Goal: Task Accomplishment & Management: Use online tool/utility

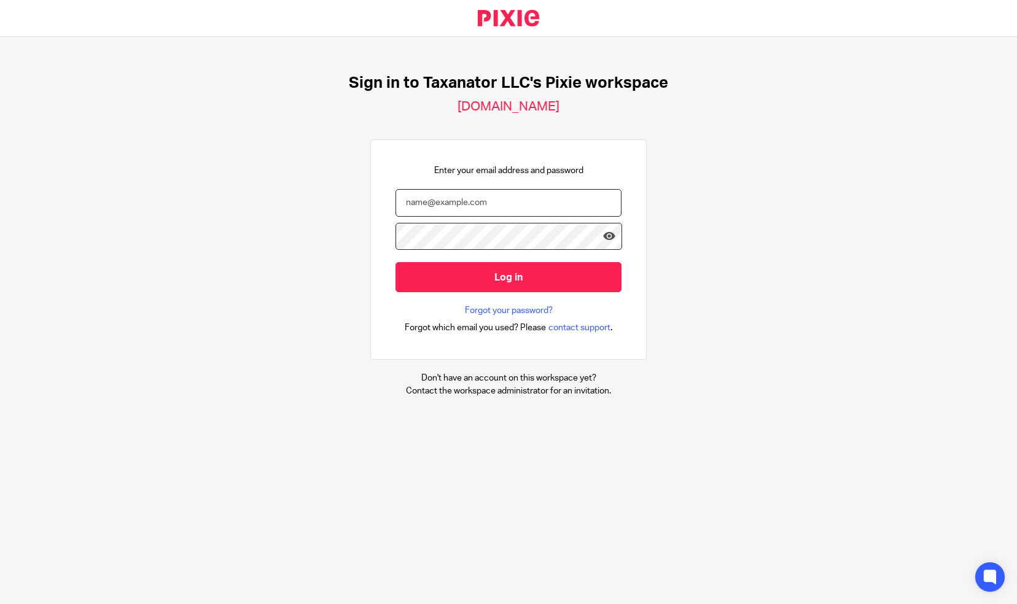
click at [416, 200] on input "email" at bounding box center [509, 203] width 226 height 28
paste input "[EMAIL_ADDRESS][DOMAIN_NAME]"
type input "[EMAIL_ADDRESS][DOMAIN_NAME]"
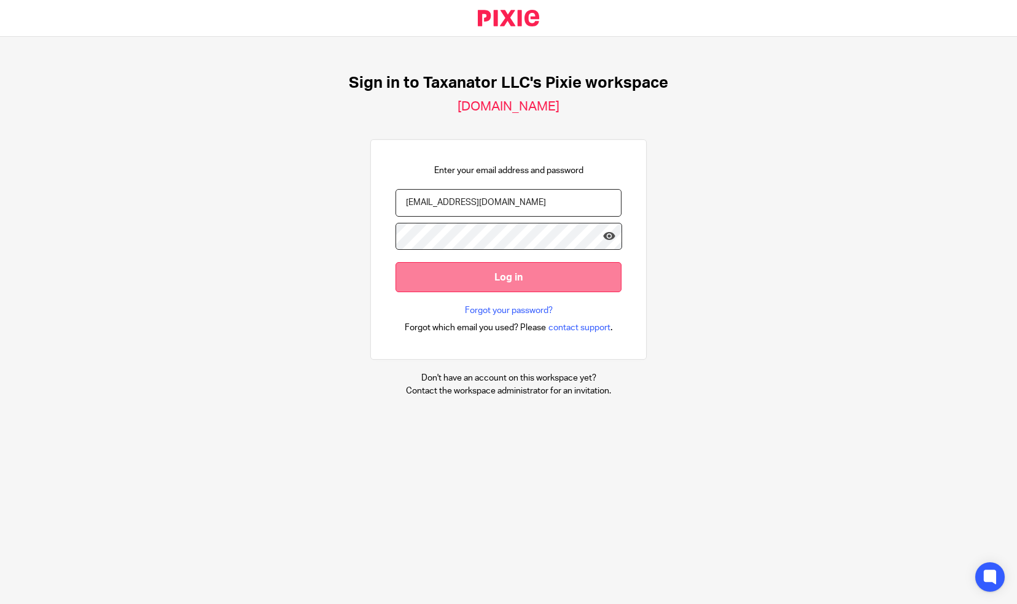
click at [491, 277] on input "Log in" at bounding box center [509, 277] width 226 height 30
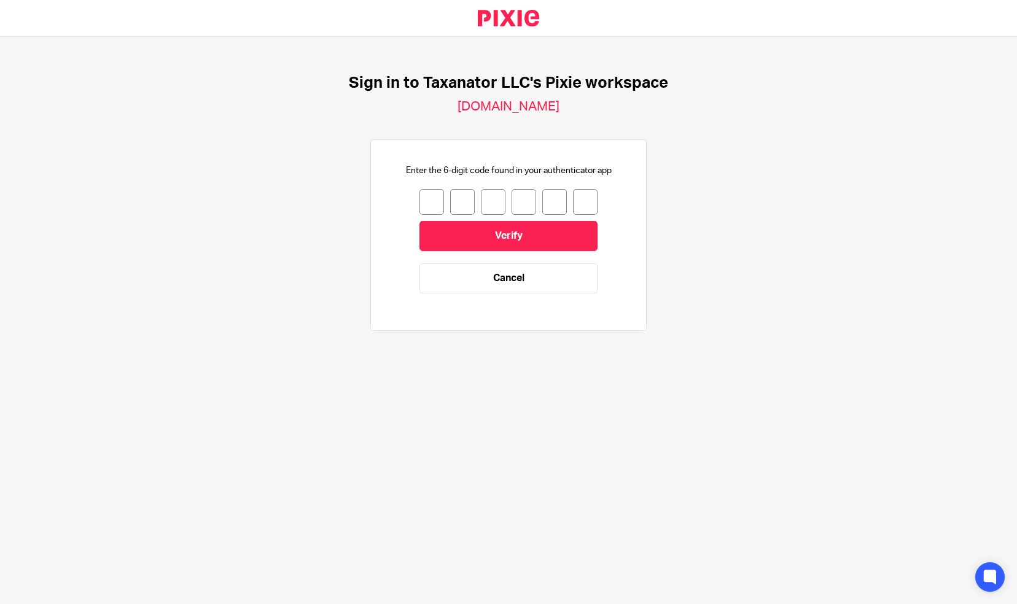
click at [424, 203] on input "number" at bounding box center [432, 202] width 25 height 26
type input "3"
type input "8"
type input "0"
type input "1"
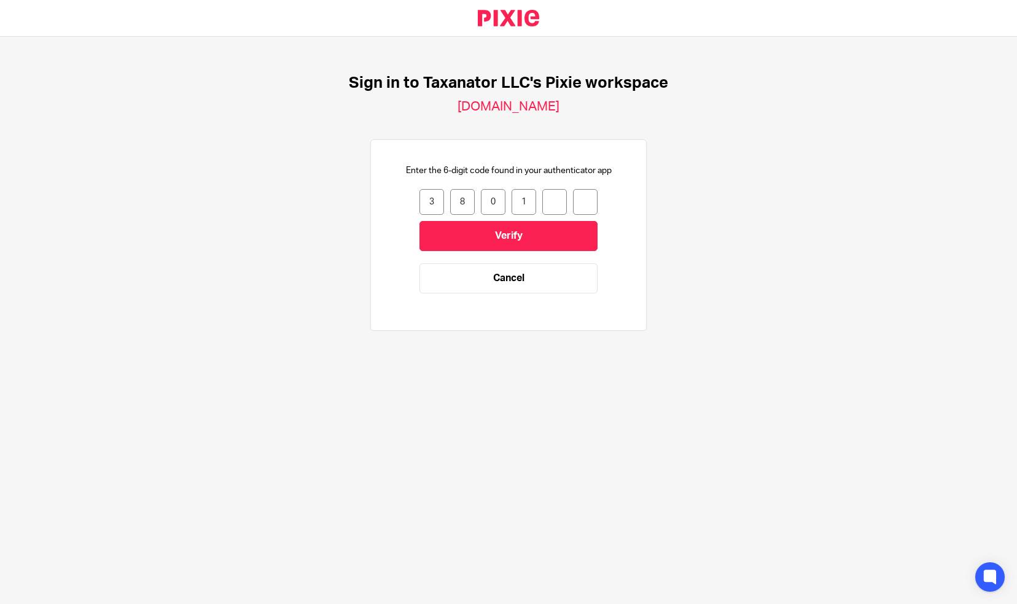
type input "0"
type input "4"
click at [420, 233] on input "Verify" at bounding box center [509, 236] width 178 height 30
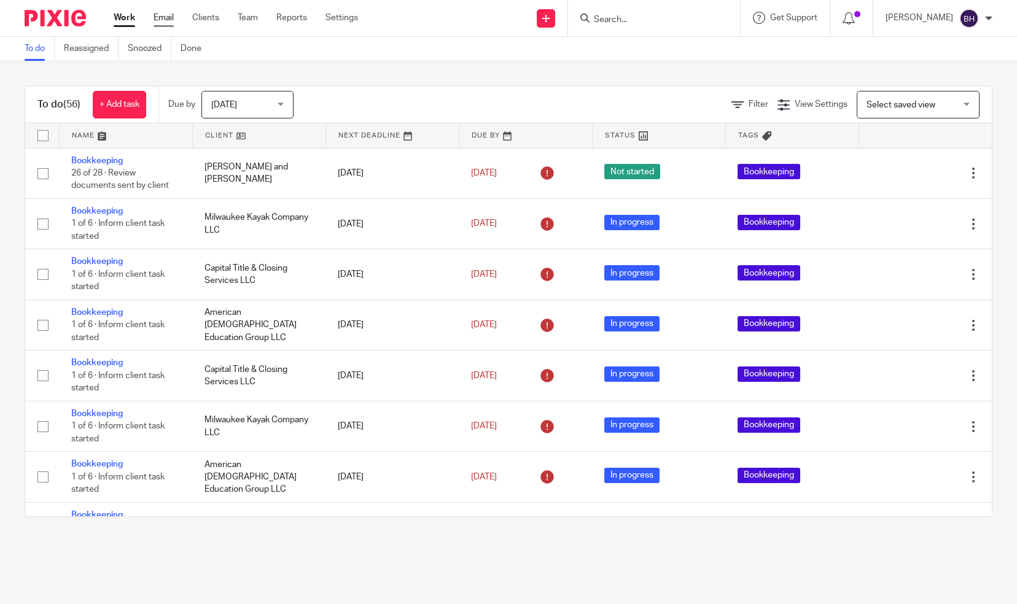
click at [166, 16] on link "Email" at bounding box center [164, 18] width 20 height 12
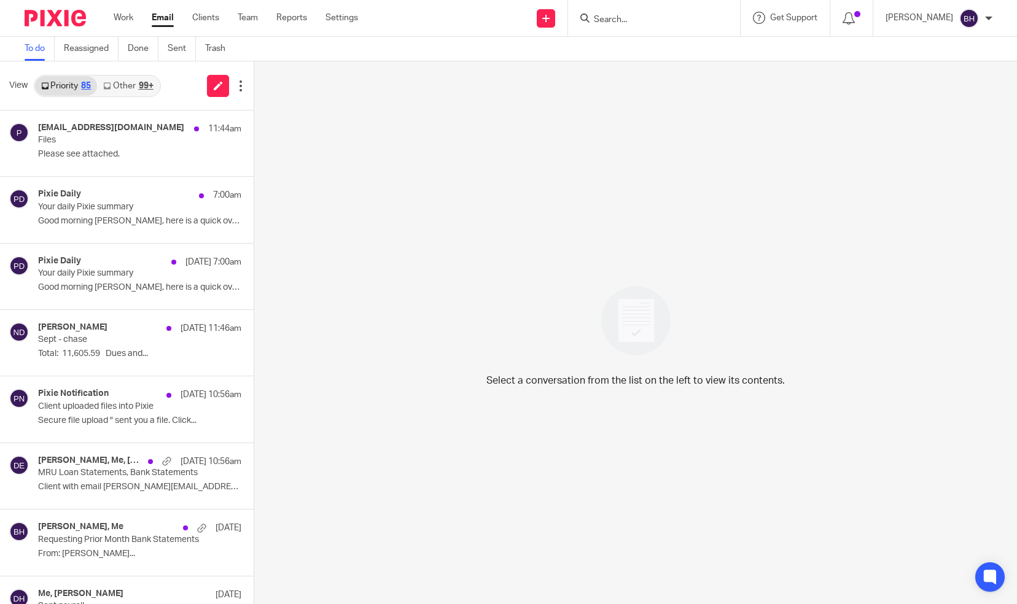
click at [139, 89] on div "99+" at bounding box center [146, 86] width 15 height 9
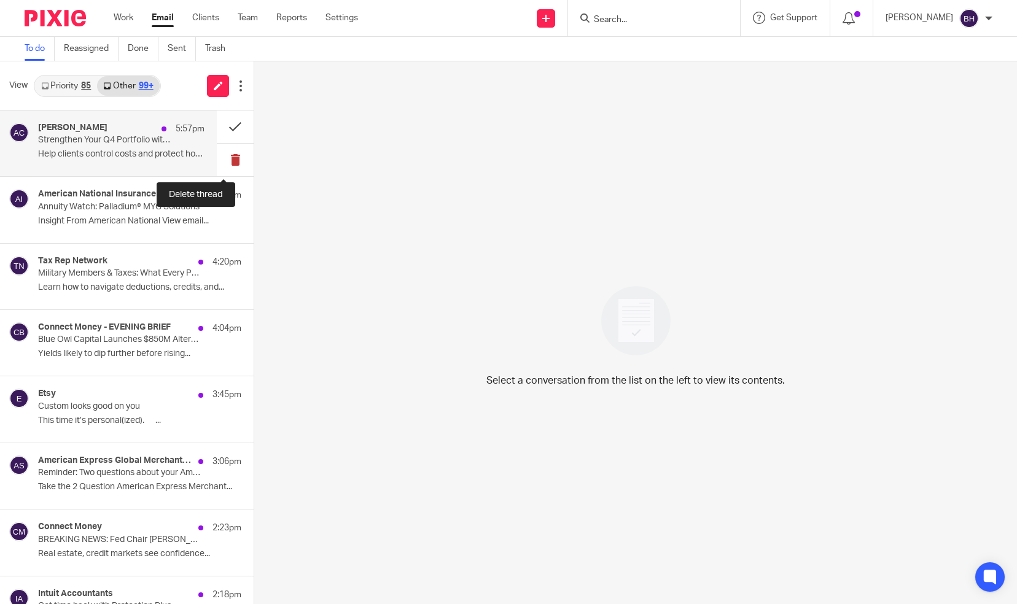
click at [224, 158] on button at bounding box center [235, 160] width 37 height 33
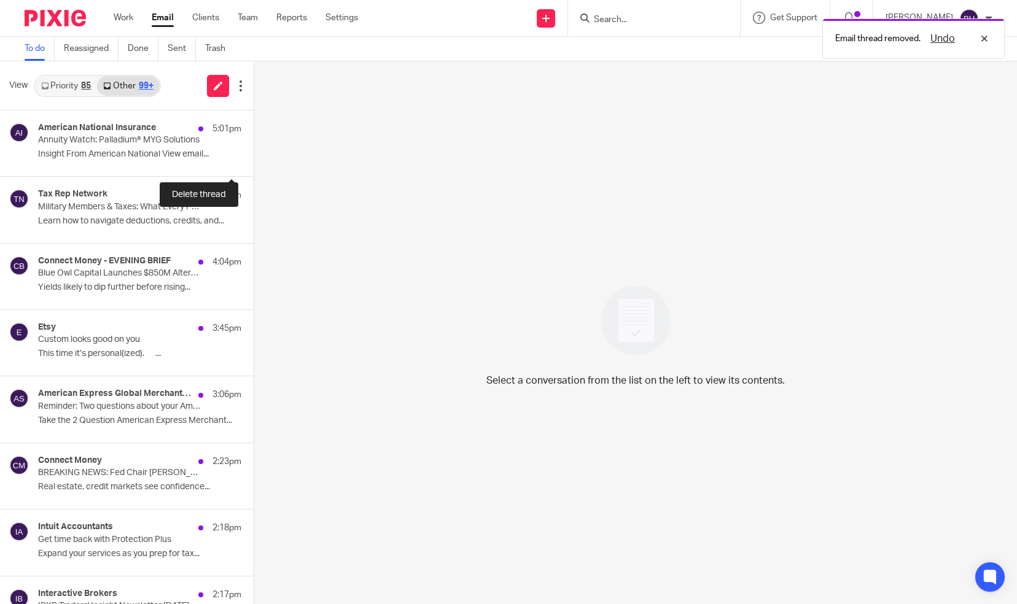
click at [254, 158] on button at bounding box center [259, 160] width 10 height 33
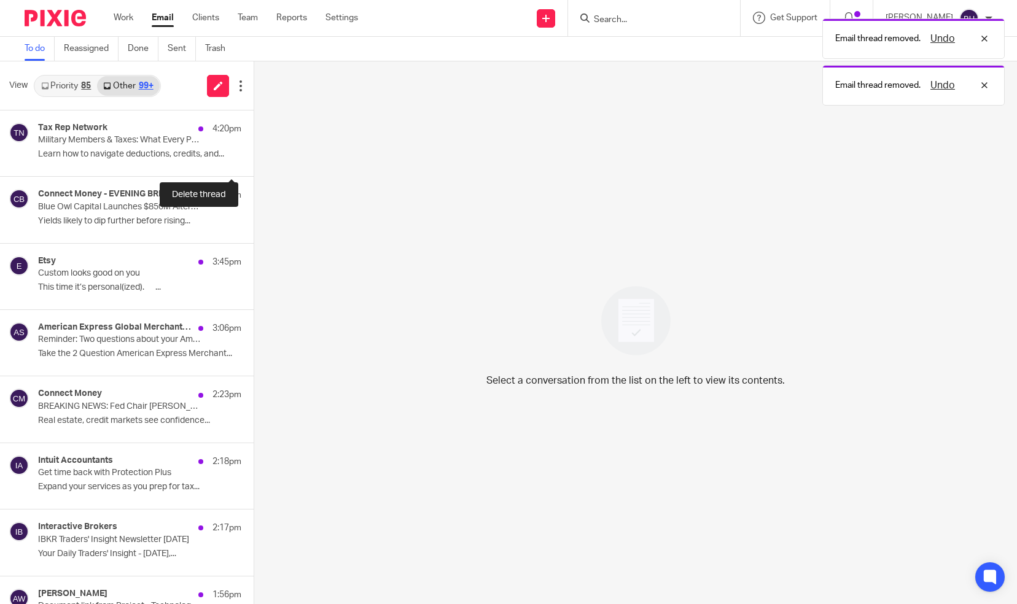
click at [254, 158] on button at bounding box center [259, 160] width 10 height 33
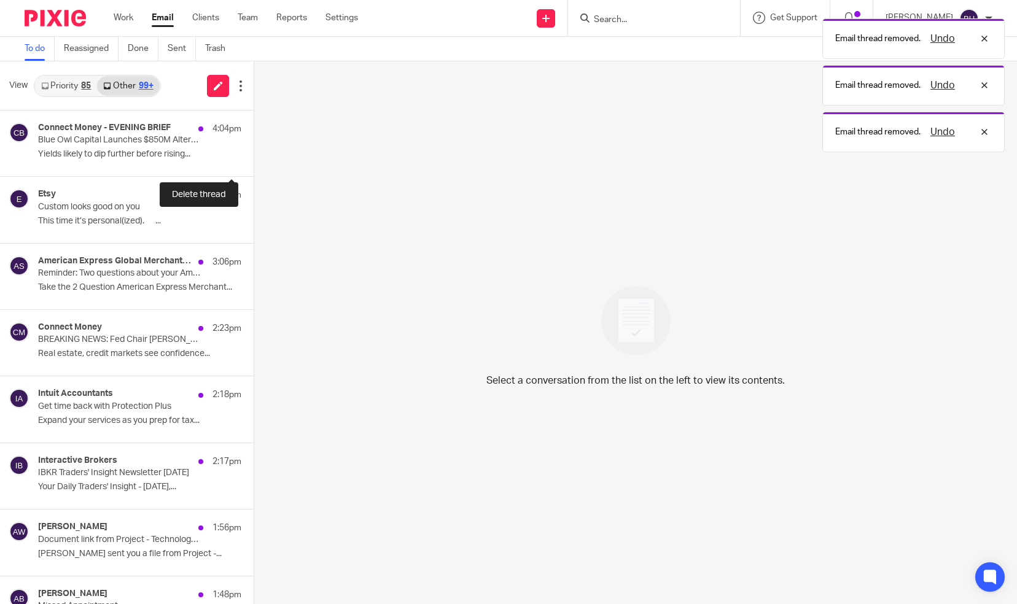
click at [254, 158] on button at bounding box center [259, 160] width 10 height 33
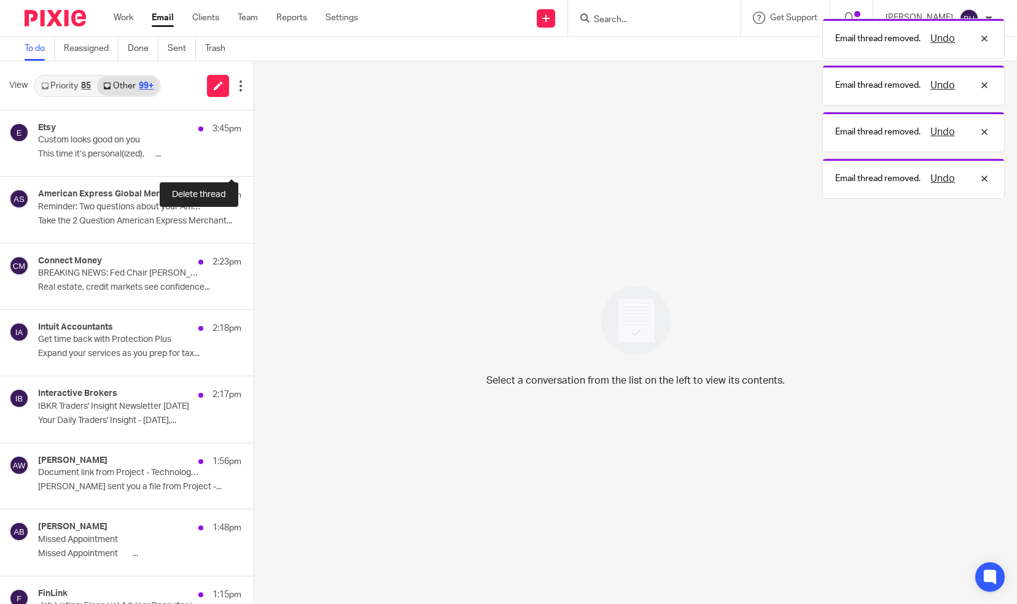
click at [254, 158] on button at bounding box center [259, 160] width 10 height 33
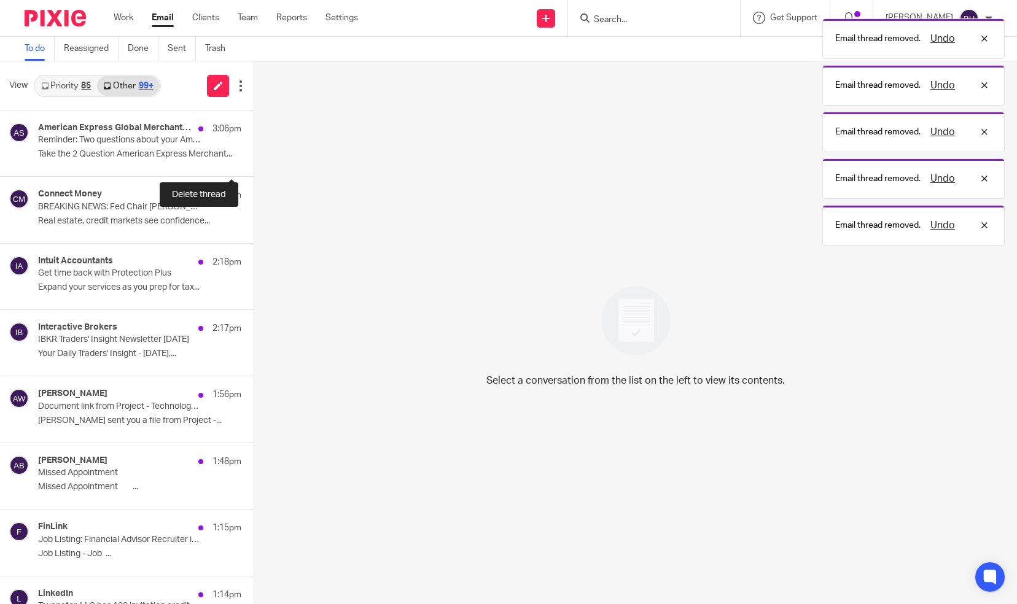
click at [254, 158] on button at bounding box center [259, 160] width 10 height 33
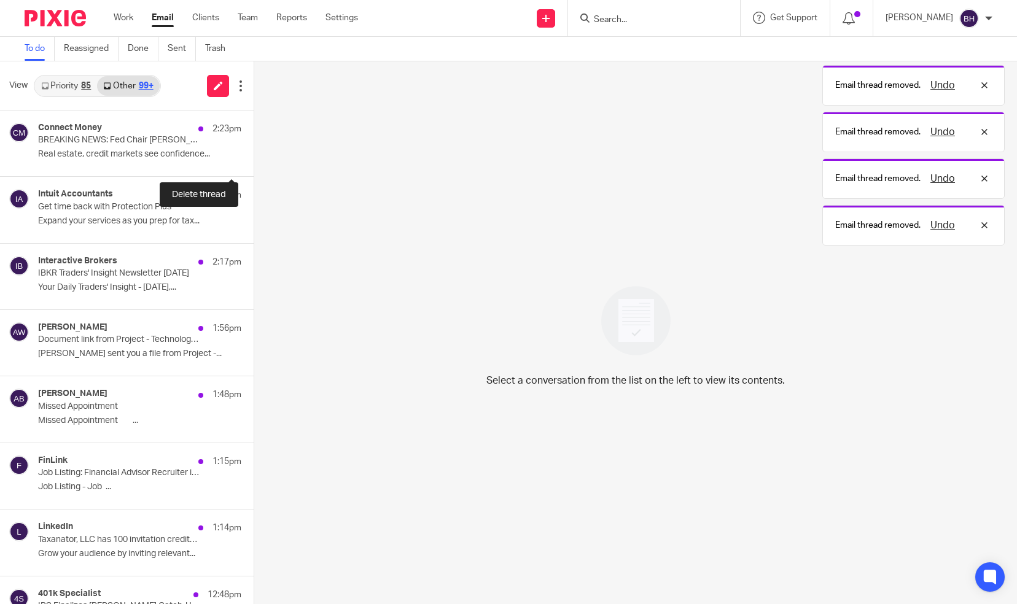
click at [254, 158] on button at bounding box center [259, 160] width 10 height 33
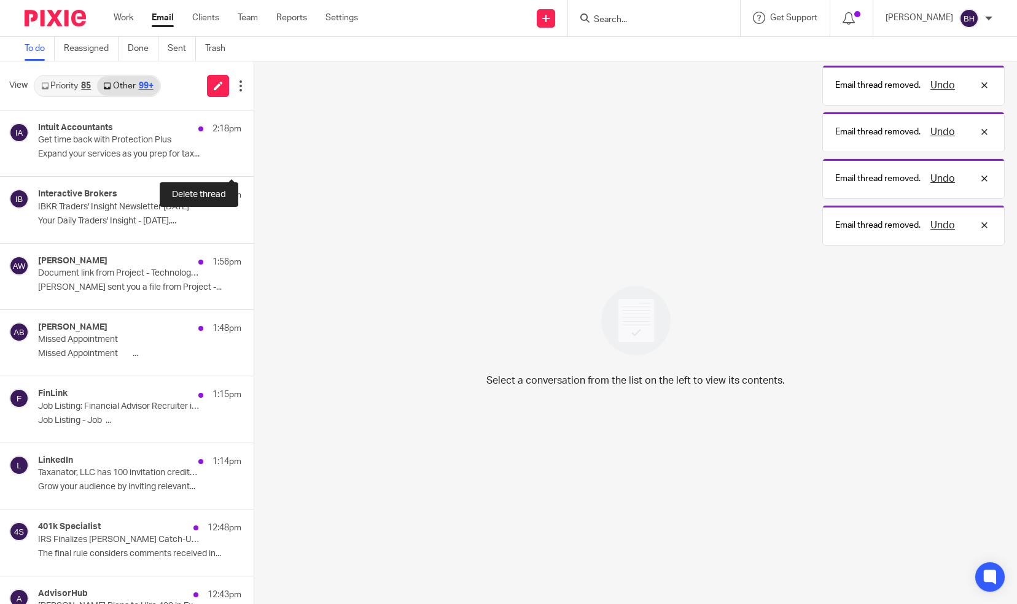
click at [254, 158] on button at bounding box center [259, 160] width 10 height 33
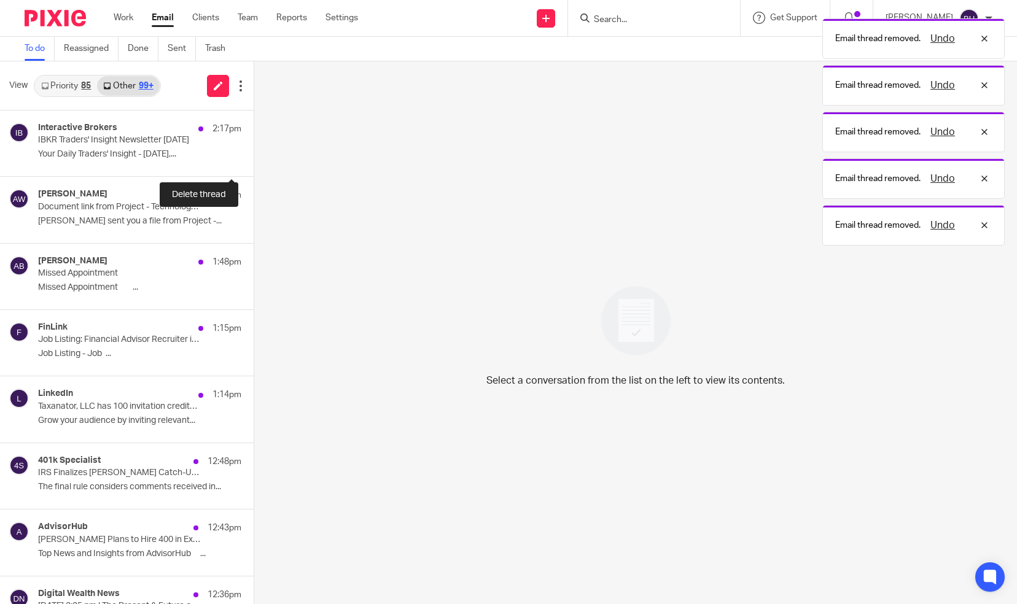
click at [254, 158] on button at bounding box center [259, 160] width 10 height 33
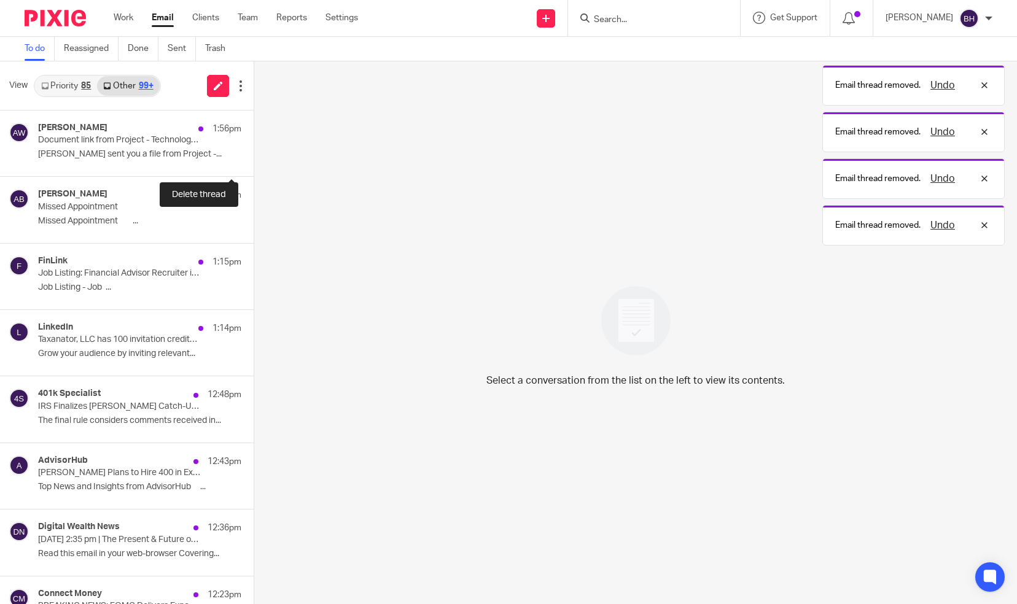
click at [254, 158] on button at bounding box center [259, 160] width 10 height 33
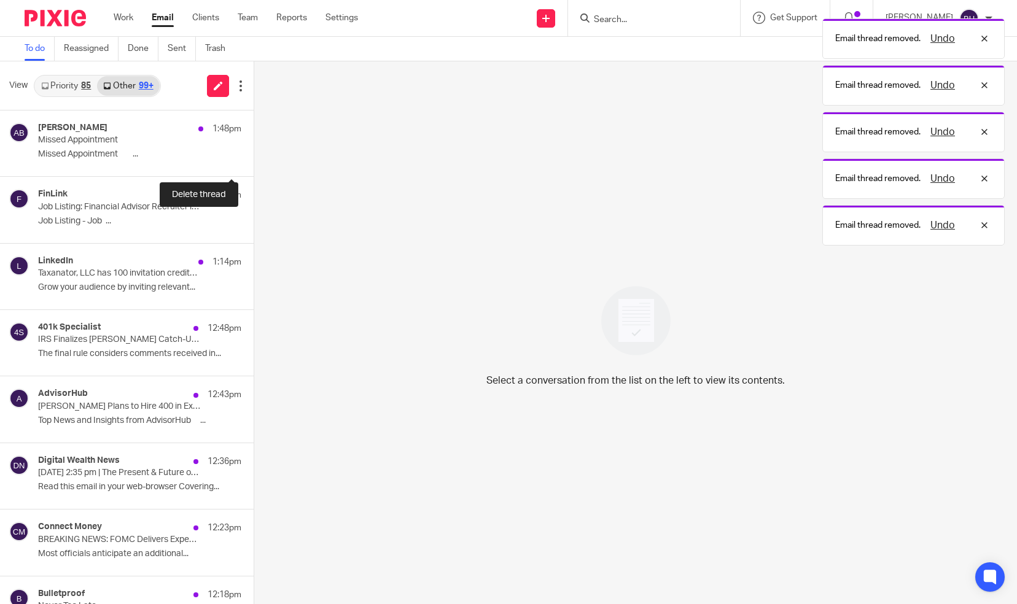
click at [254, 158] on button at bounding box center [259, 160] width 10 height 33
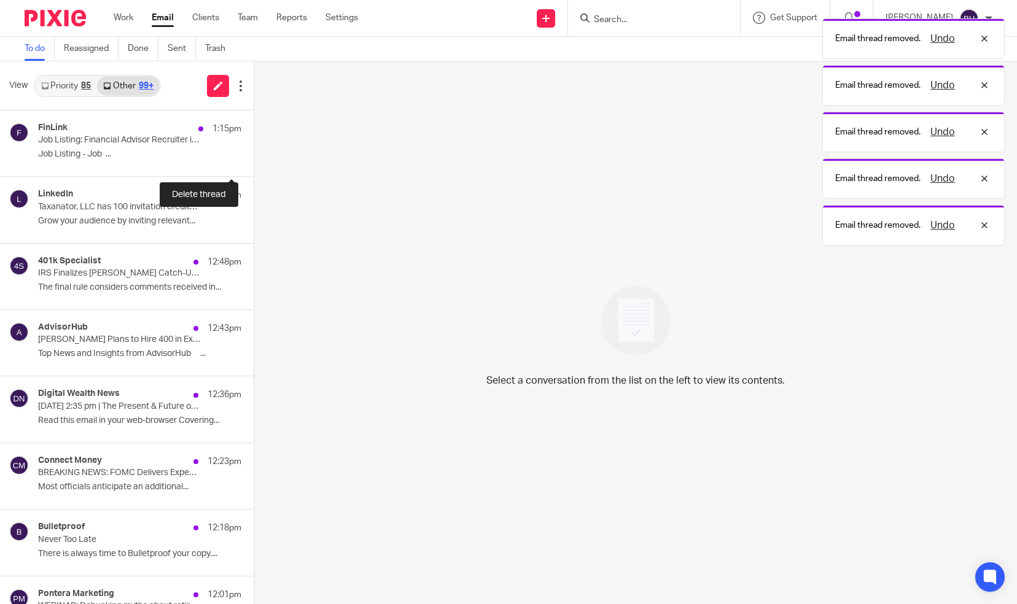
click at [254, 158] on button at bounding box center [259, 160] width 10 height 33
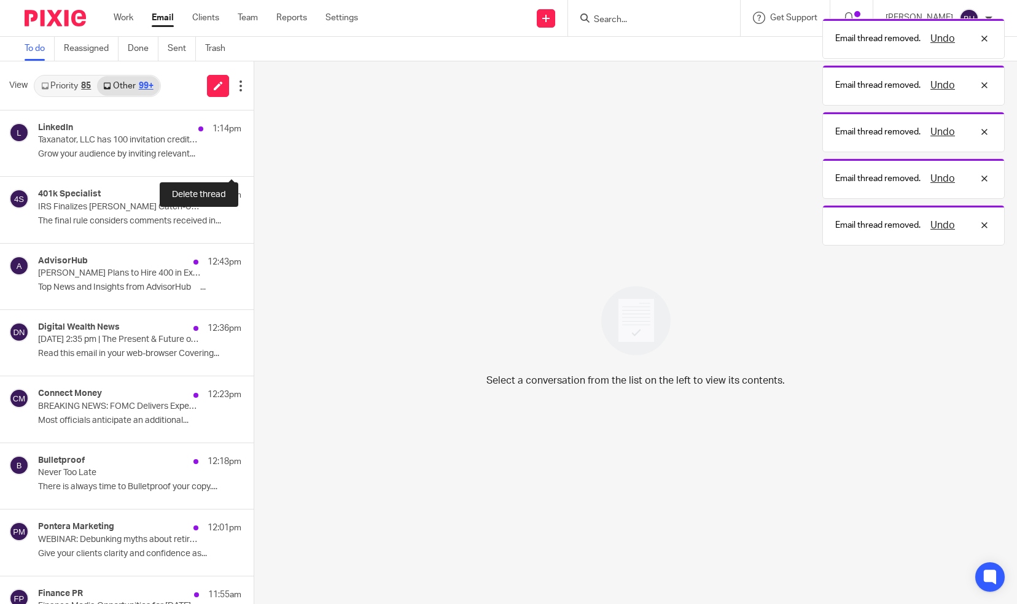
click at [254, 158] on button at bounding box center [259, 160] width 10 height 33
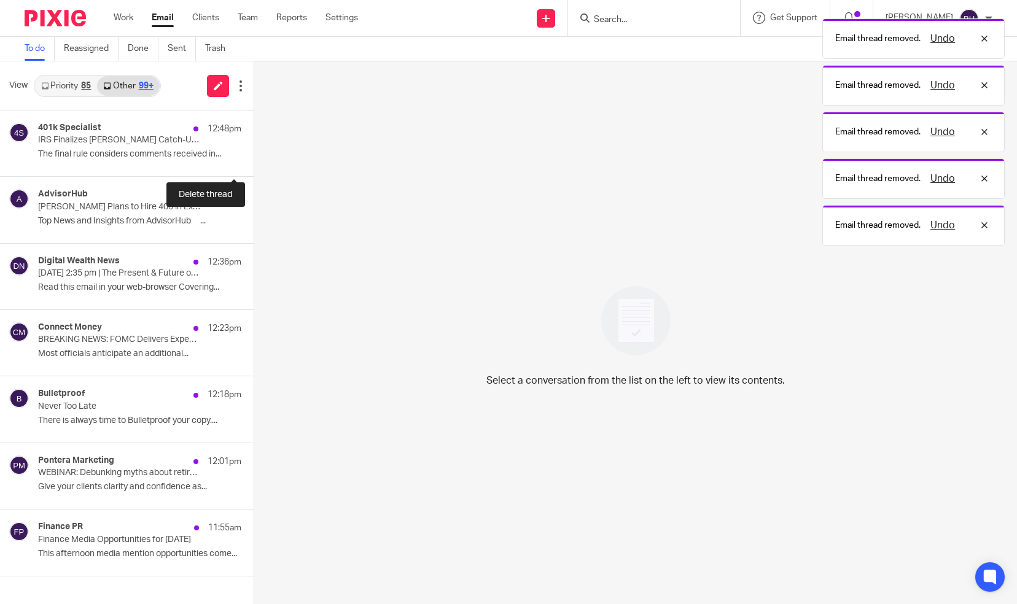
click at [254, 158] on button at bounding box center [259, 160] width 10 height 33
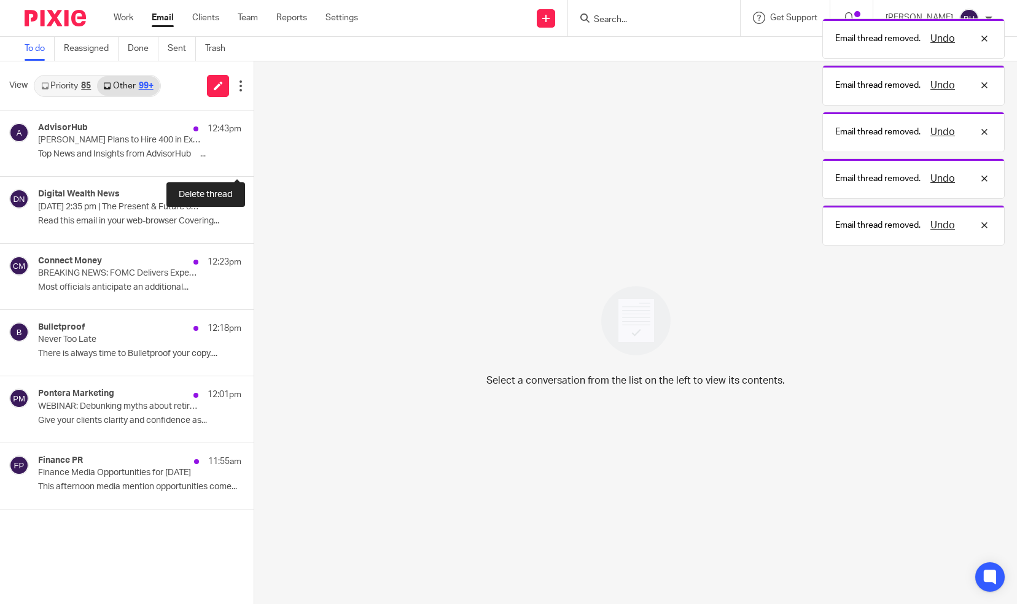
click at [254, 158] on button at bounding box center [259, 160] width 10 height 33
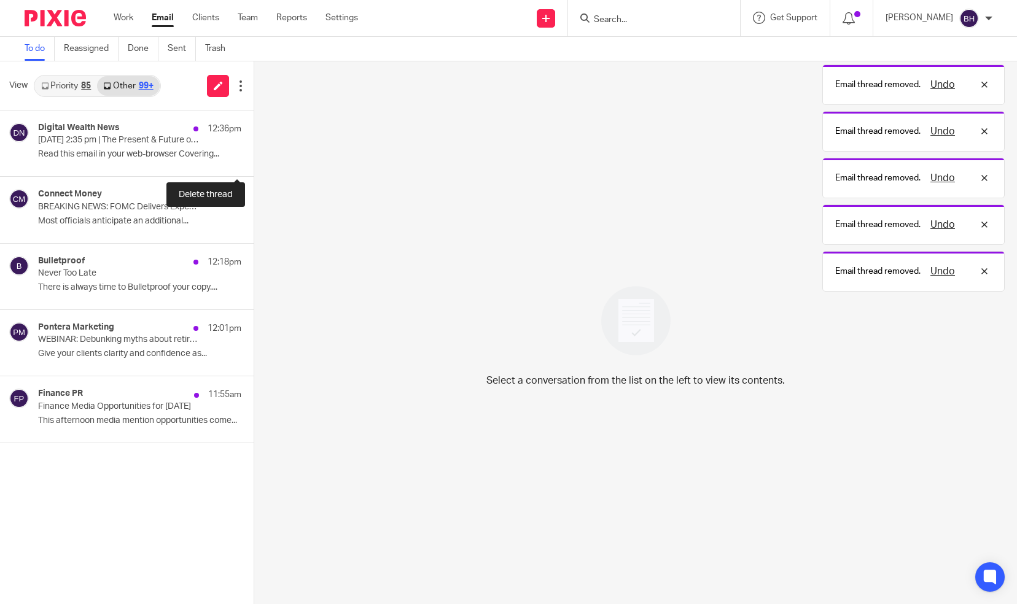
click at [254, 158] on button at bounding box center [259, 160] width 10 height 33
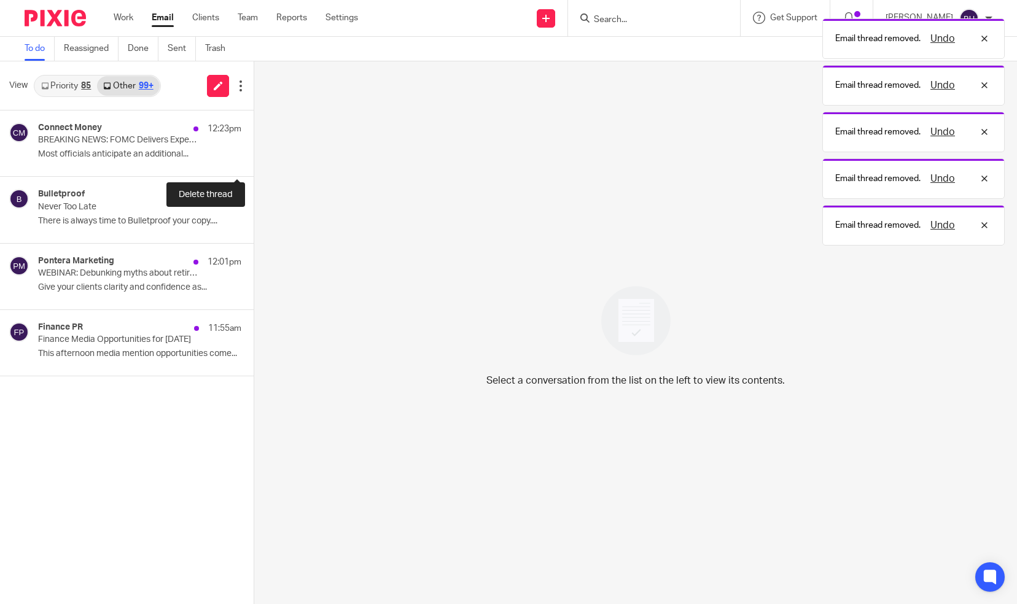
click at [254, 158] on button at bounding box center [259, 160] width 10 height 33
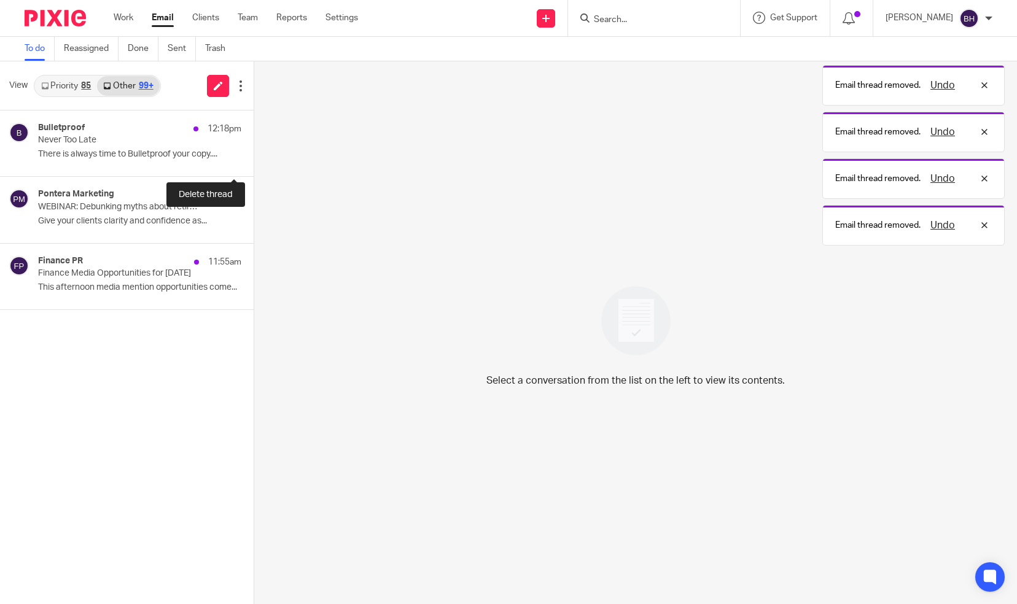
click at [254, 158] on button at bounding box center [259, 160] width 10 height 33
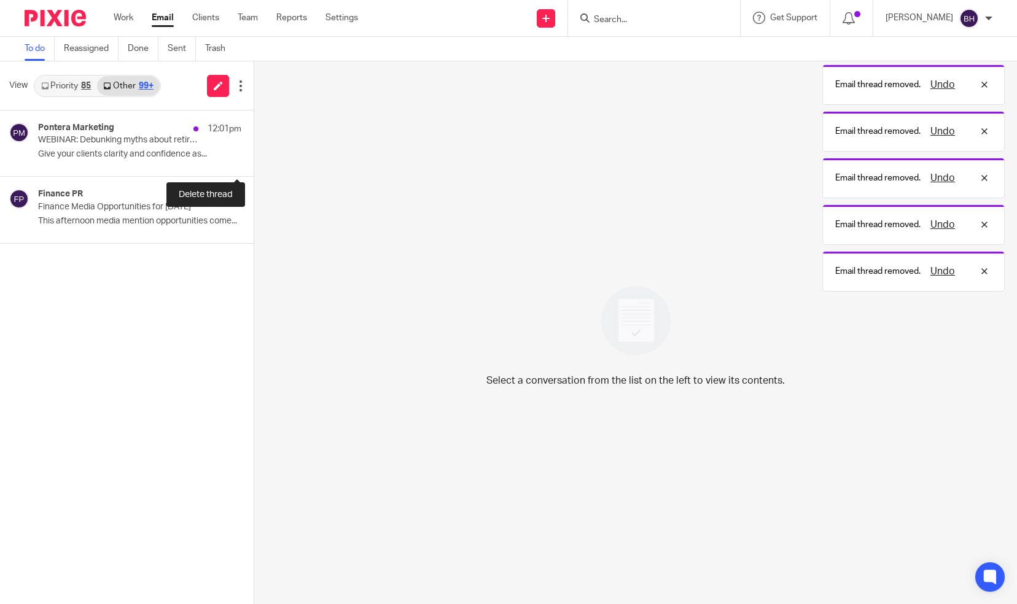
click at [254, 158] on button at bounding box center [259, 160] width 10 height 33
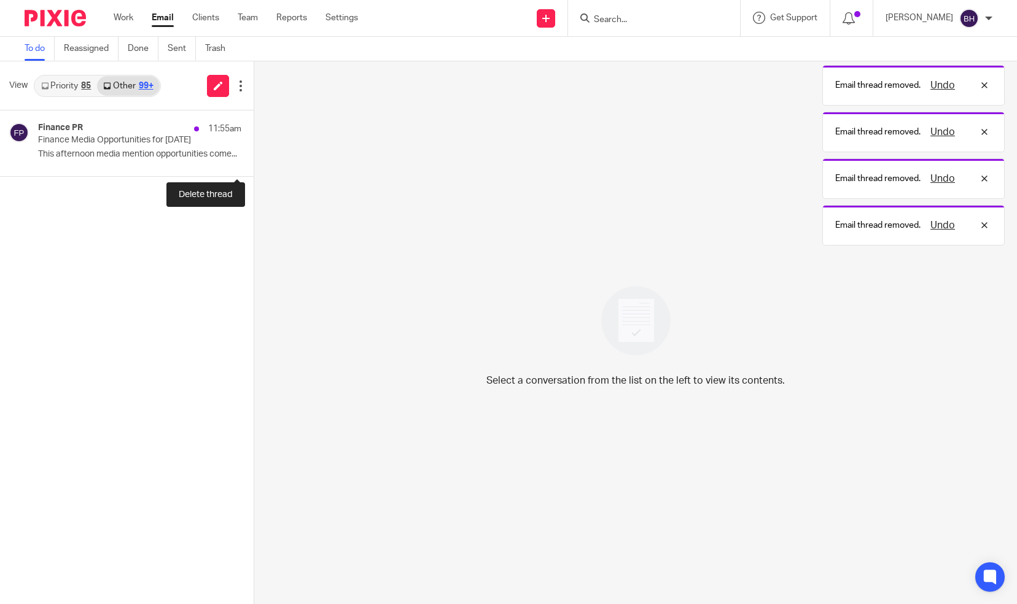
click at [254, 158] on button at bounding box center [259, 160] width 10 height 33
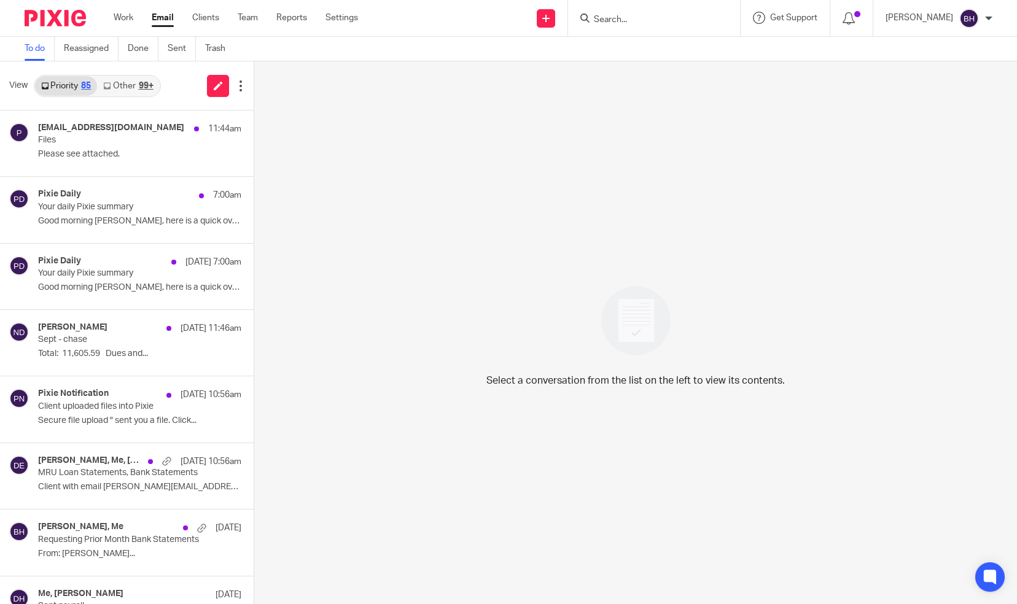
click at [139, 80] on link "Other 99+" at bounding box center [128, 86] width 62 height 20
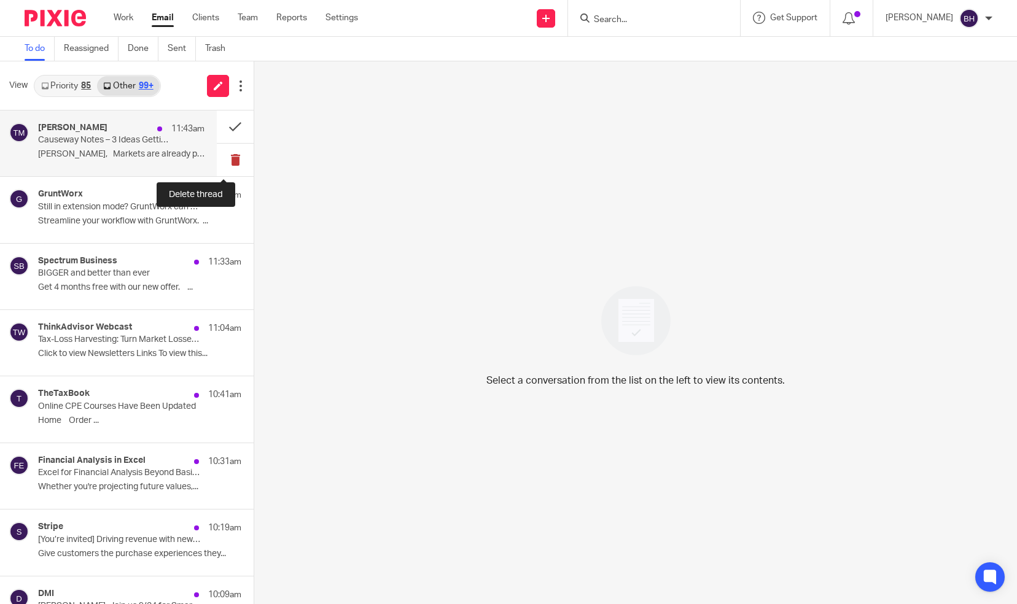
click at [226, 162] on button at bounding box center [235, 160] width 37 height 33
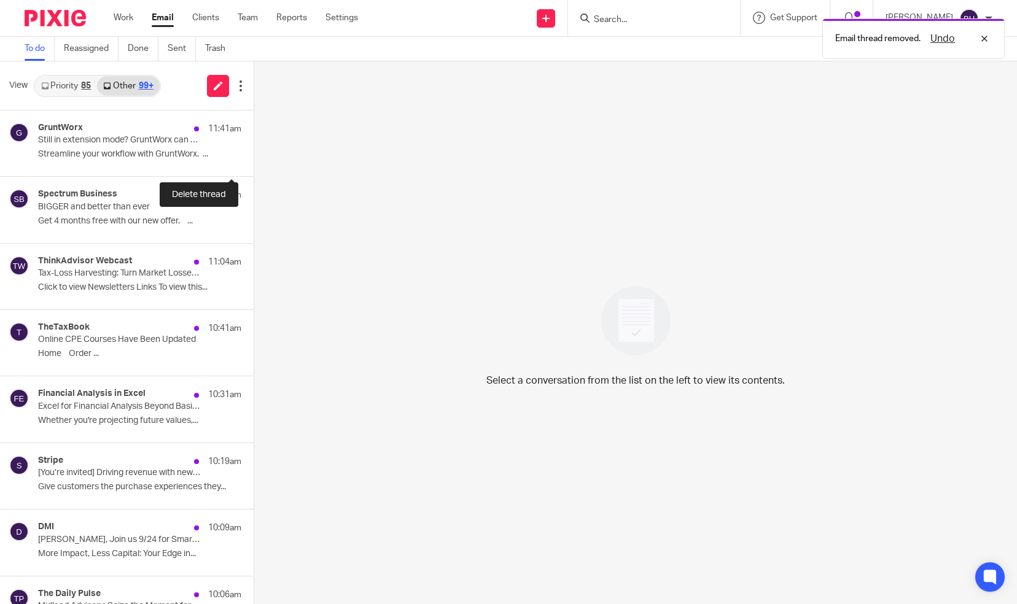
click at [254, 162] on button at bounding box center [259, 160] width 10 height 33
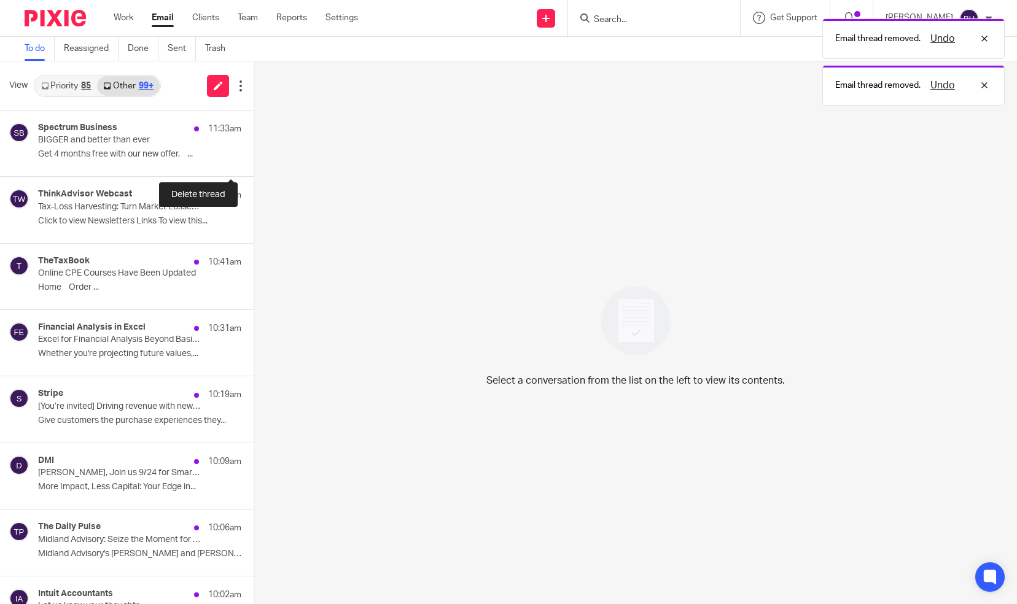
click at [254, 162] on button at bounding box center [259, 160] width 10 height 33
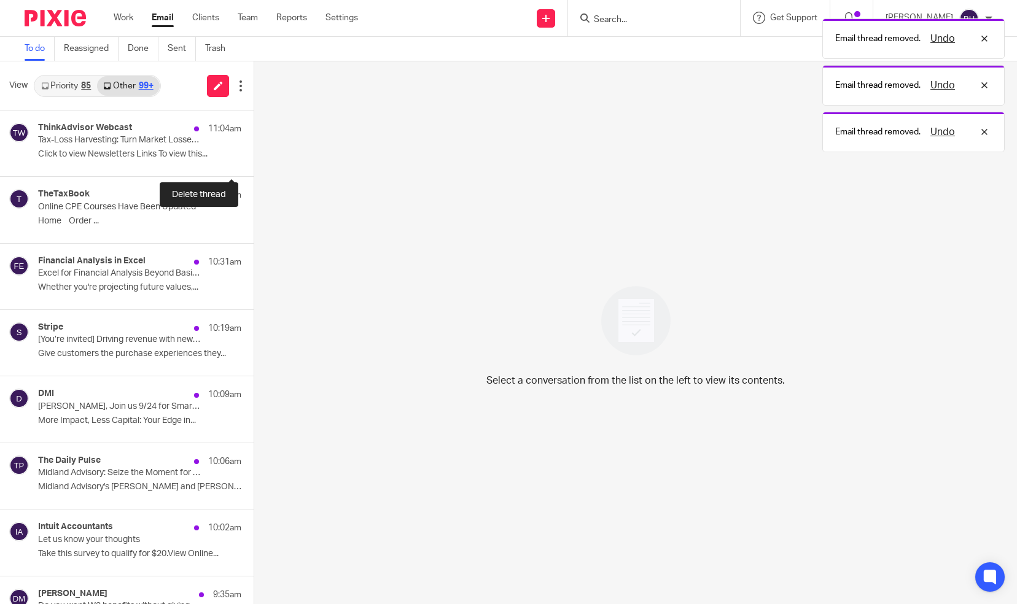
click at [254, 162] on button at bounding box center [259, 160] width 10 height 33
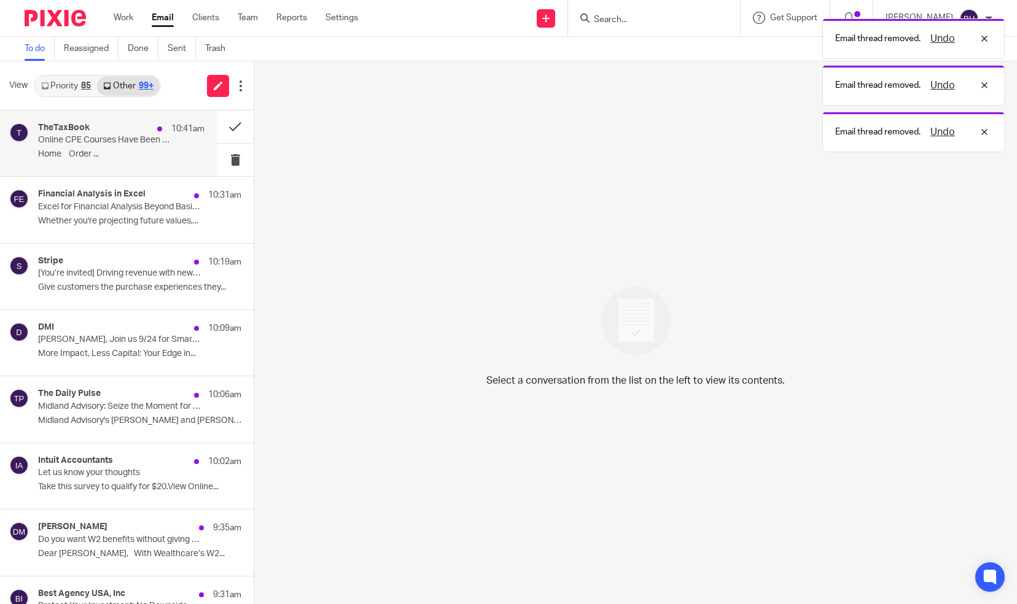
click at [154, 162] on div "TheTaxBook 10:41am Online CPE Courses Have Been Updated Home Order ..." at bounding box center [121, 143] width 166 height 41
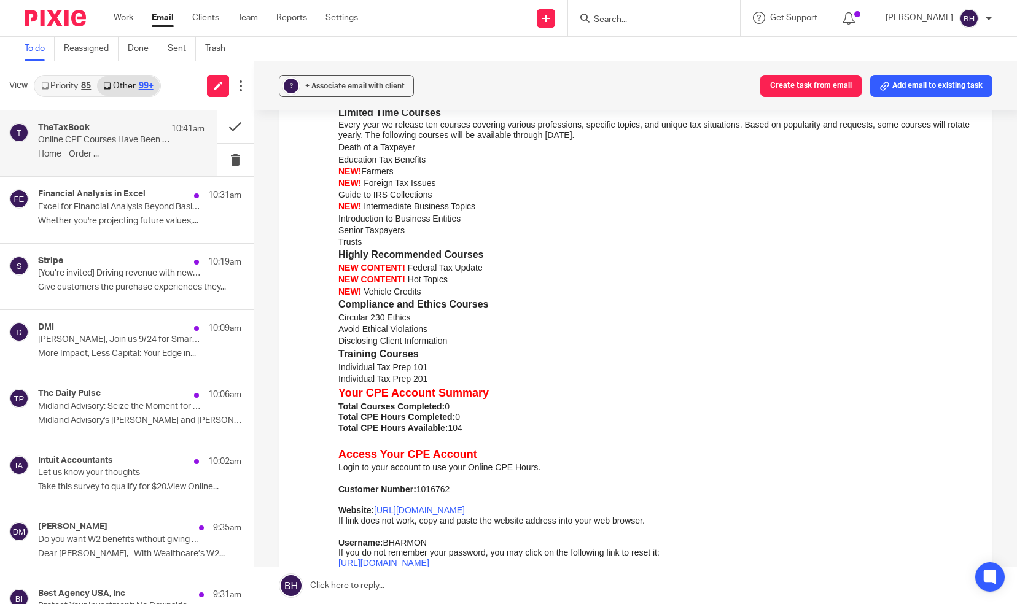
scroll to position [401, 0]
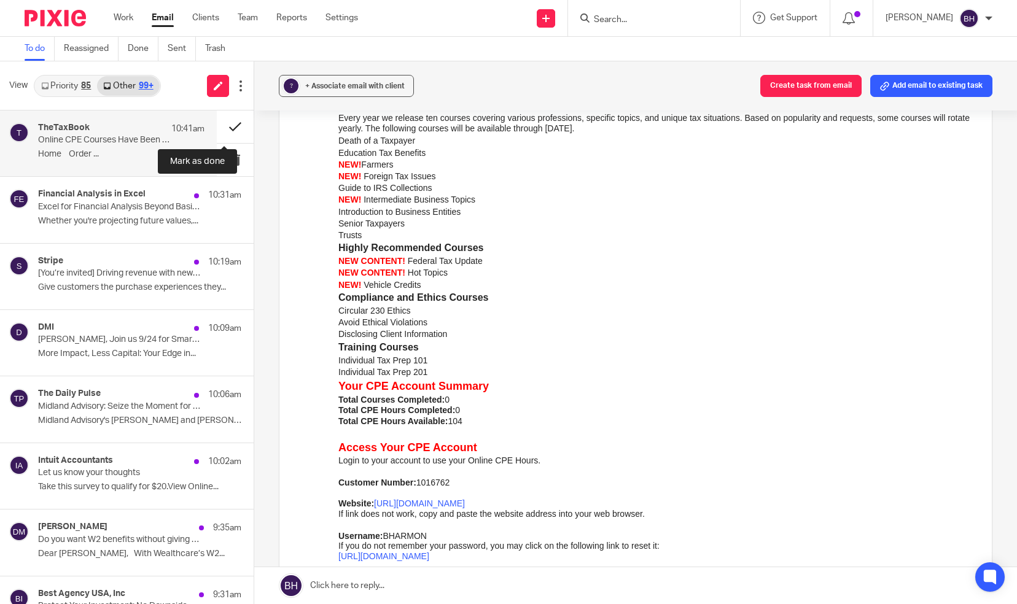
click at [226, 122] on button at bounding box center [235, 127] width 37 height 33
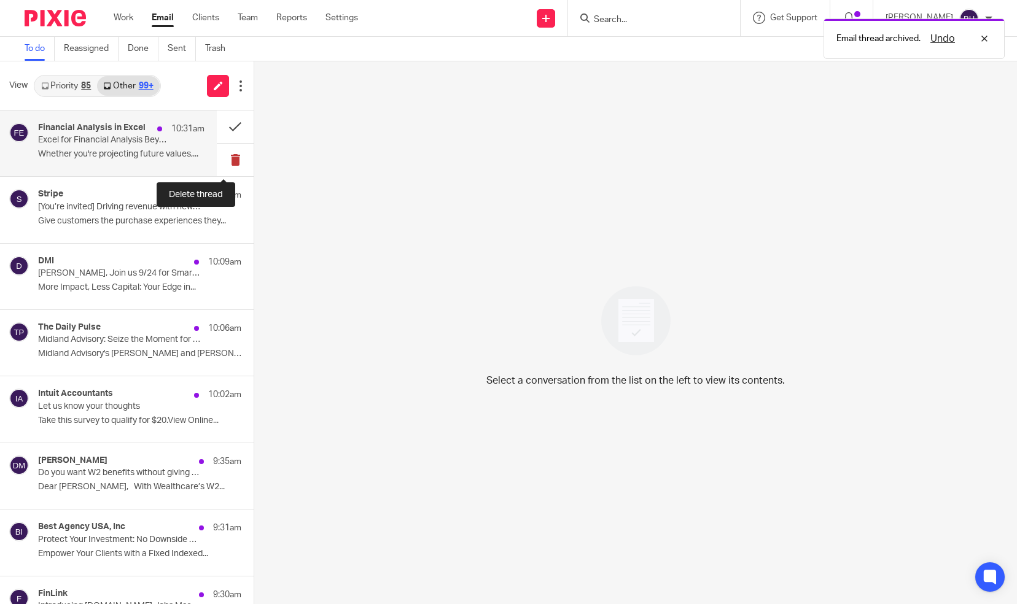
click at [224, 156] on button at bounding box center [235, 160] width 37 height 33
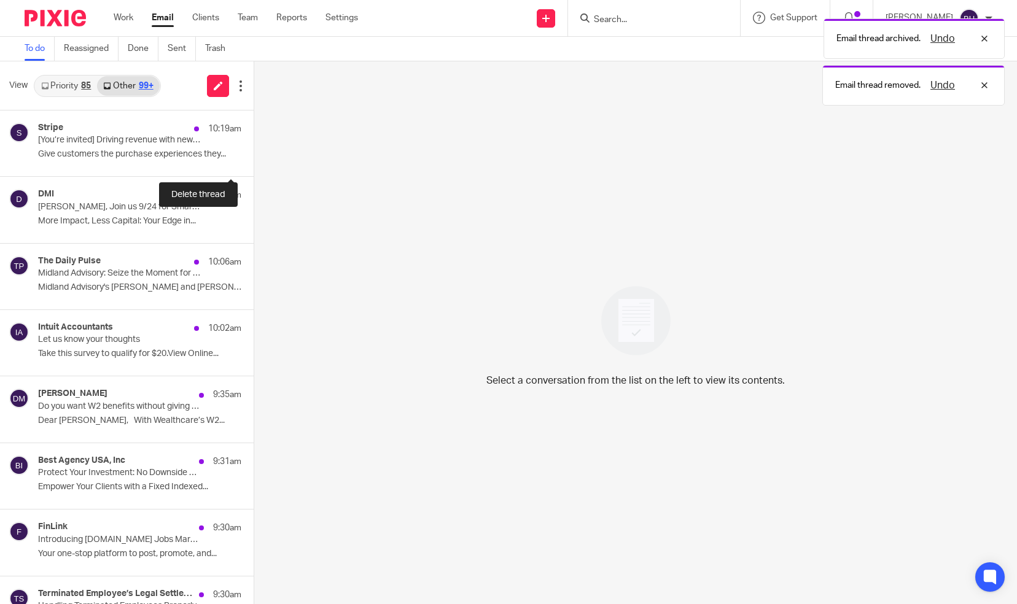
click at [254, 156] on button at bounding box center [259, 160] width 10 height 33
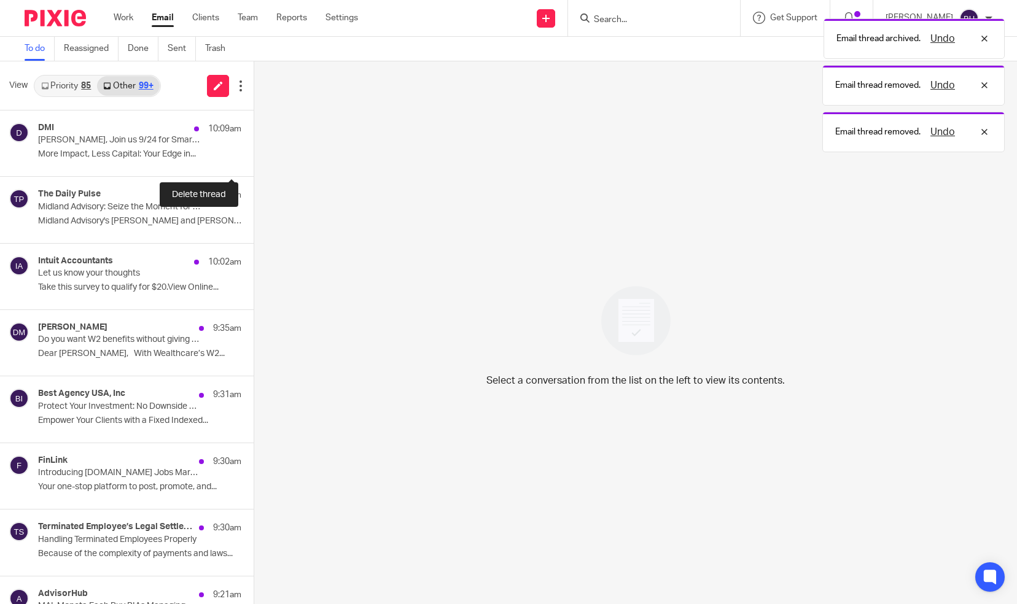
click at [254, 156] on button at bounding box center [259, 160] width 10 height 33
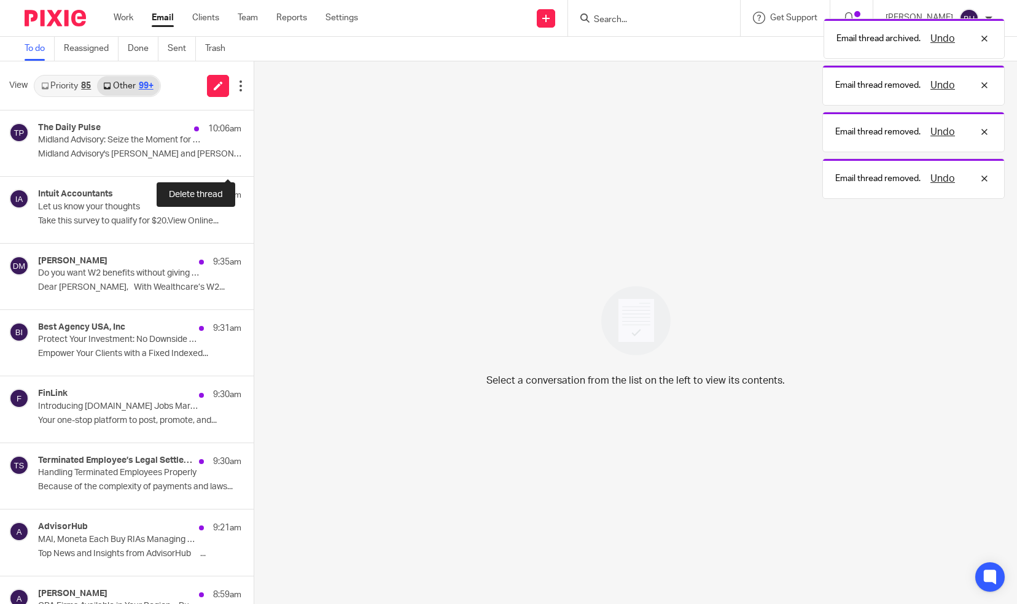
click at [254, 156] on button at bounding box center [259, 160] width 10 height 33
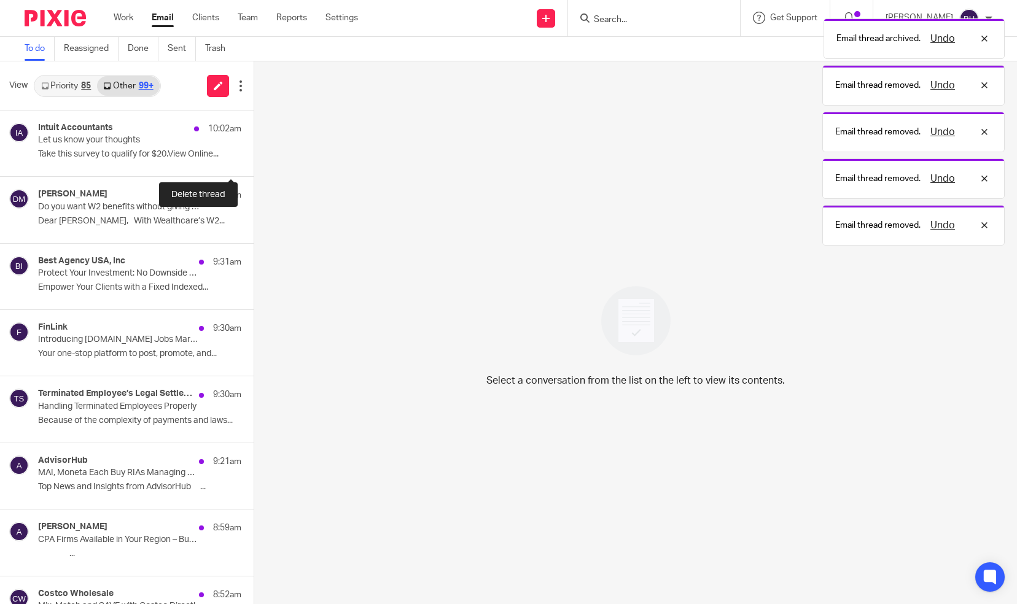
click at [254, 156] on button at bounding box center [259, 160] width 10 height 33
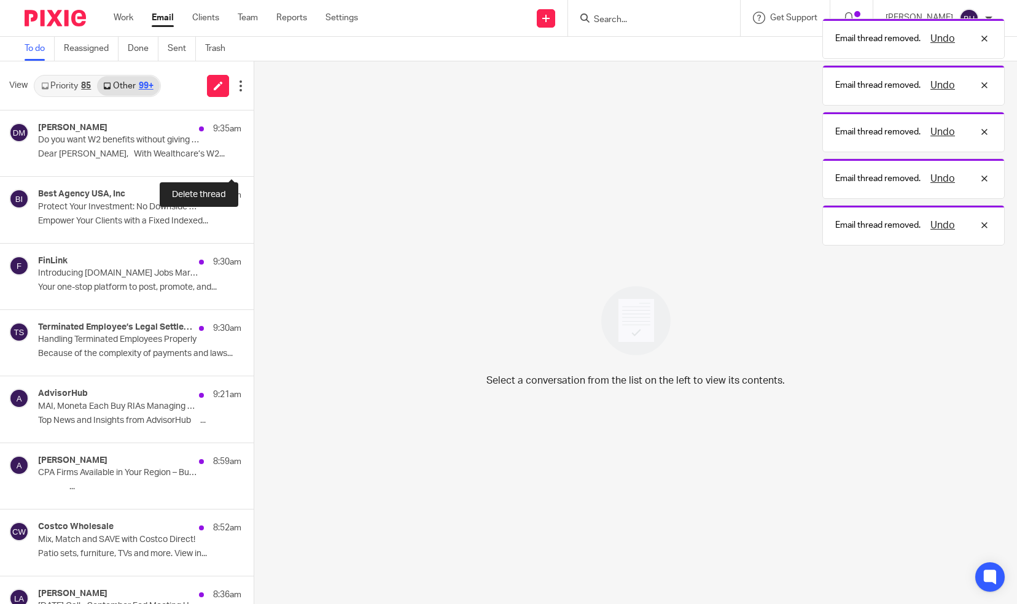
click at [254, 156] on button at bounding box center [259, 160] width 10 height 33
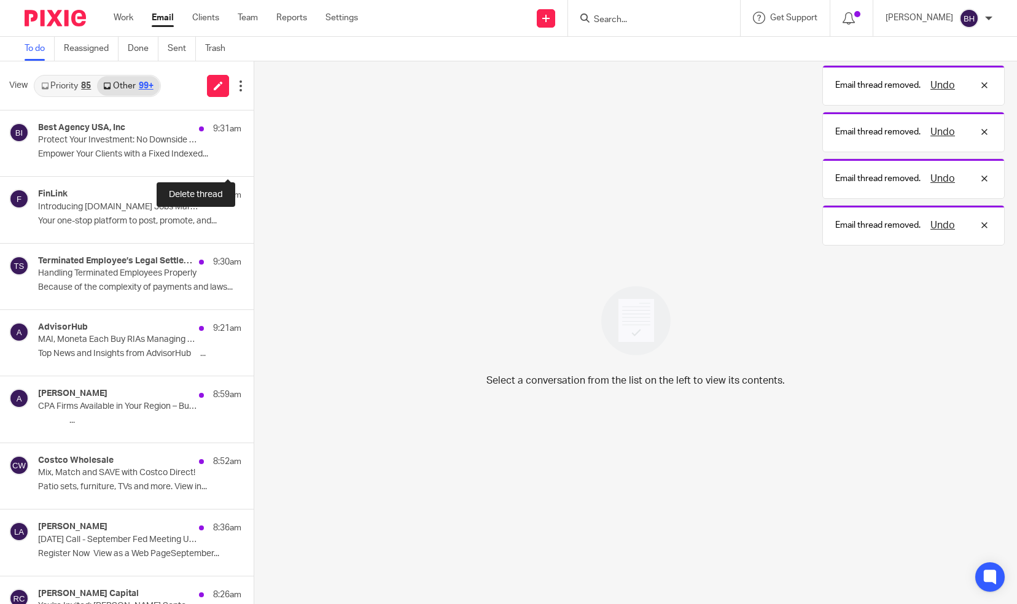
click at [254, 156] on button at bounding box center [259, 160] width 10 height 33
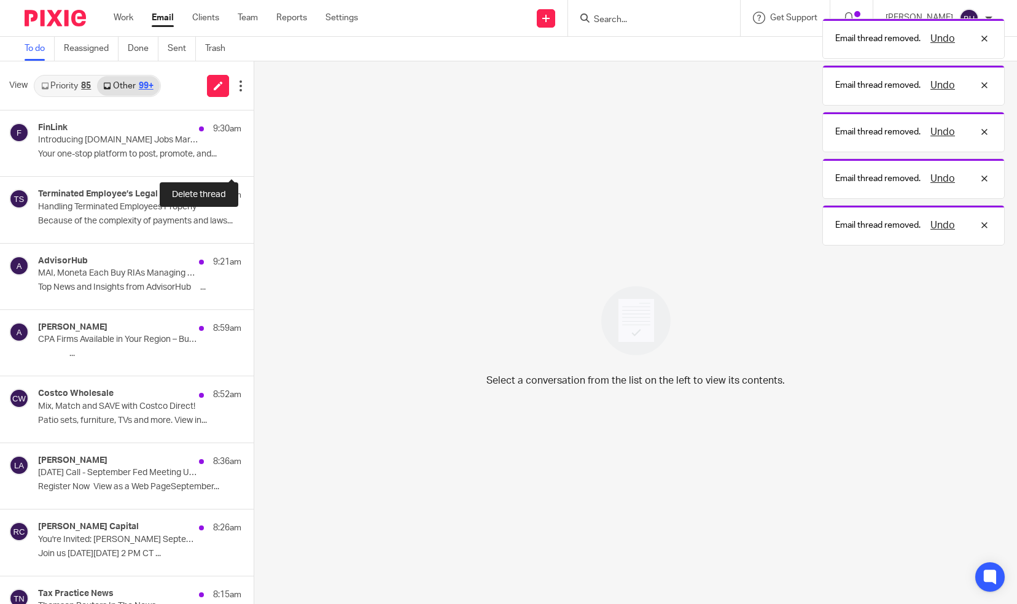
click at [254, 156] on button at bounding box center [259, 160] width 10 height 33
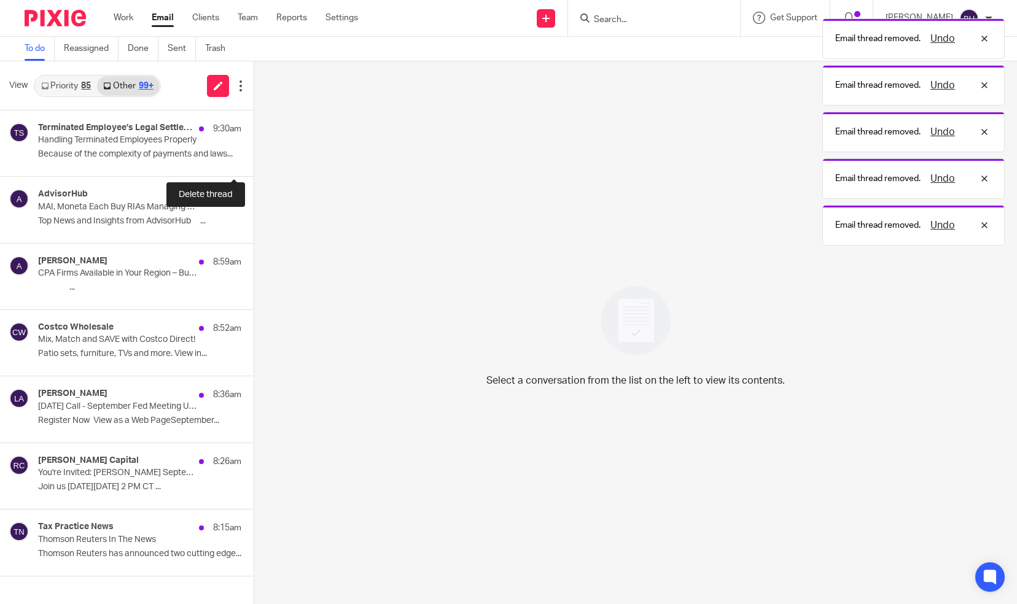
click at [254, 156] on button at bounding box center [259, 160] width 10 height 33
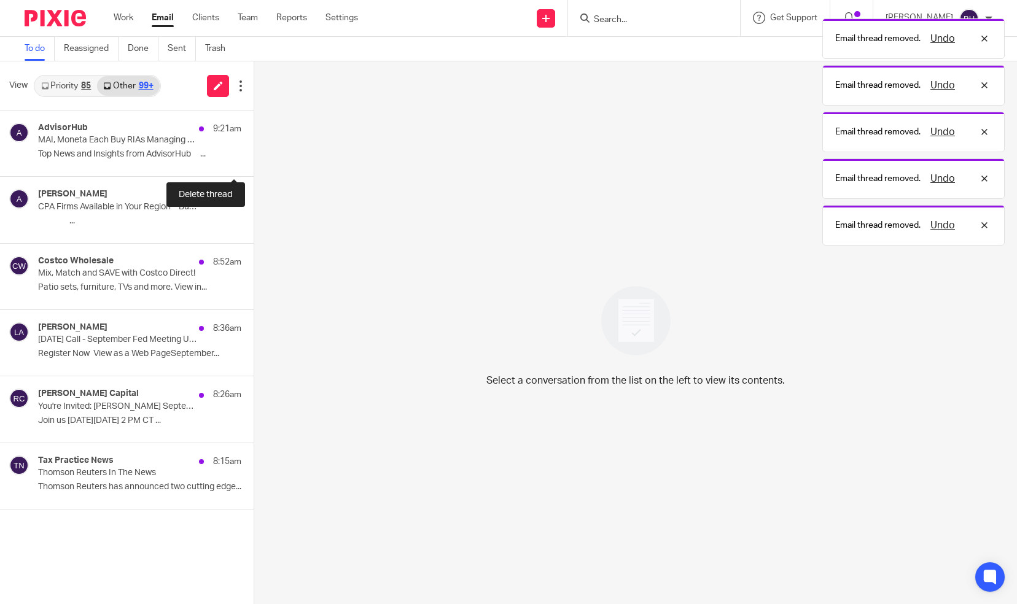
click at [254, 156] on button at bounding box center [259, 160] width 10 height 33
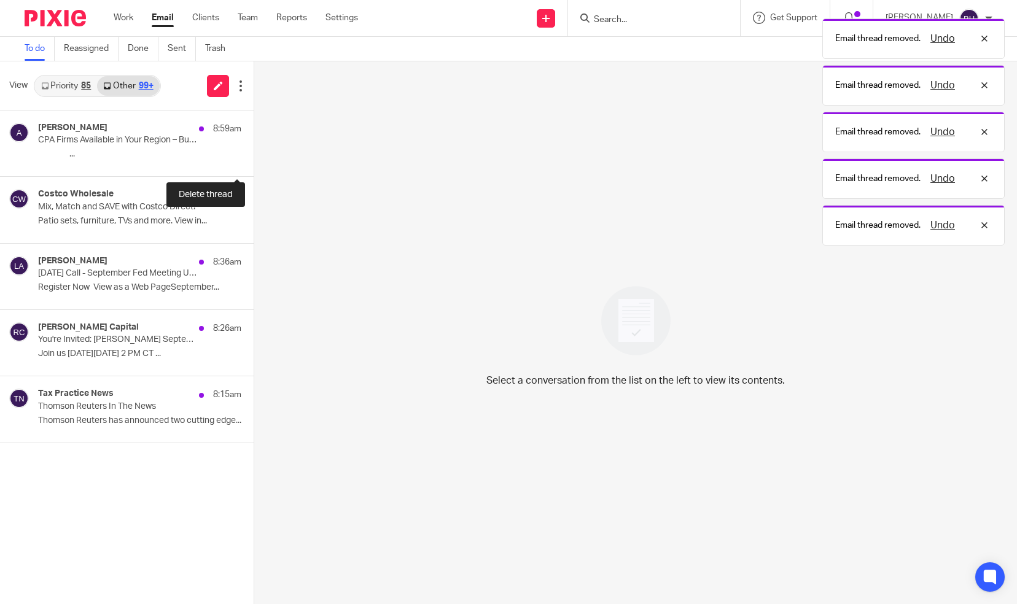
click at [254, 156] on button at bounding box center [259, 160] width 10 height 33
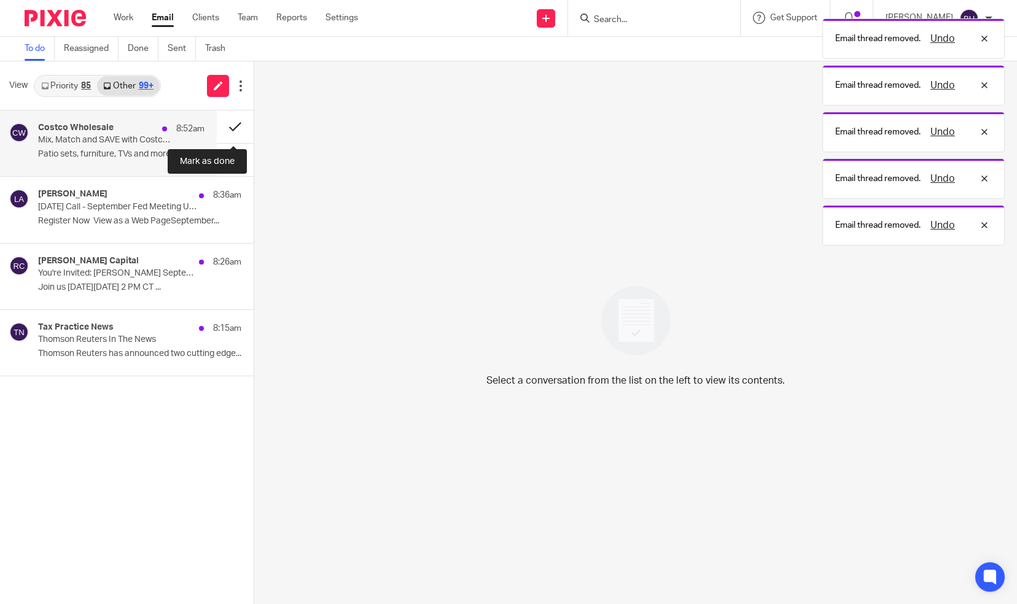
click at [232, 122] on button at bounding box center [235, 127] width 37 height 33
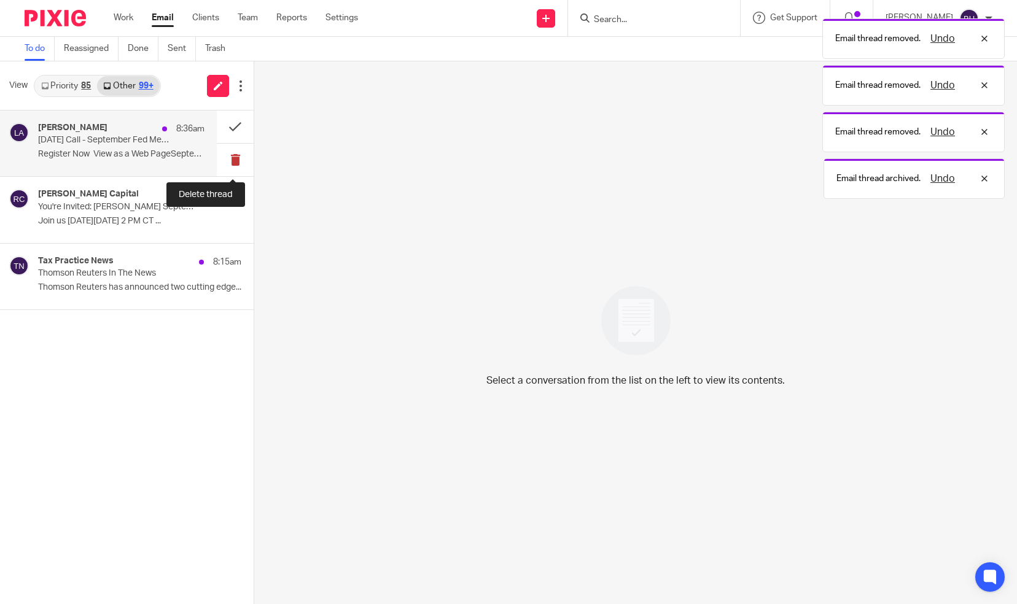
click at [235, 158] on button at bounding box center [235, 160] width 37 height 33
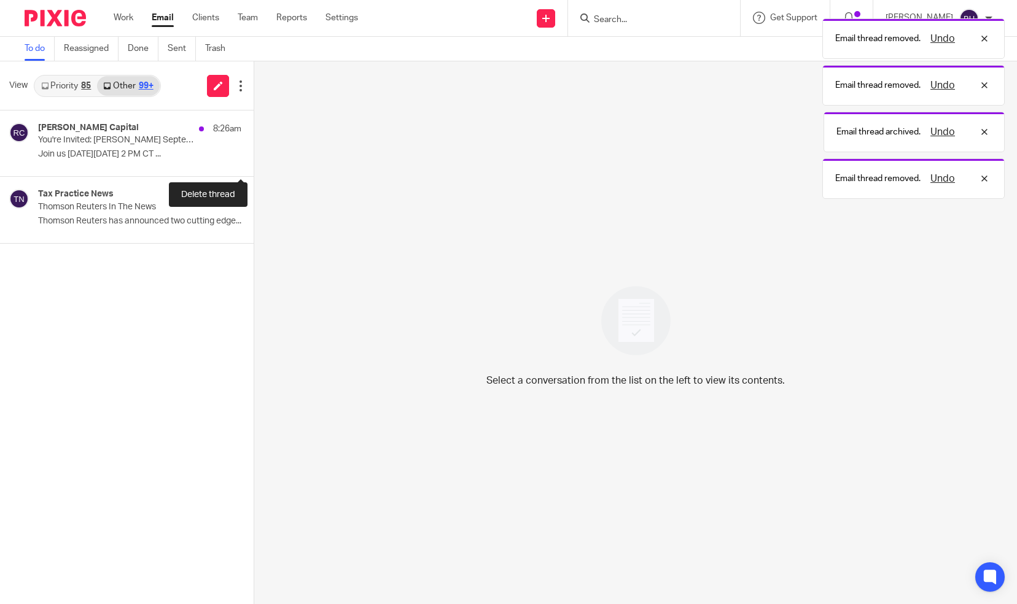
click at [254, 158] on button at bounding box center [259, 160] width 10 height 33
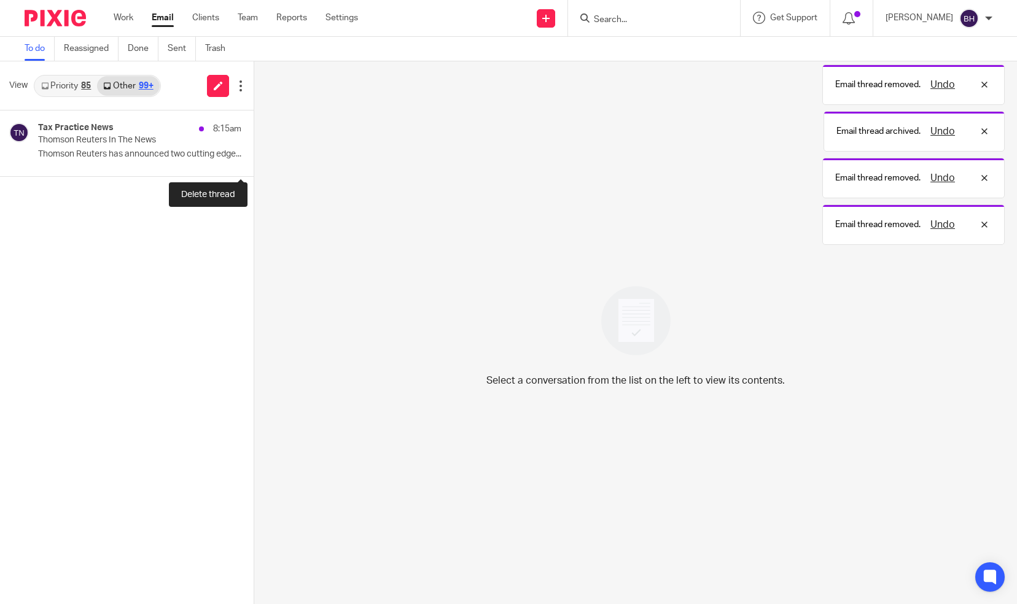
click at [254, 158] on button at bounding box center [259, 160] width 10 height 33
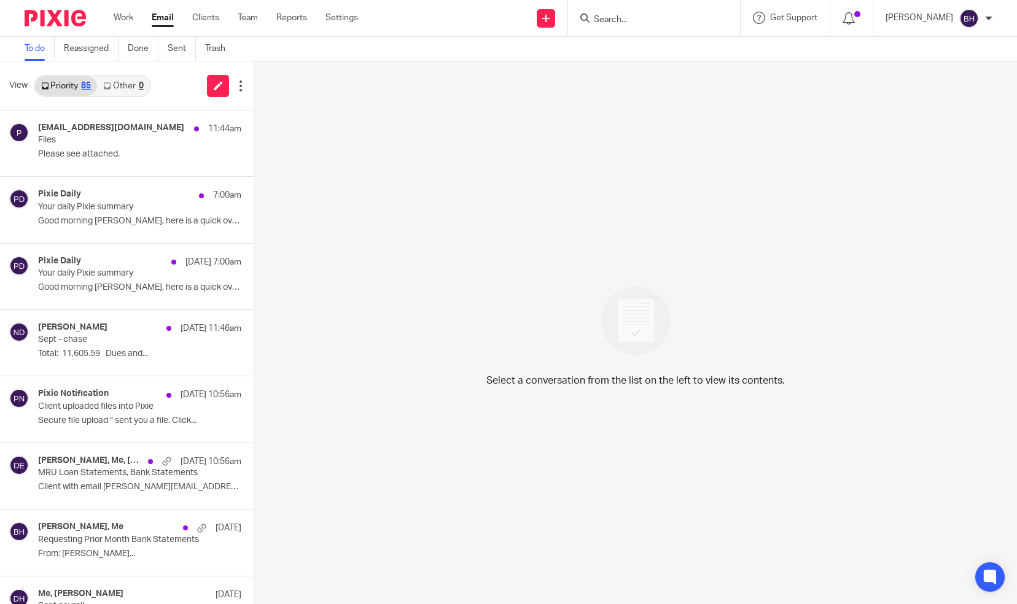
click at [132, 87] on link "Other 0" at bounding box center [123, 86] width 52 height 20
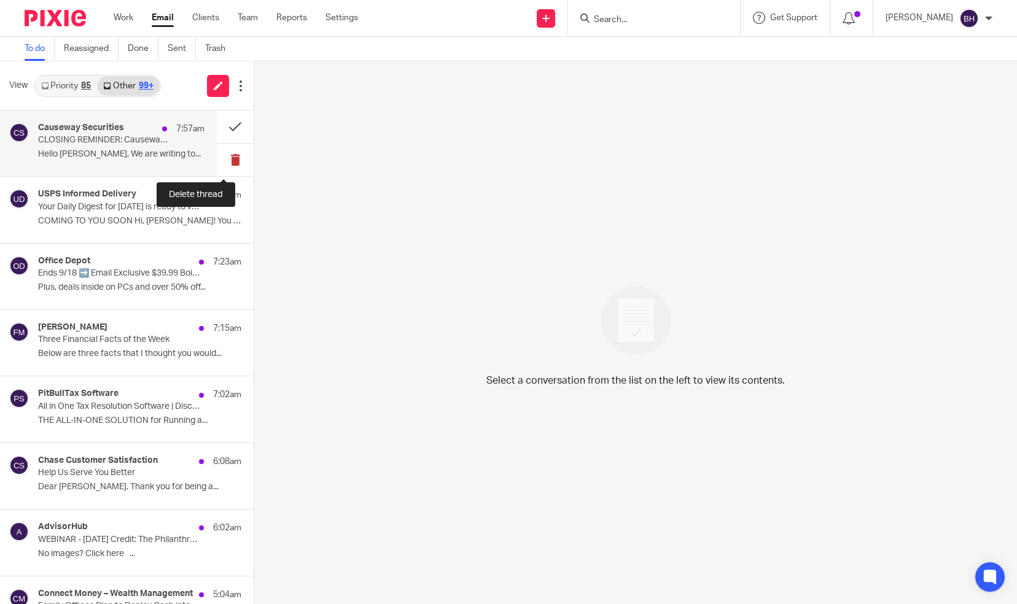
click at [228, 160] on button at bounding box center [235, 160] width 37 height 33
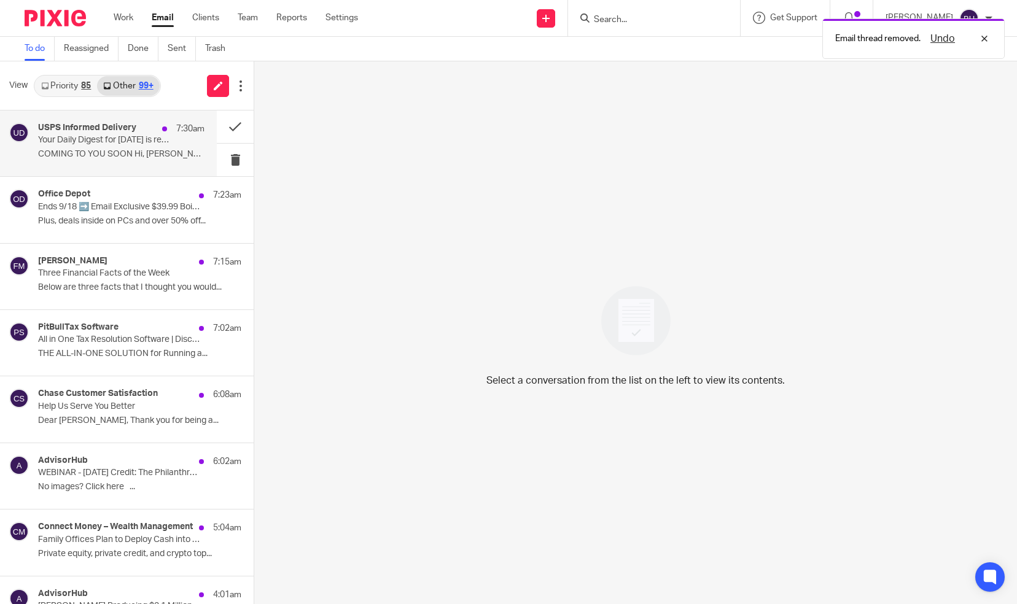
click at [162, 156] on p "COMING TO YOU SOON Hi, Barbara! You have 0..." at bounding box center [121, 154] width 166 height 10
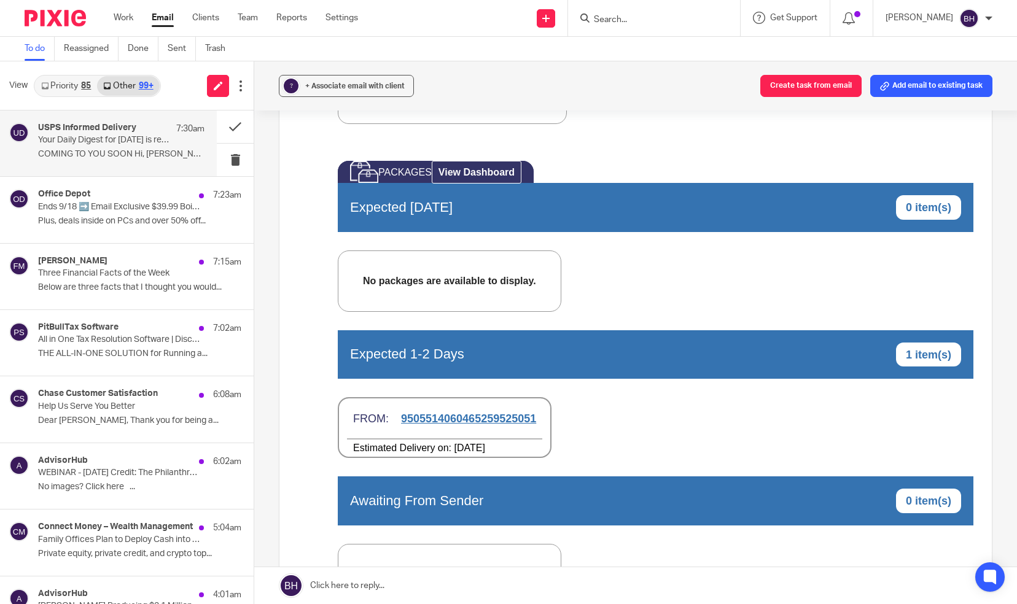
scroll to position [475, 0]
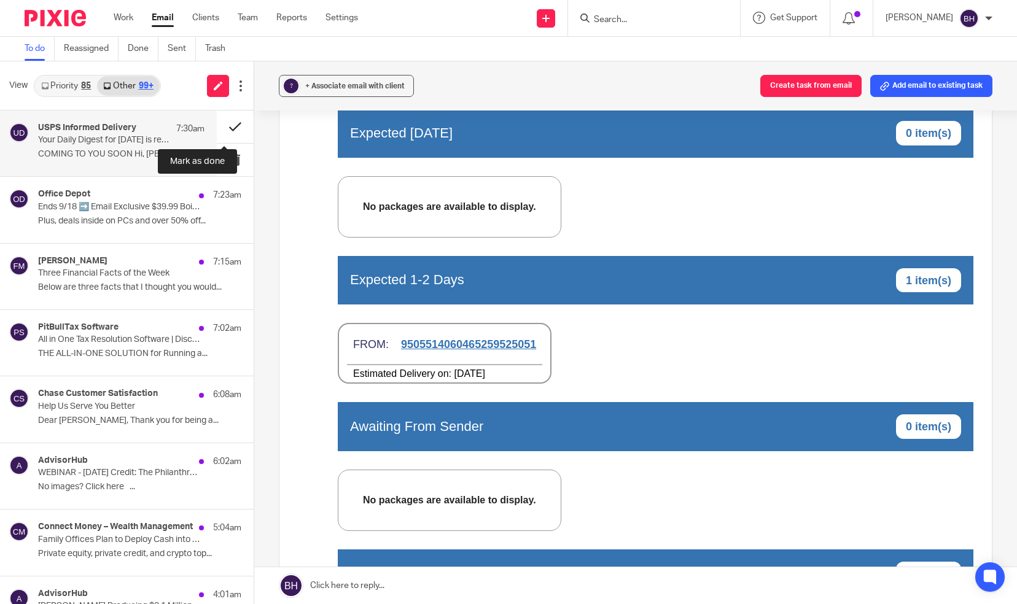
click at [225, 127] on button at bounding box center [235, 127] width 37 height 33
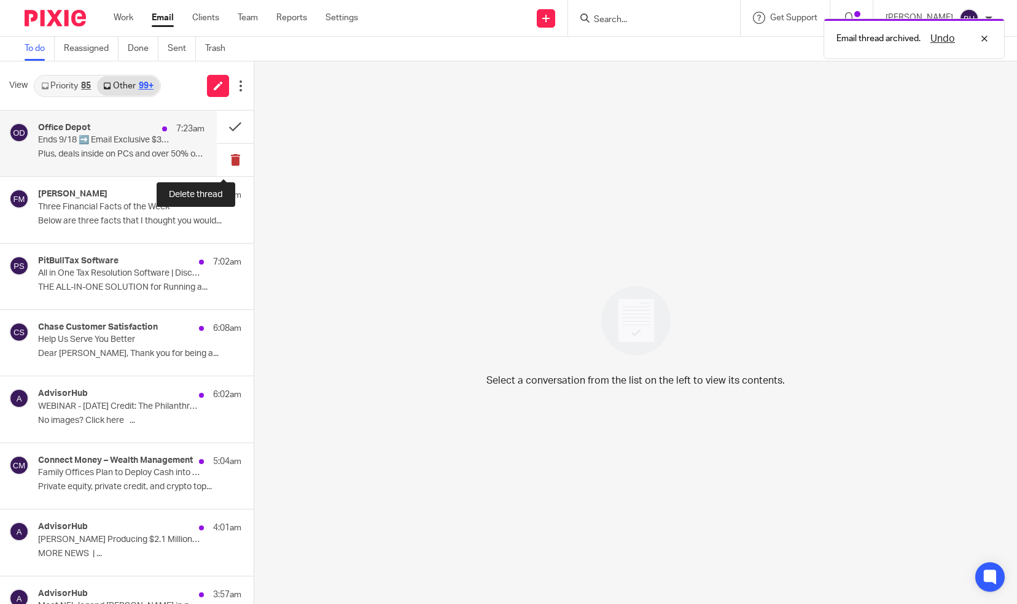
click at [224, 158] on button at bounding box center [235, 160] width 37 height 33
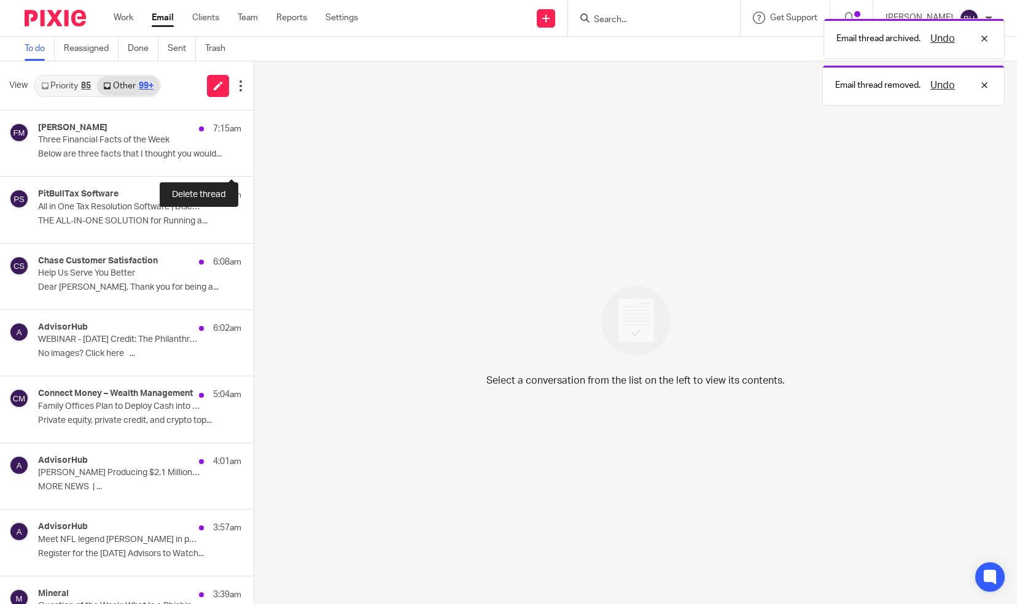
click at [254, 158] on button at bounding box center [259, 160] width 10 height 33
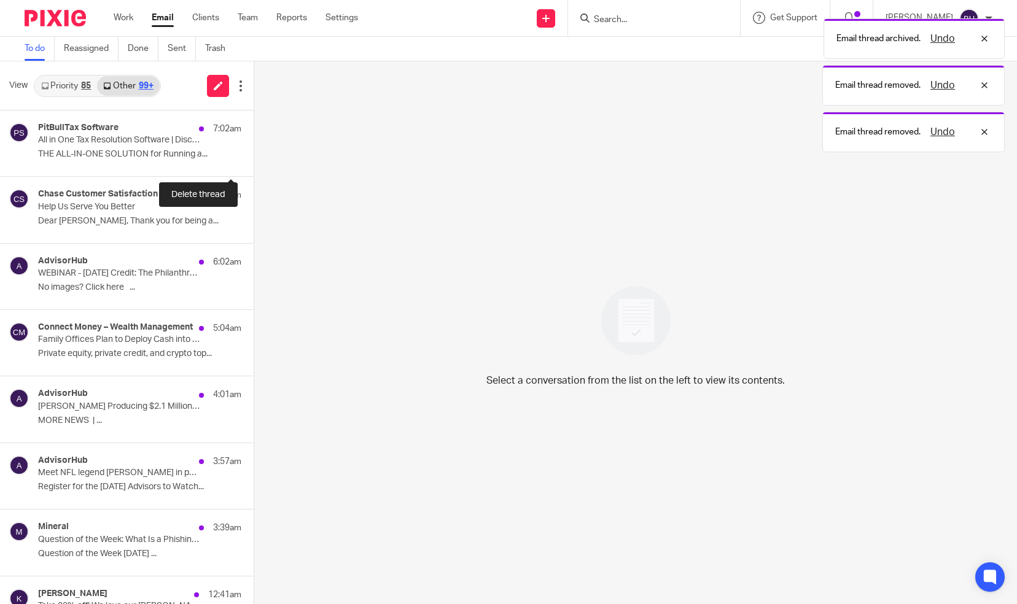
click at [254, 158] on button at bounding box center [259, 160] width 10 height 33
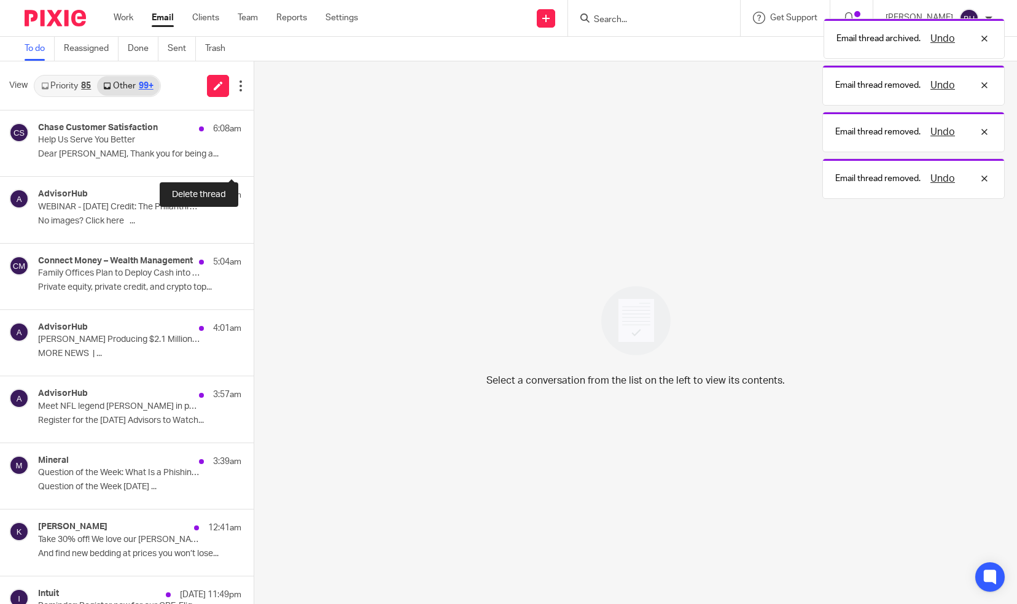
click at [254, 158] on button at bounding box center [259, 160] width 10 height 33
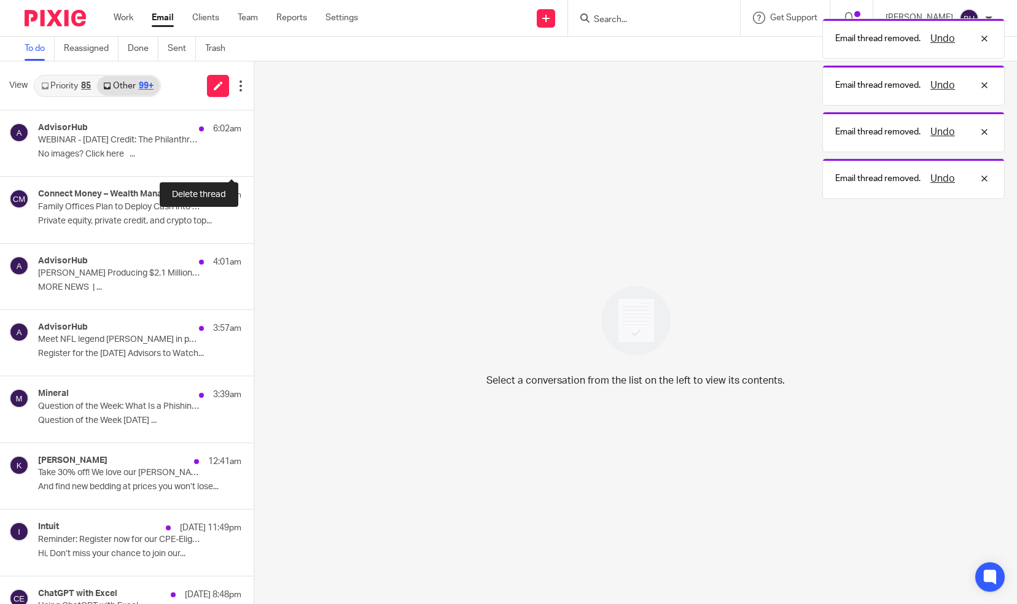
click at [254, 158] on button at bounding box center [259, 160] width 10 height 33
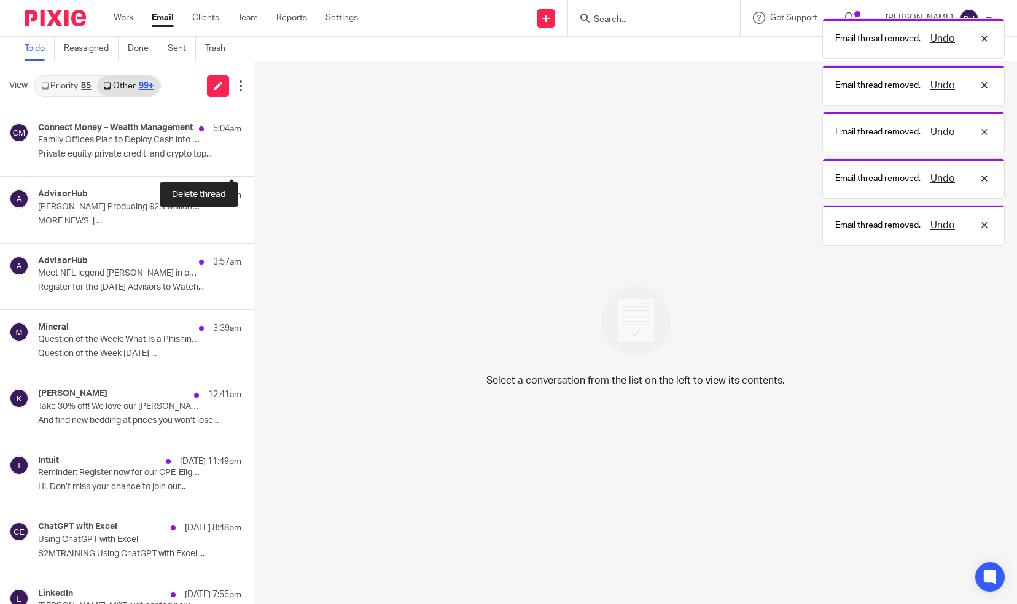
click at [254, 158] on button at bounding box center [259, 160] width 10 height 33
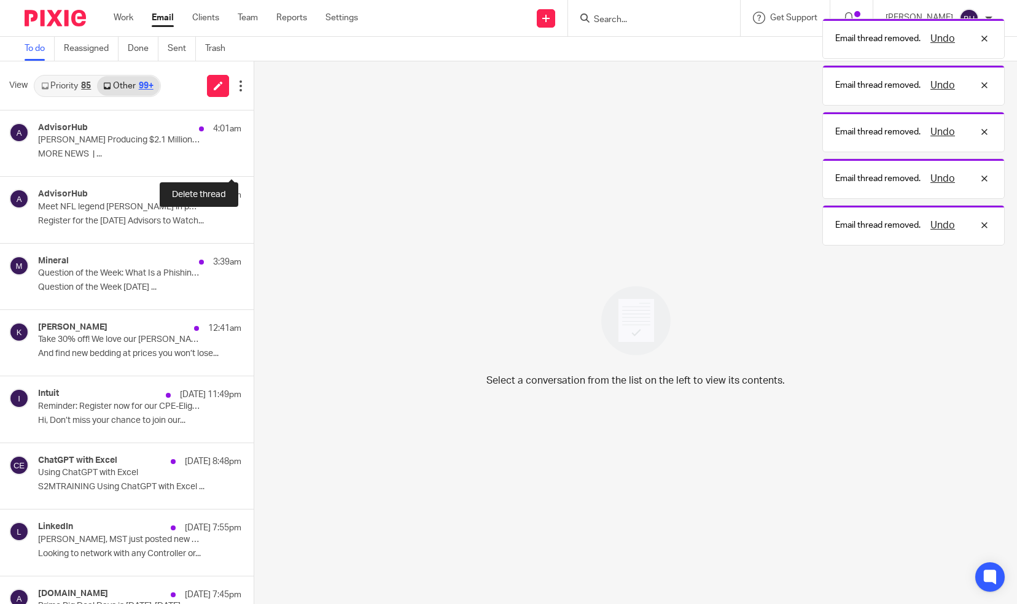
click at [254, 158] on button at bounding box center [259, 160] width 10 height 33
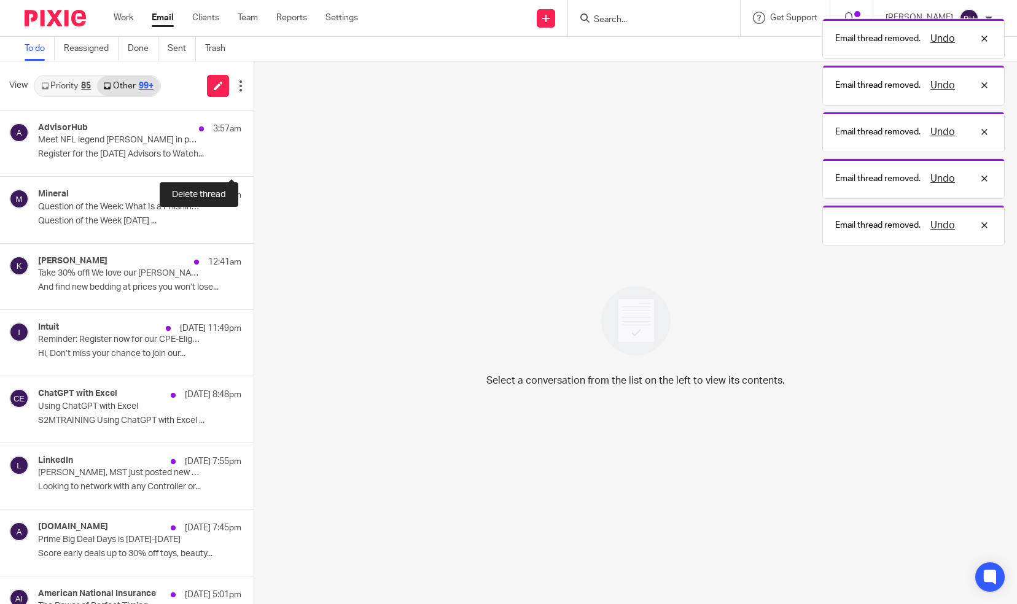
click at [254, 158] on button at bounding box center [259, 160] width 10 height 33
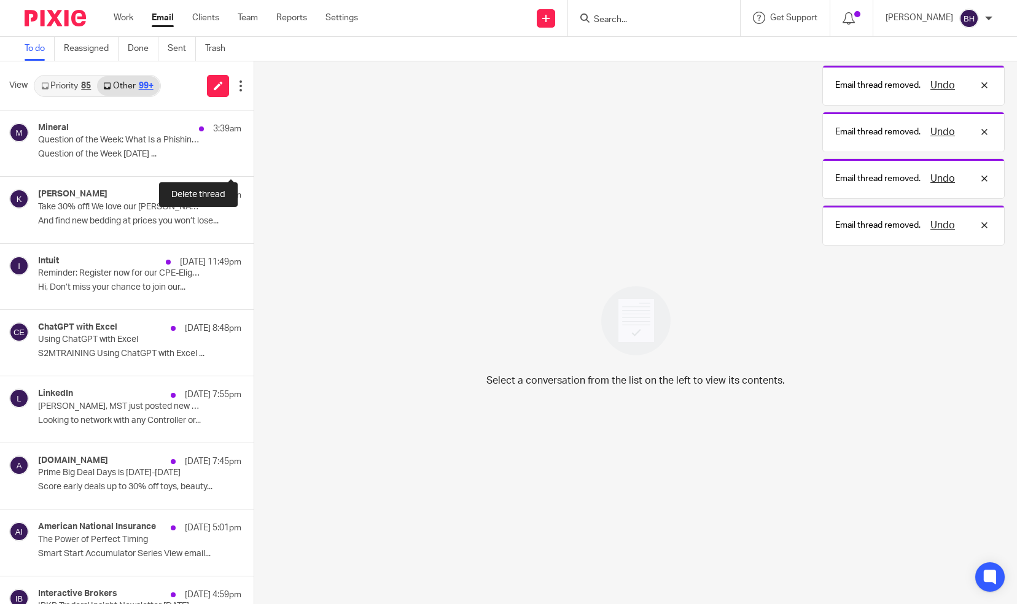
click at [254, 158] on button at bounding box center [259, 160] width 10 height 33
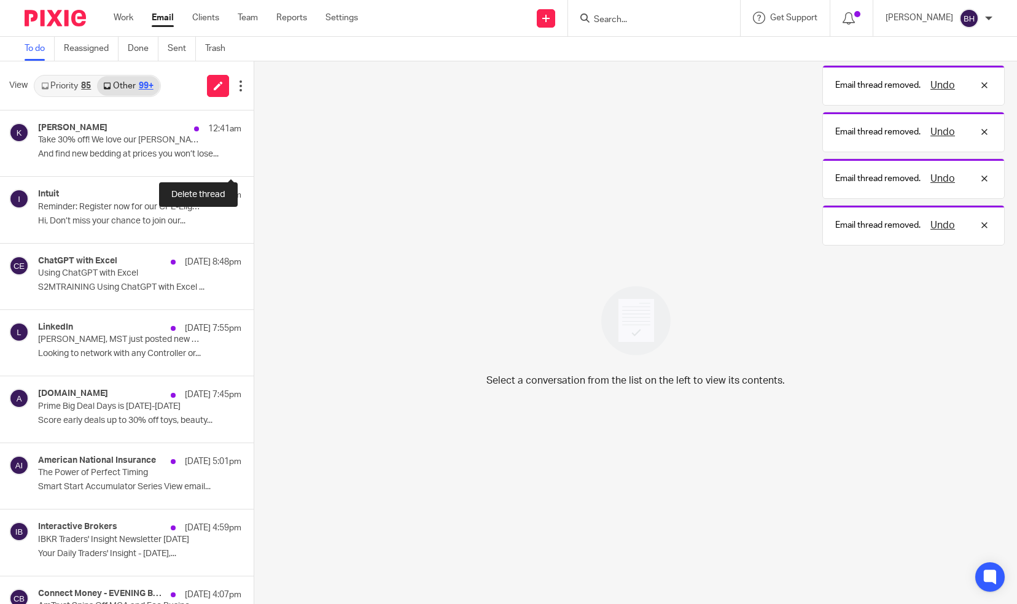
click at [254, 158] on button at bounding box center [259, 160] width 10 height 33
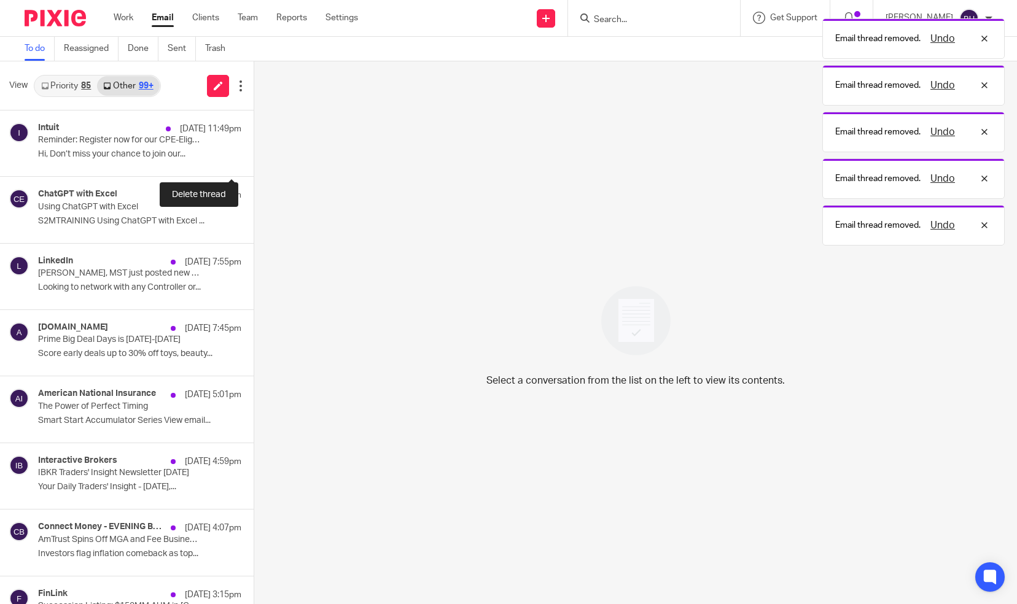
click at [254, 158] on button at bounding box center [259, 160] width 10 height 33
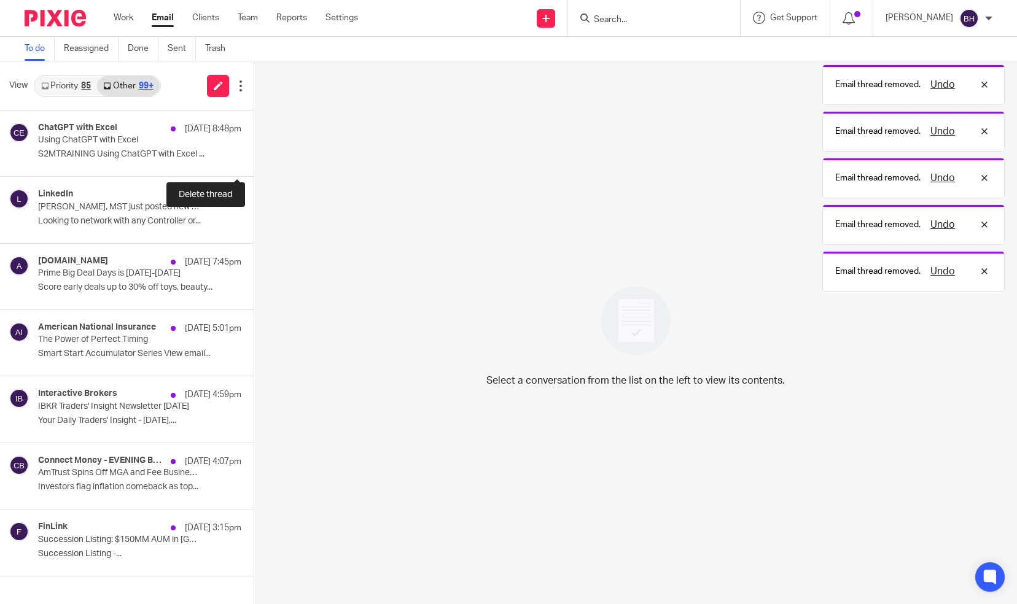
click at [254, 158] on button at bounding box center [259, 160] width 10 height 33
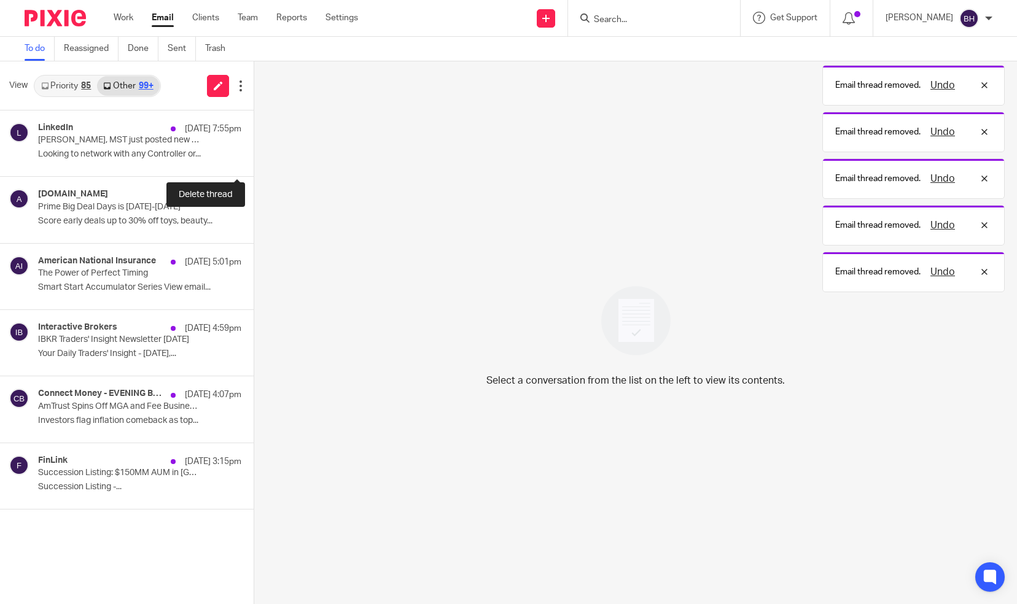
click at [254, 158] on button at bounding box center [259, 160] width 10 height 33
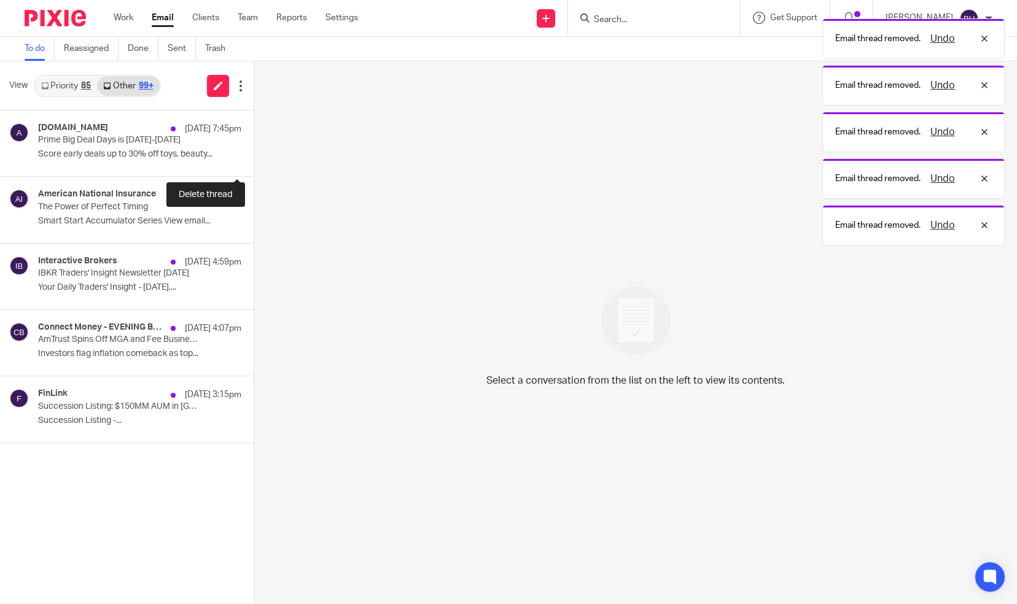
click at [254, 158] on button at bounding box center [259, 160] width 10 height 33
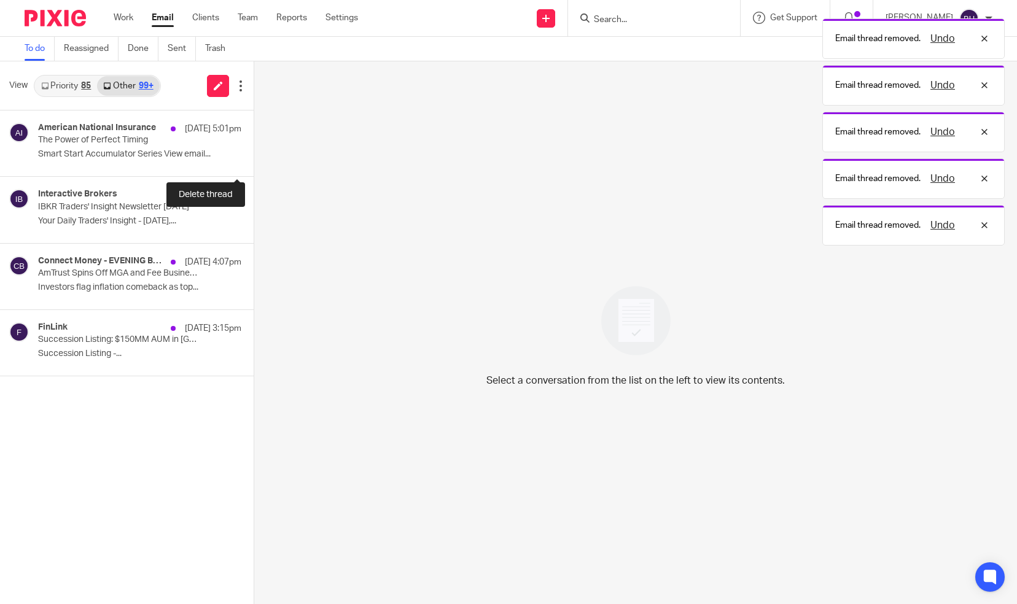
click at [254, 158] on button at bounding box center [259, 160] width 10 height 33
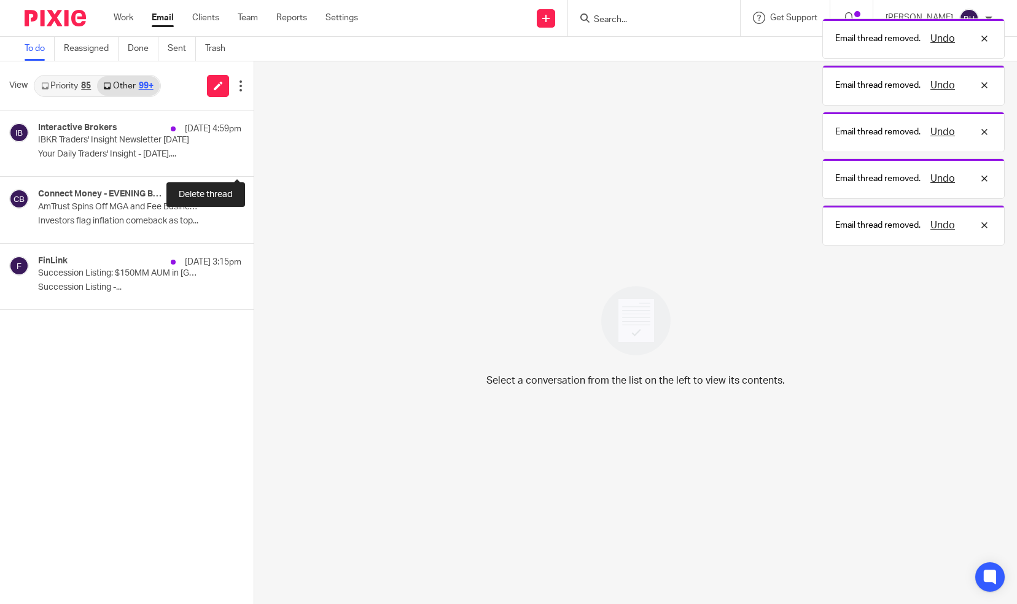
click at [254, 158] on button at bounding box center [259, 160] width 10 height 33
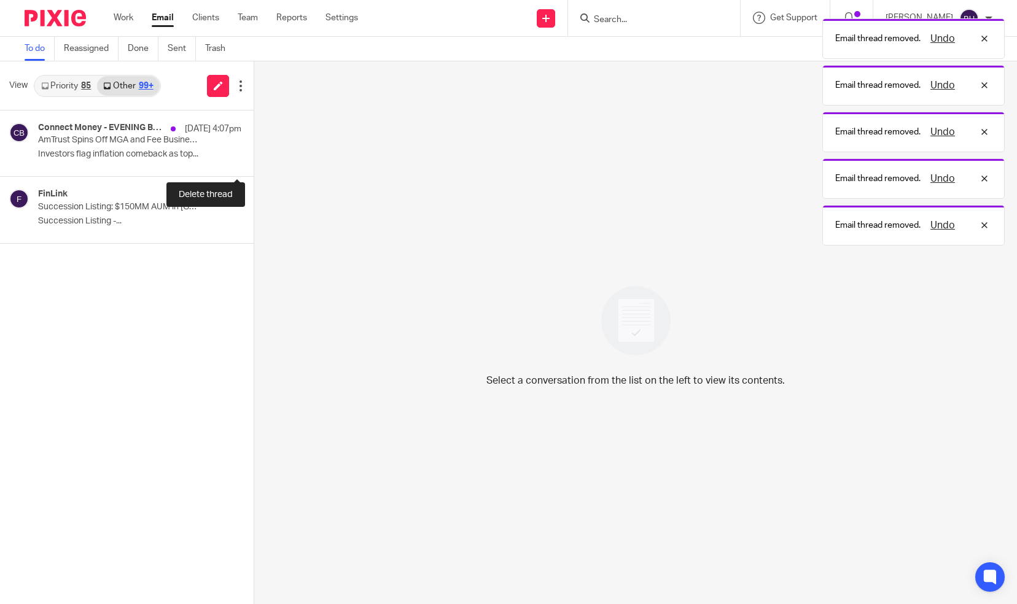
click at [254, 158] on button at bounding box center [259, 160] width 10 height 33
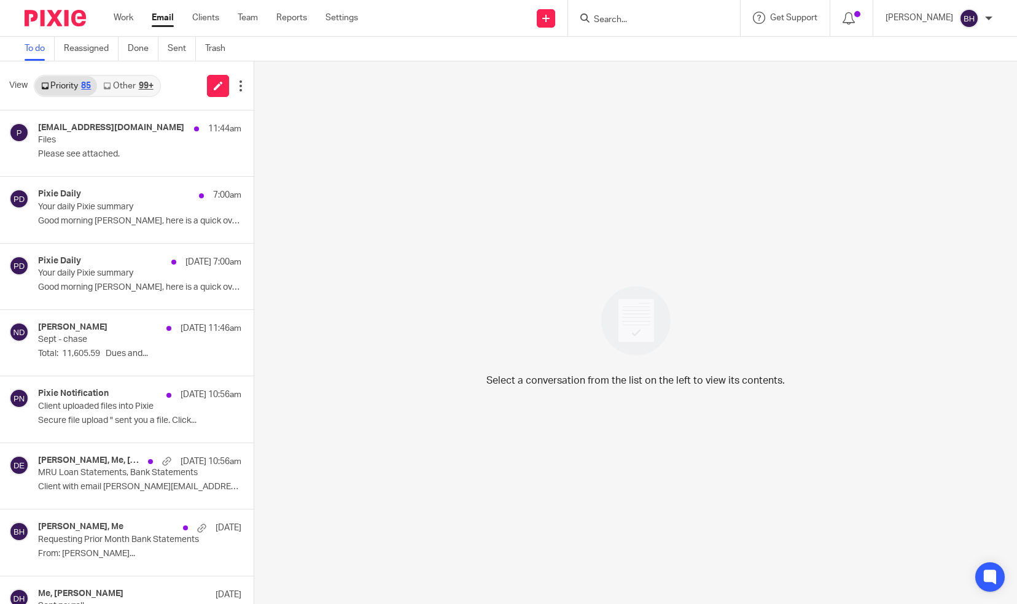
click at [135, 86] on link "Other 99+" at bounding box center [128, 86] width 62 height 20
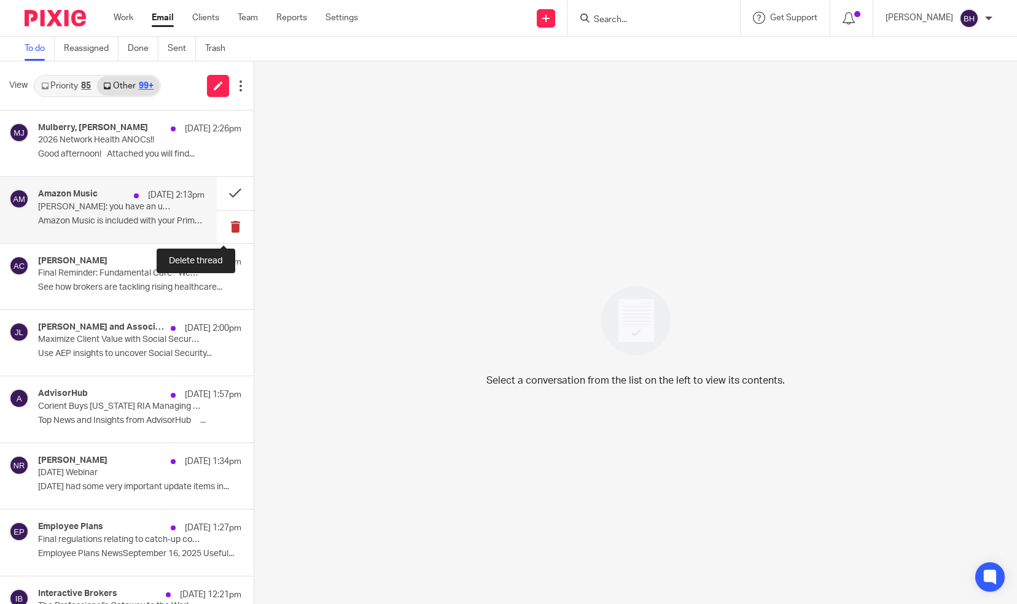
click at [219, 225] on button at bounding box center [235, 227] width 37 height 33
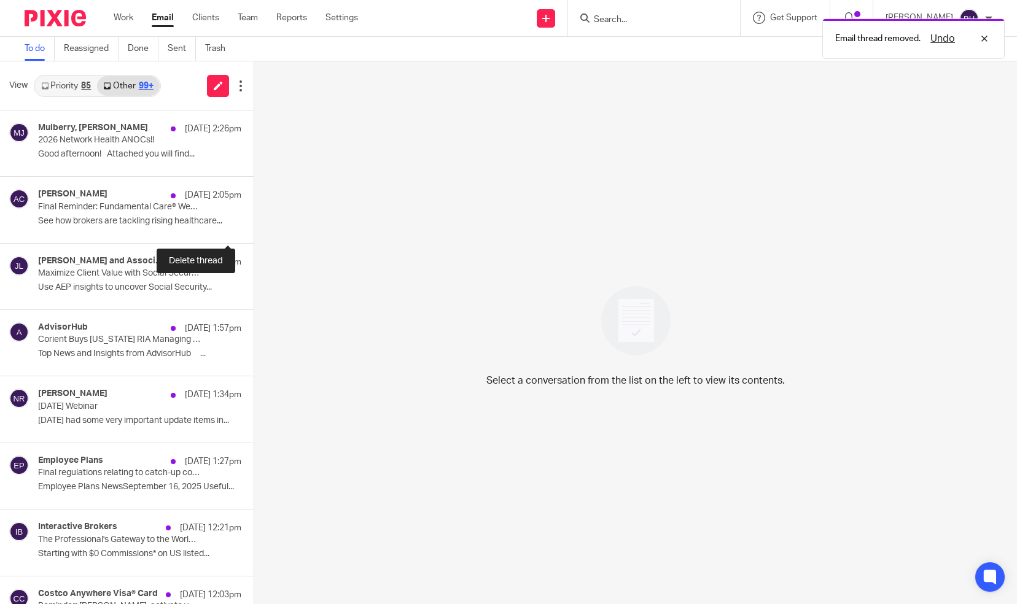
click at [254, 225] on button at bounding box center [259, 227] width 10 height 33
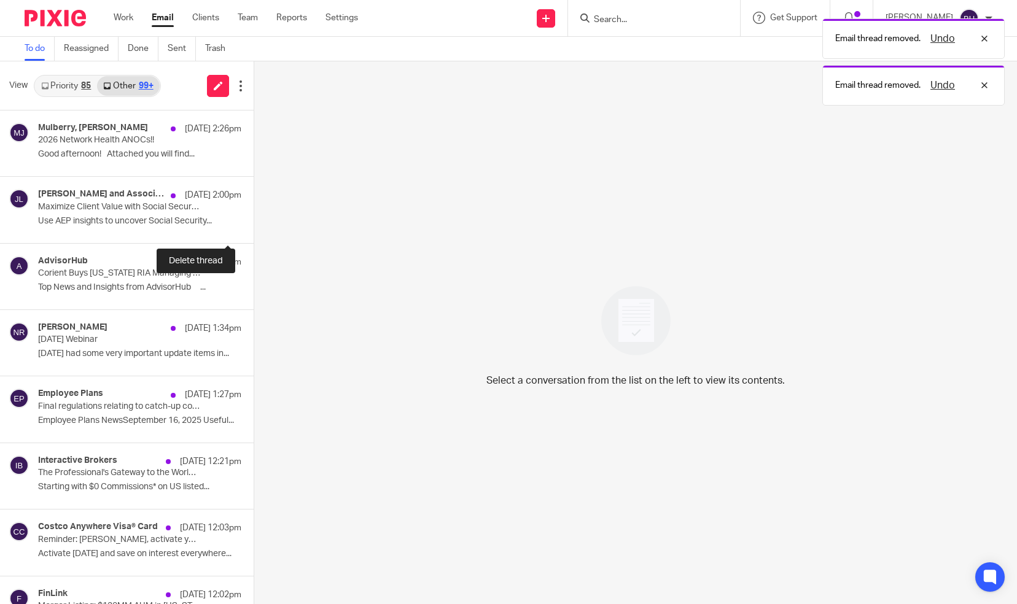
click at [254, 225] on button at bounding box center [259, 227] width 10 height 33
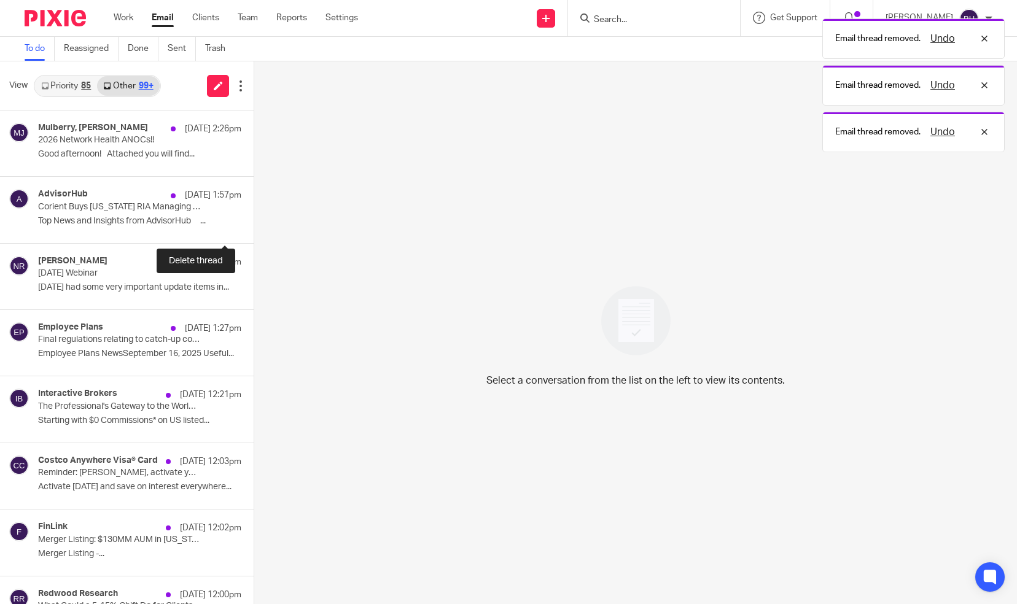
click at [254, 225] on button at bounding box center [259, 227] width 10 height 33
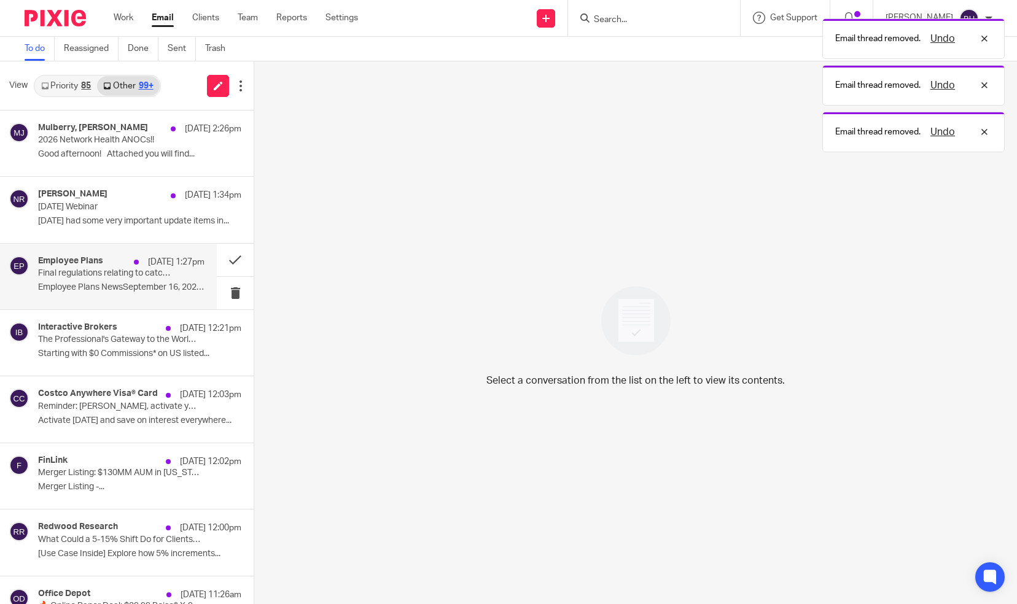
click at [160, 278] on p "Final regulations relating to catch-up contributions" at bounding box center [104, 273] width 133 height 10
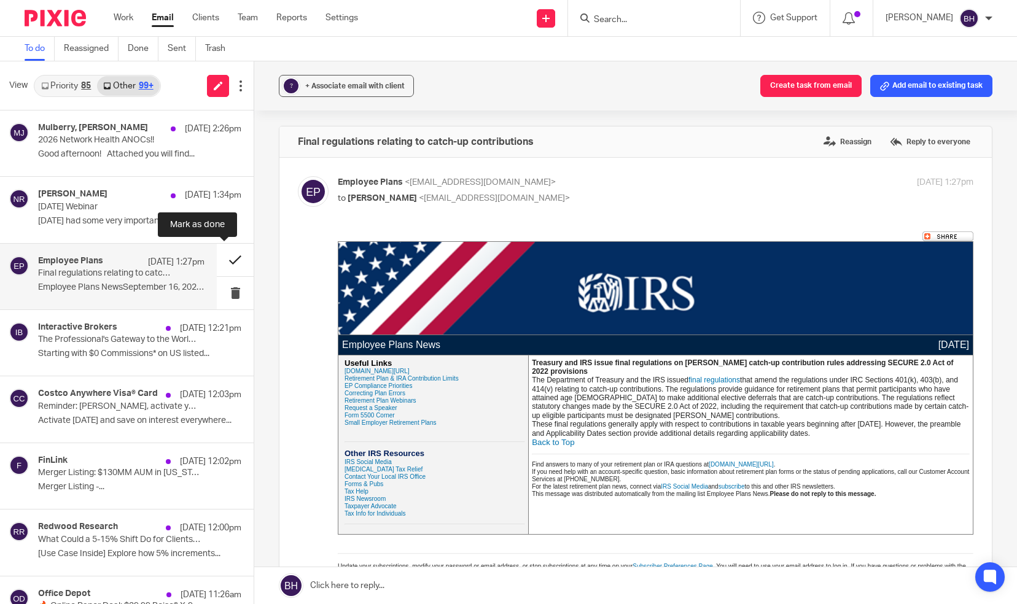
click at [222, 258] on button at bounding box center [235, 260] width 37 height 33
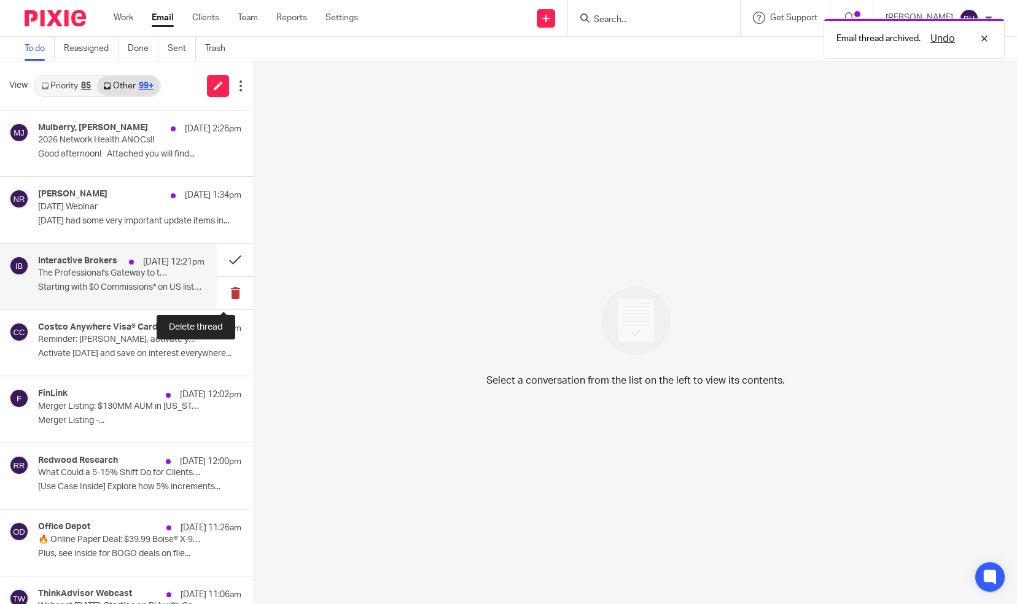
click at [224, 291] on button at bounding box center [235, 293] width 37 height 33
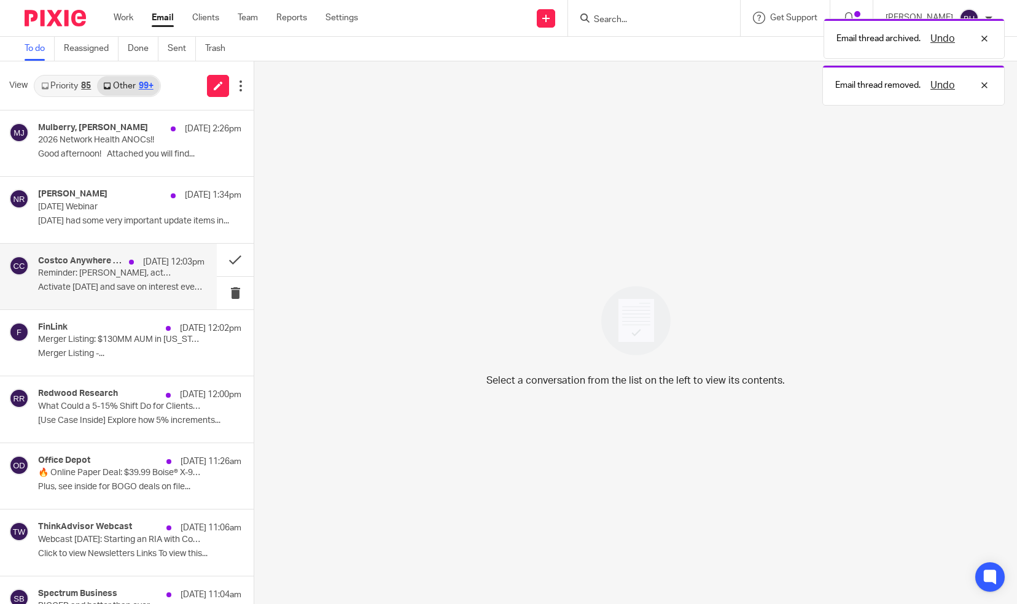
click at [172, 280] on div "Costco Anywhere Visa® Card Sep 16 12:03pm Reminder: Barbara, activate your prom…" at bounding box center [121, 276] width 166 height 41
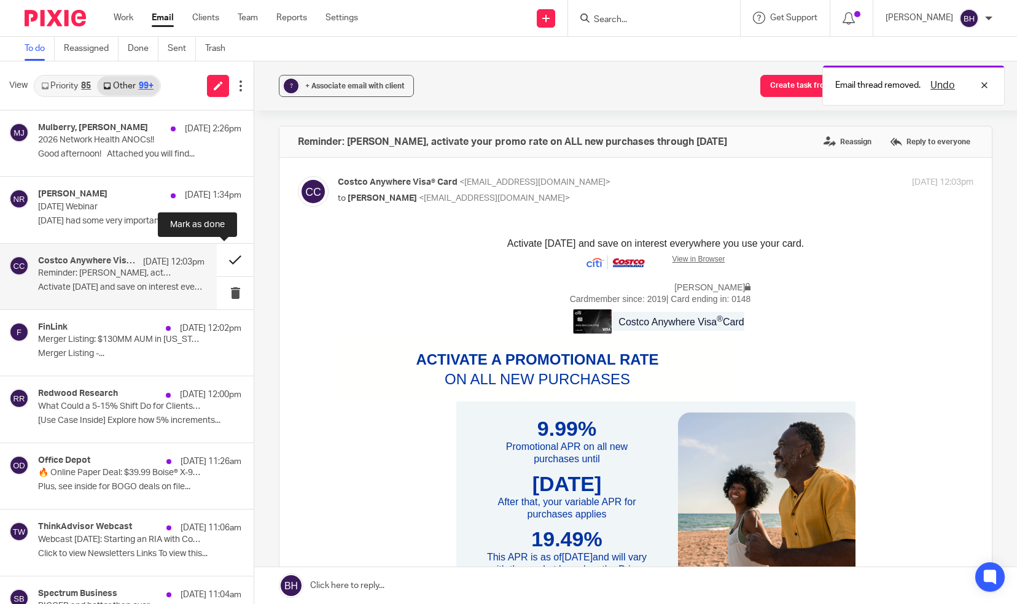
click at [218, 261] on button at bounding box center [235, 260] width 37 height 33
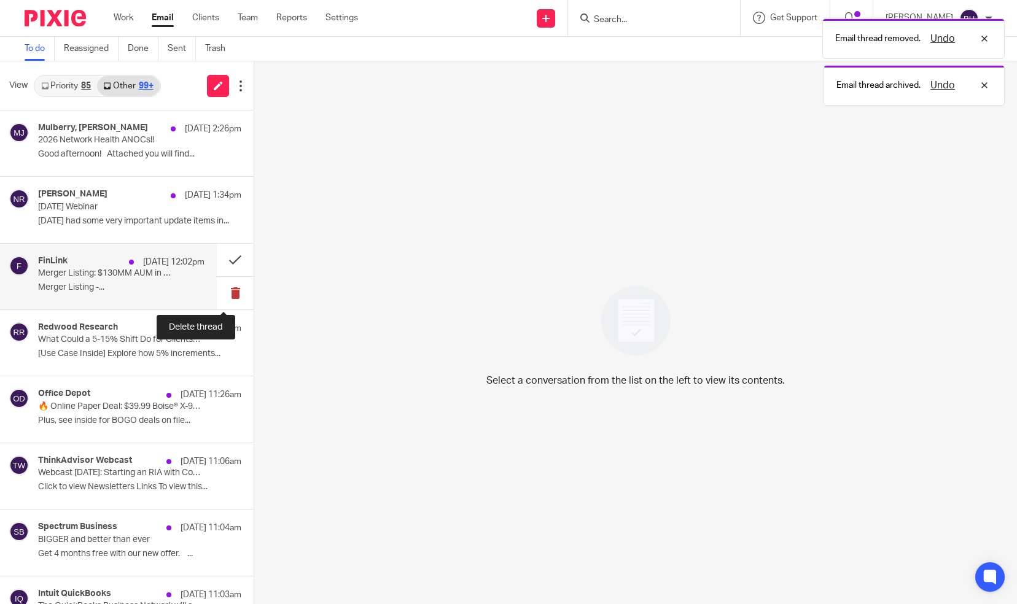
click at [224, 292] on button at bounding box center [235, 293] width 37 height 33
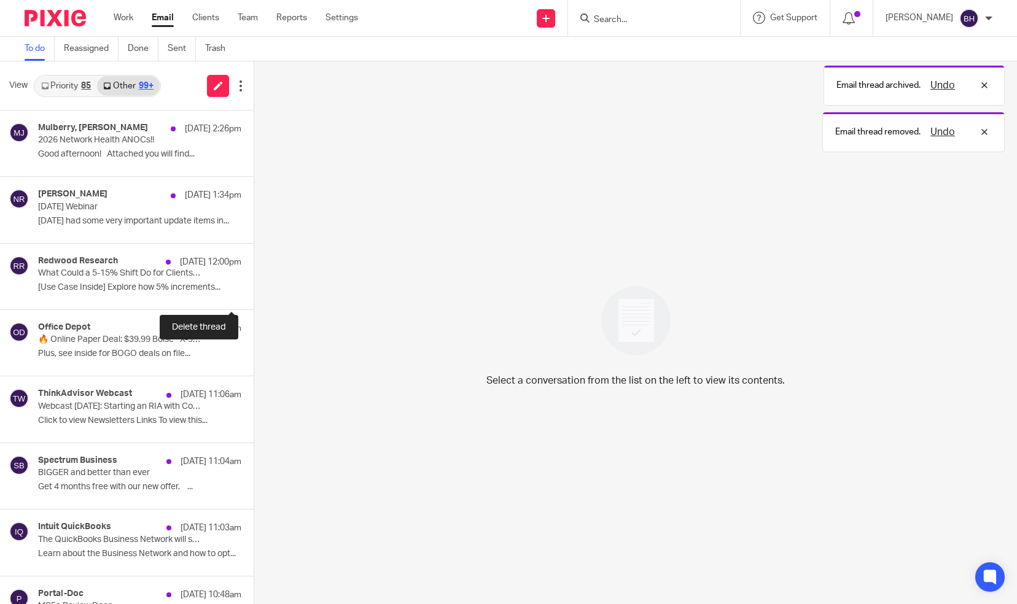
click at [254, 292] on button at bounding box center [259, 293] width 10 height 33
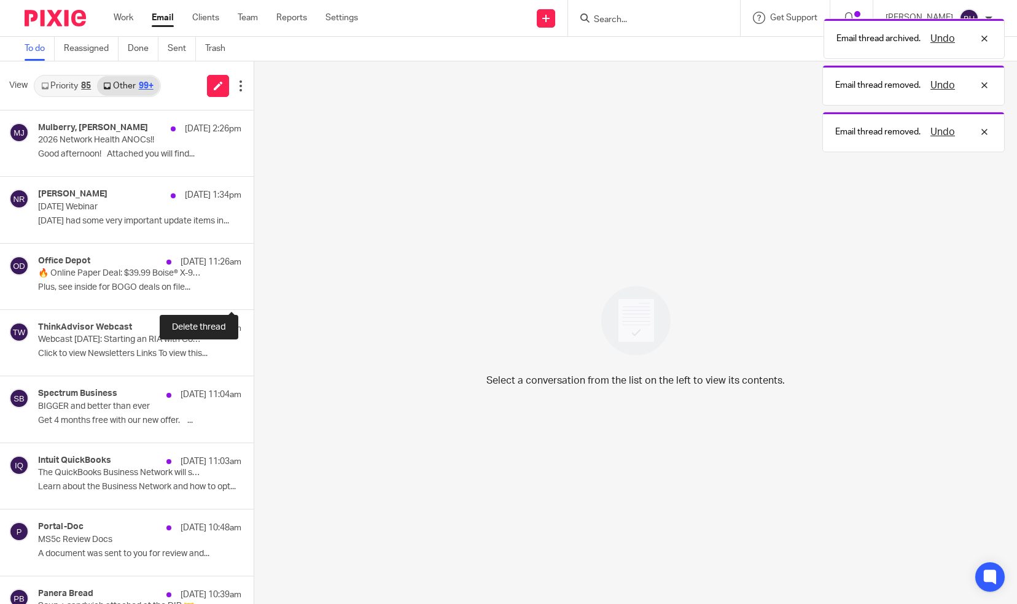
click at [254, 292] on button at bounding box center [259, 293] width 10 height 33
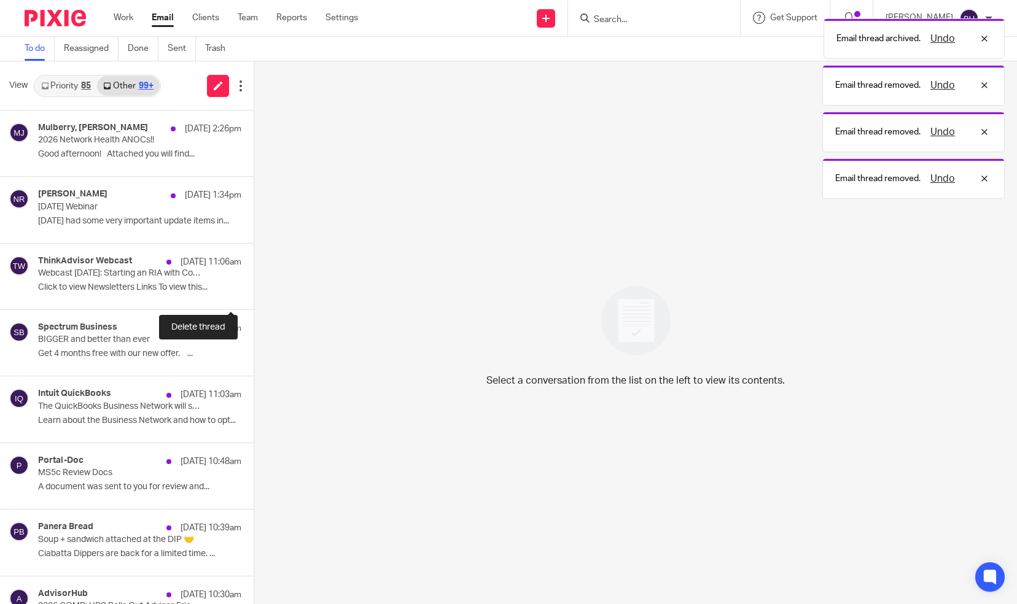
click at [254, 292] on button at bounding box center [259, 293] width 10 height 33
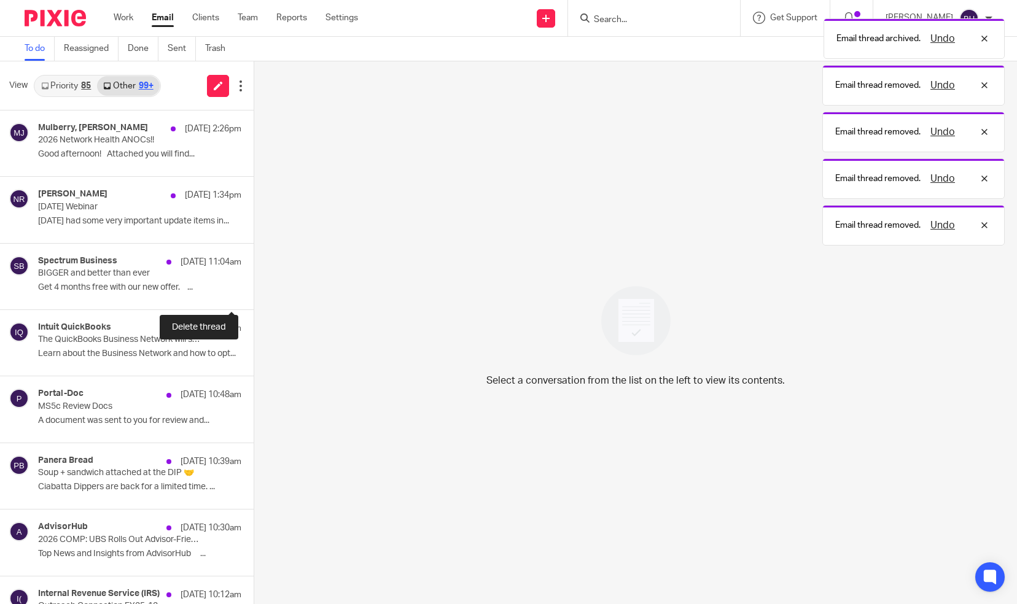
click at [254, 292] on button at bounding box center [259, 293] width 10 height 33
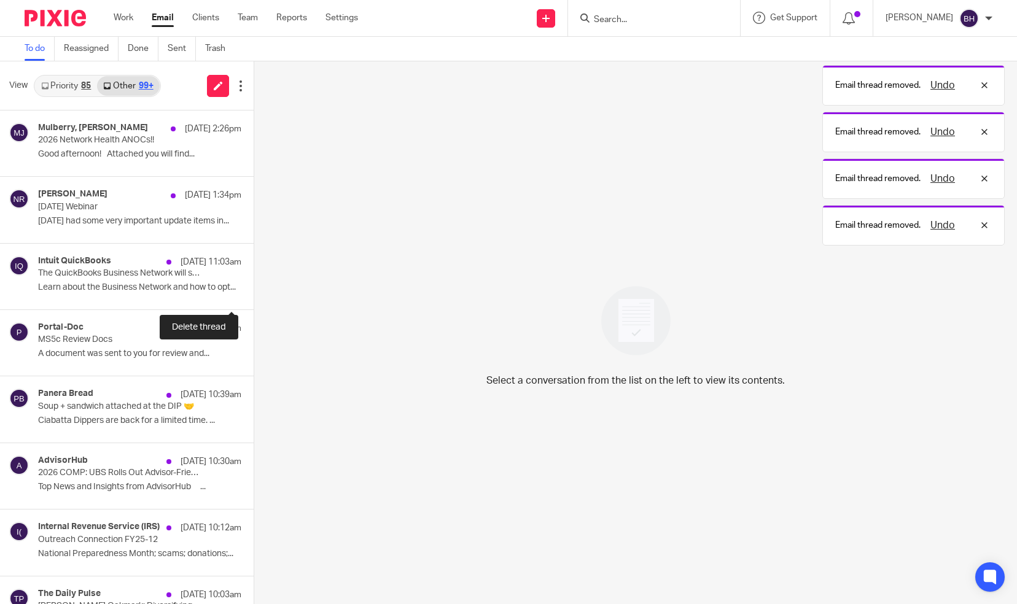
click at [254, 292] on button at bounding box center [259, 293] width 10 height 33
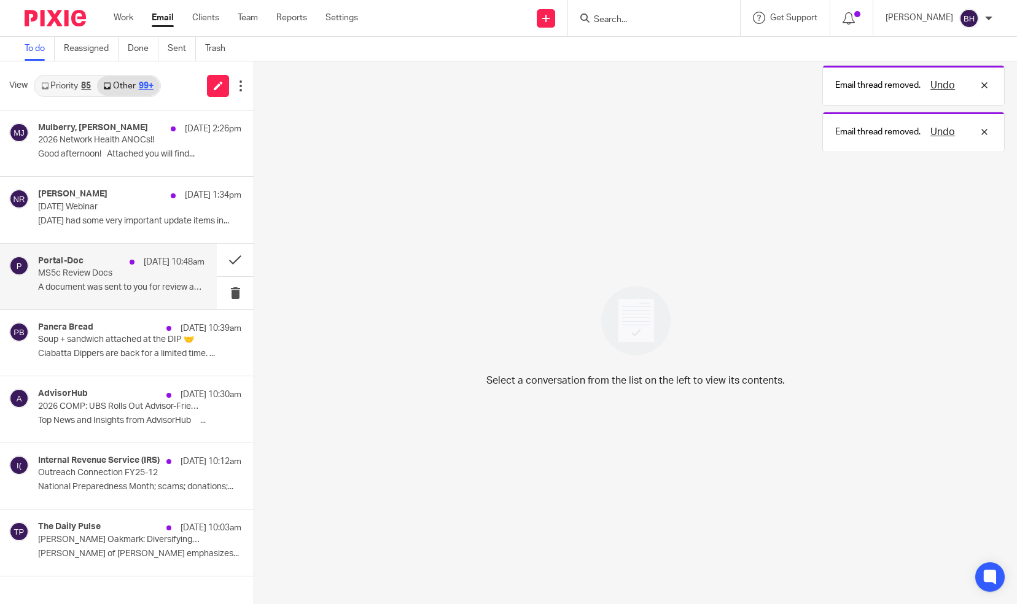
click at [197, 281] on div "Portal-Doc Sep 16 10:48am MS5c Review Docs A document was sent to you for revie…" at bounding box center [121, 276] width 166 height 41
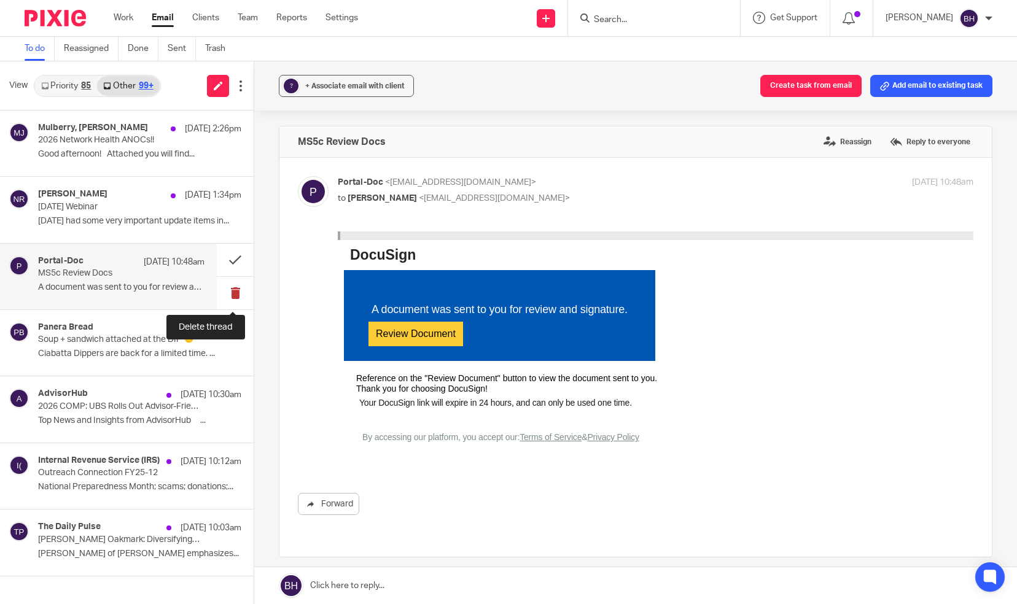
click at [232, 284] on button at bounding box center [235, 293] width 37 height 33
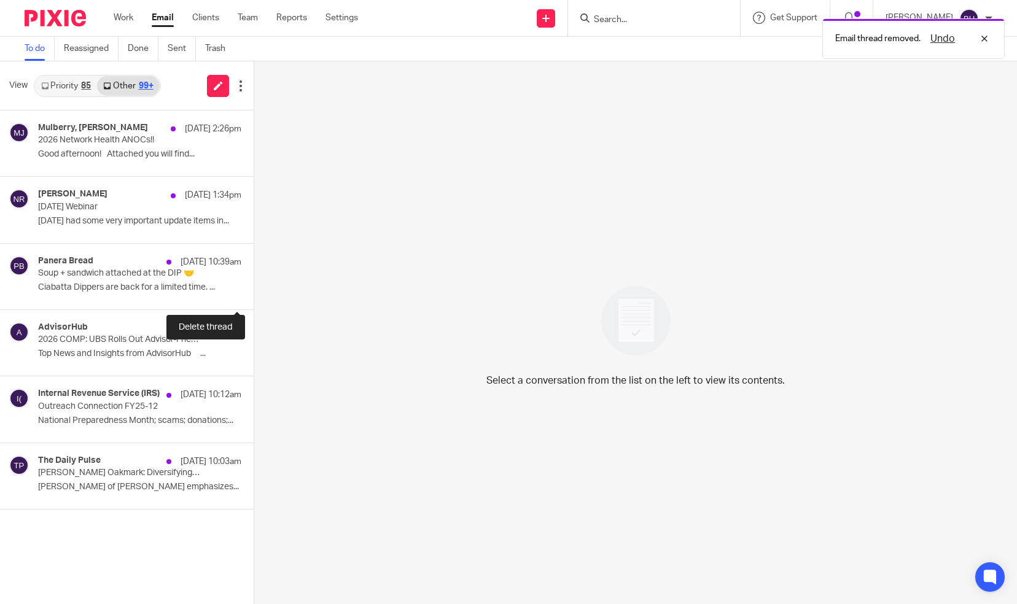
click at [254, 284] on button at bounding box center [259, 293] width 10 height 33
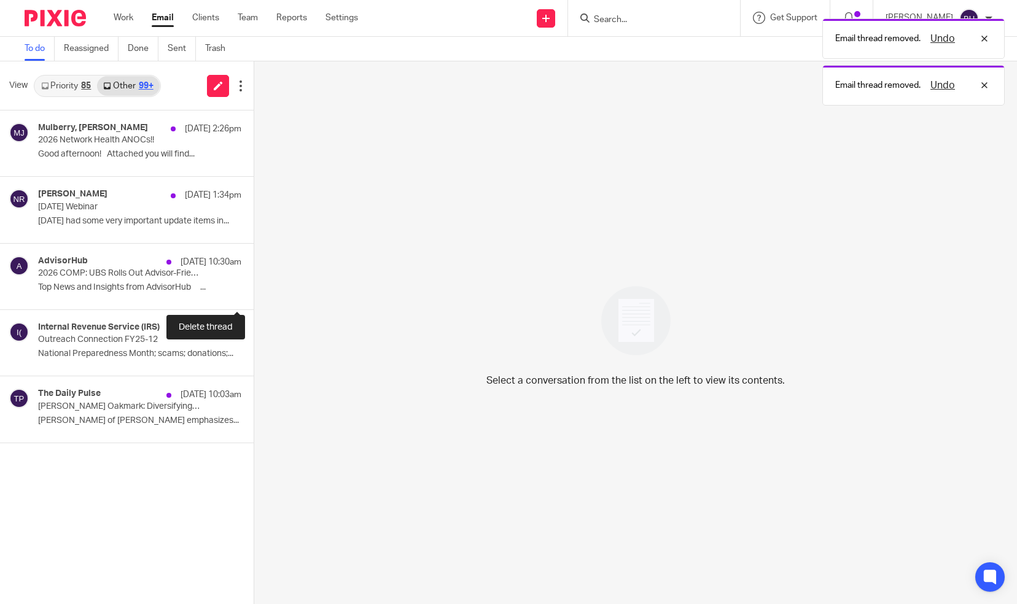
click at [254, 284] on button at bounding box center [259, 293] width 10 height 33
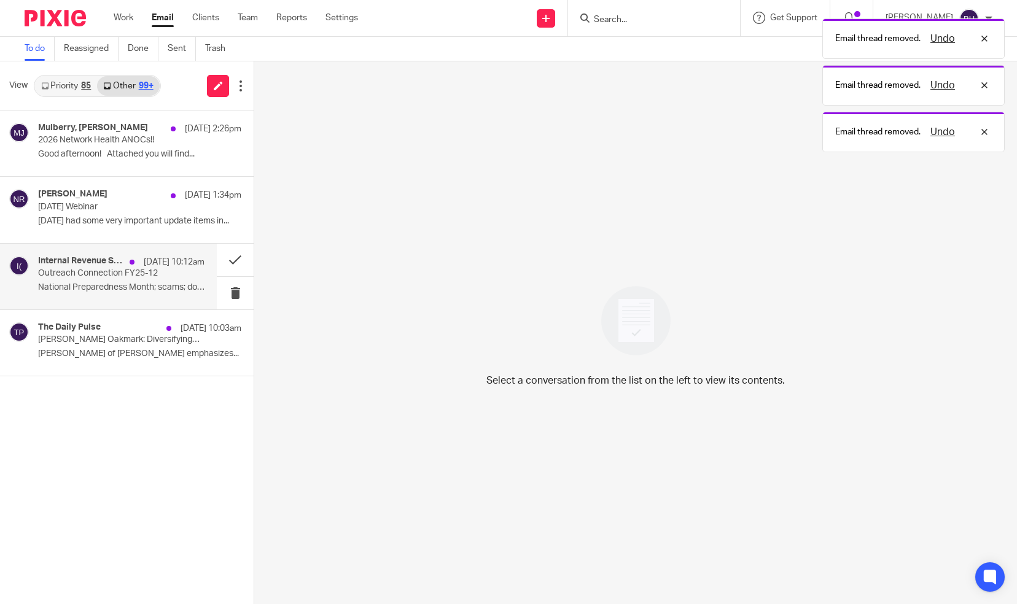
click at [200, 284] on p "National Preparedness Month; scams; donations;..." at bounding box center [121, 288] width 166 height 10
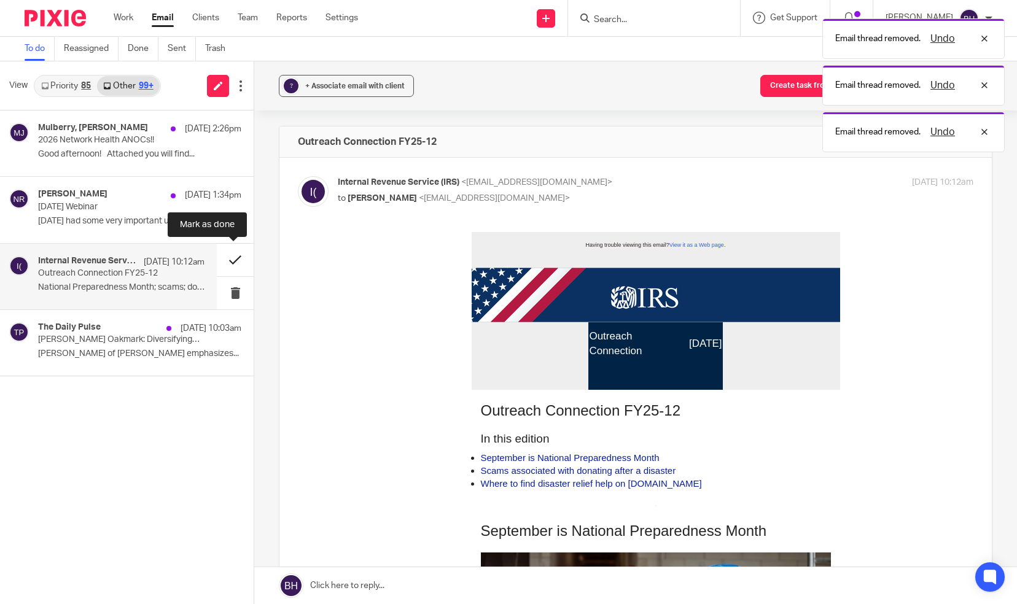
click at [232, 269] on button at bounding box center [235, 260] width 37 height 33
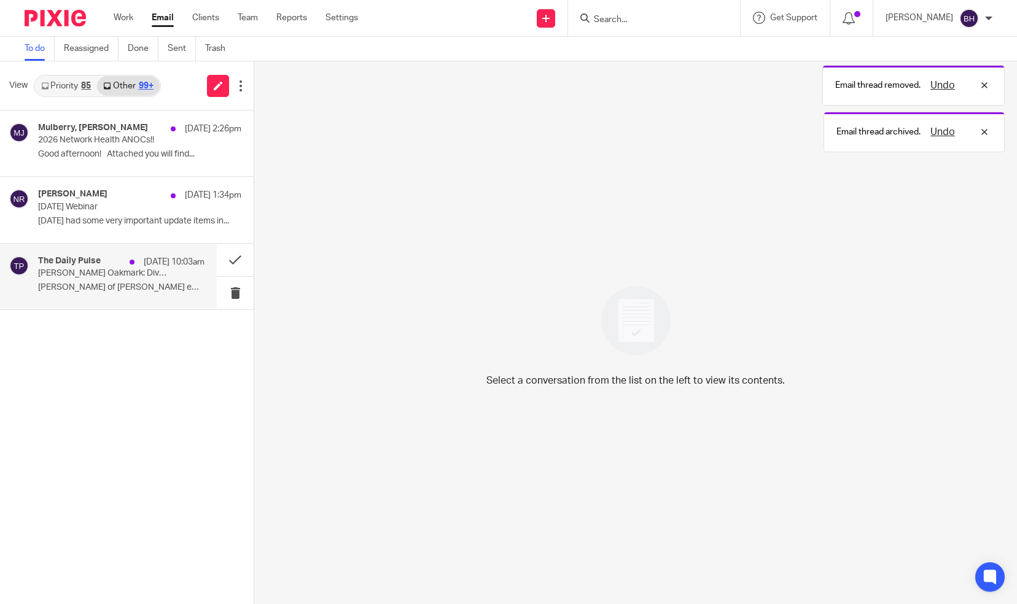
drag, startPoint x: 232, startPoint y: 269, endPoint x: 203, endPoint y: 286, distance: 33.3
click at [203, 286] on div "The Daily Pulse Sep 16 10:03am Harris Oakmark: Diversifying into Undervalued Eu…" at bounding box center [127, 277] width 254 height 66
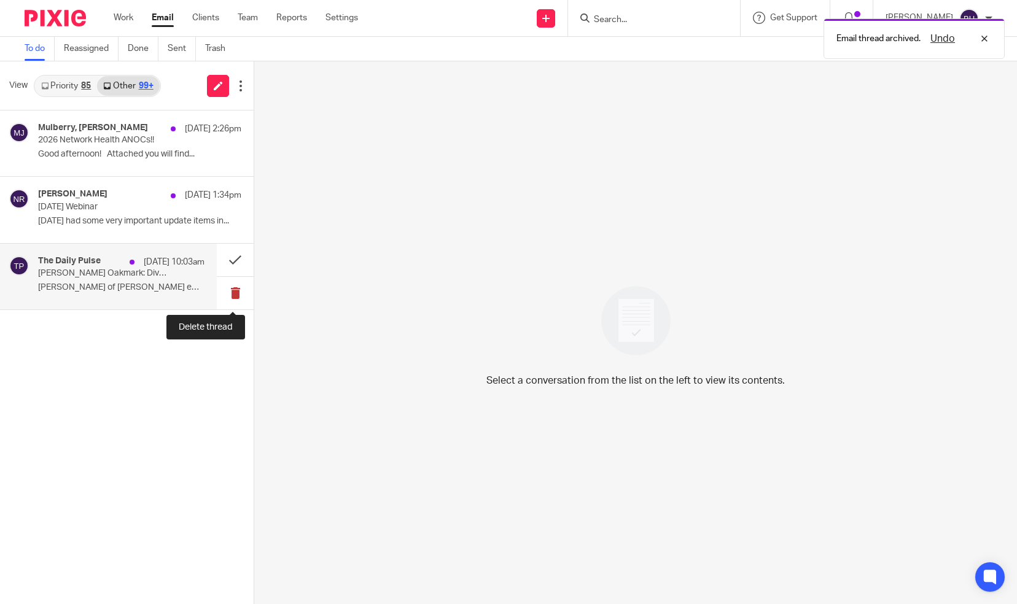
click at [233, 287] on button at bounding box center [235, 293] width 37 height 33
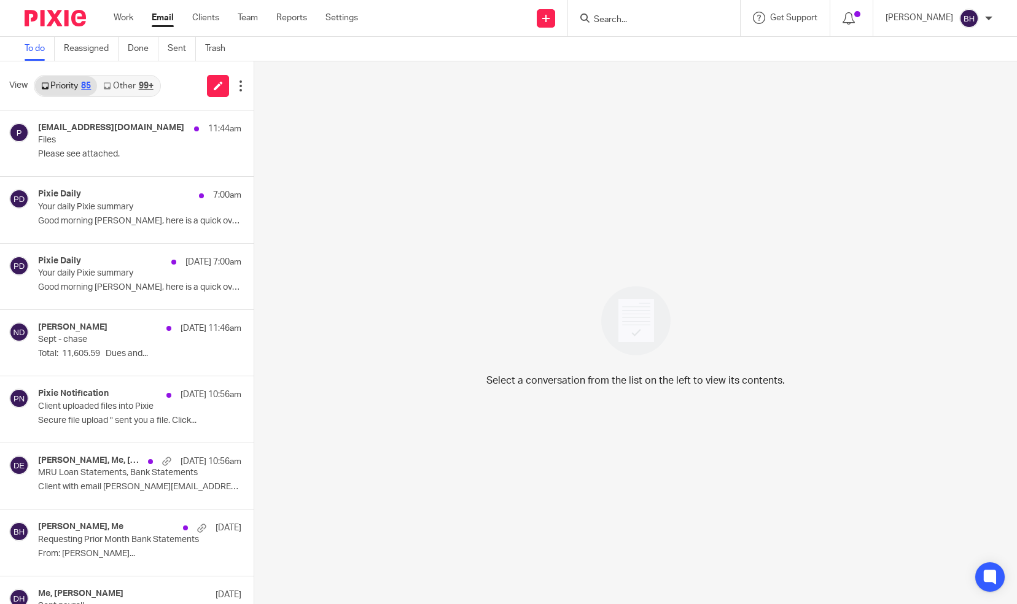
click at [131, 87] on link "Other 99+" at bounding box center [128, 86] width 62 height 20
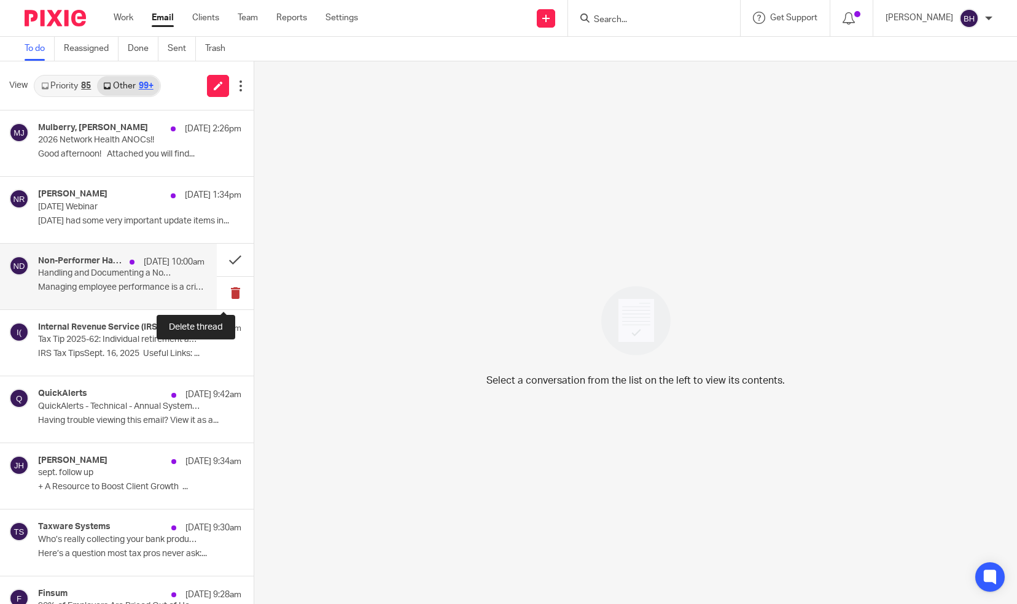
click at [221, 290] on button at bounding box center [235, 293] width 37 height 33
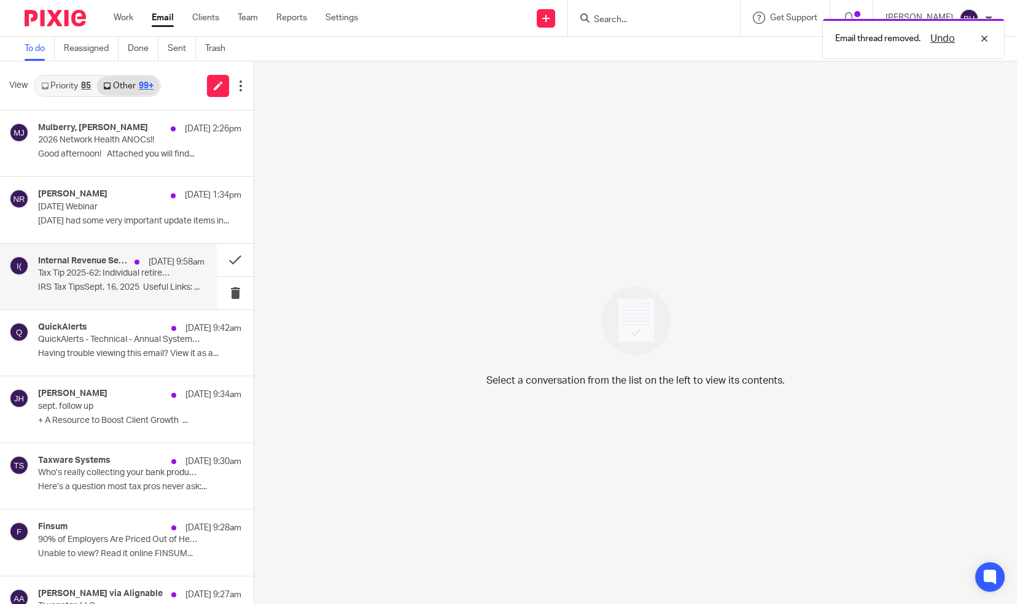
click at [166, 285] on p "IRS Tax TipsSept. 16, 2025 Useful Links: ..." at bounding box center [121, 288] width 166 height 10
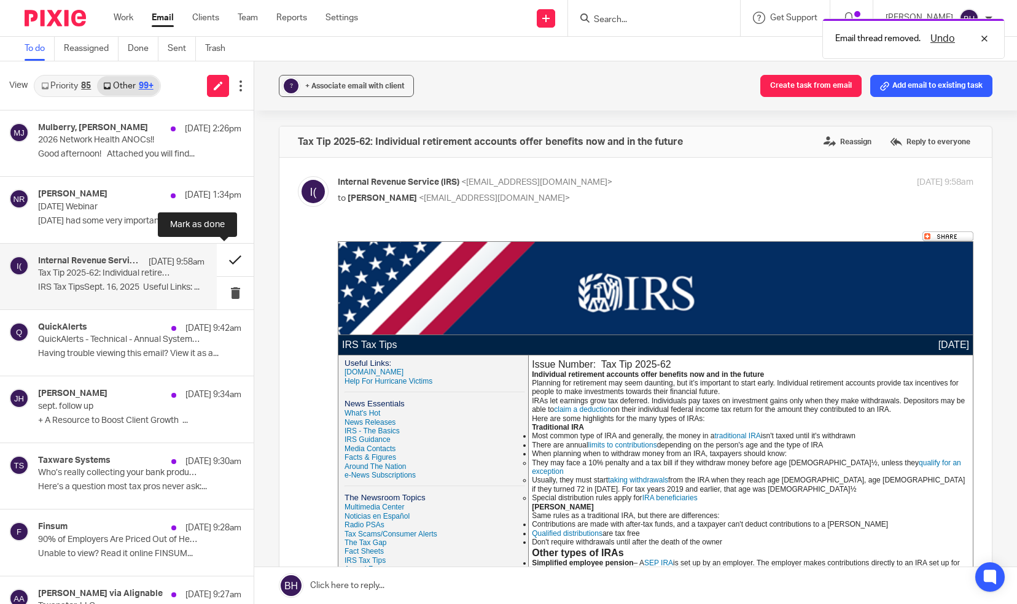
click at [221, 262] on button at bounding box center [235, 260] width 37 height 33
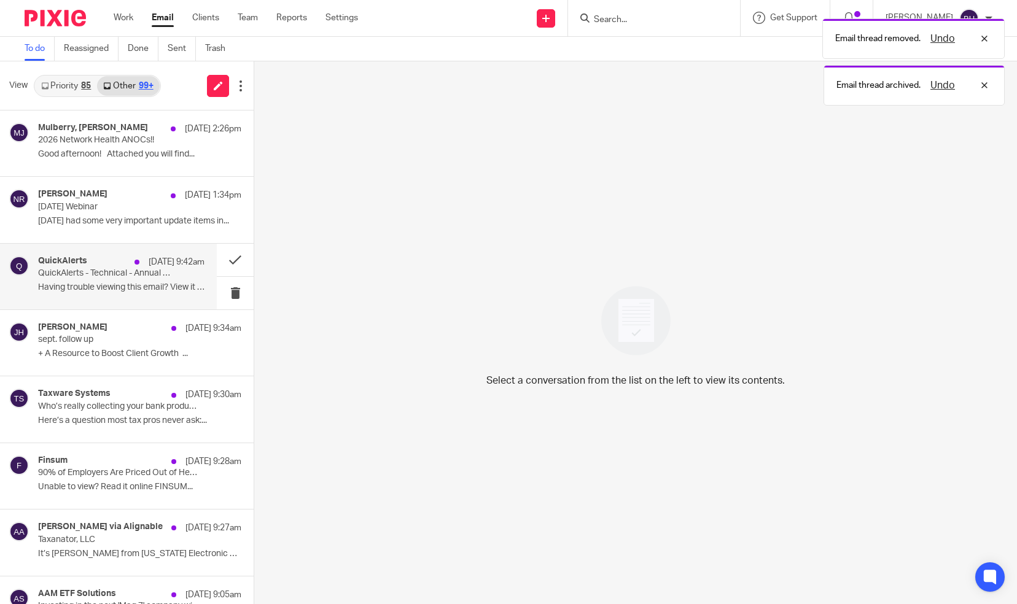
click at [172, 287] on p "Having trouble viewing this email? View it as a..." at bounding box center [121, 288] width 166 height 10
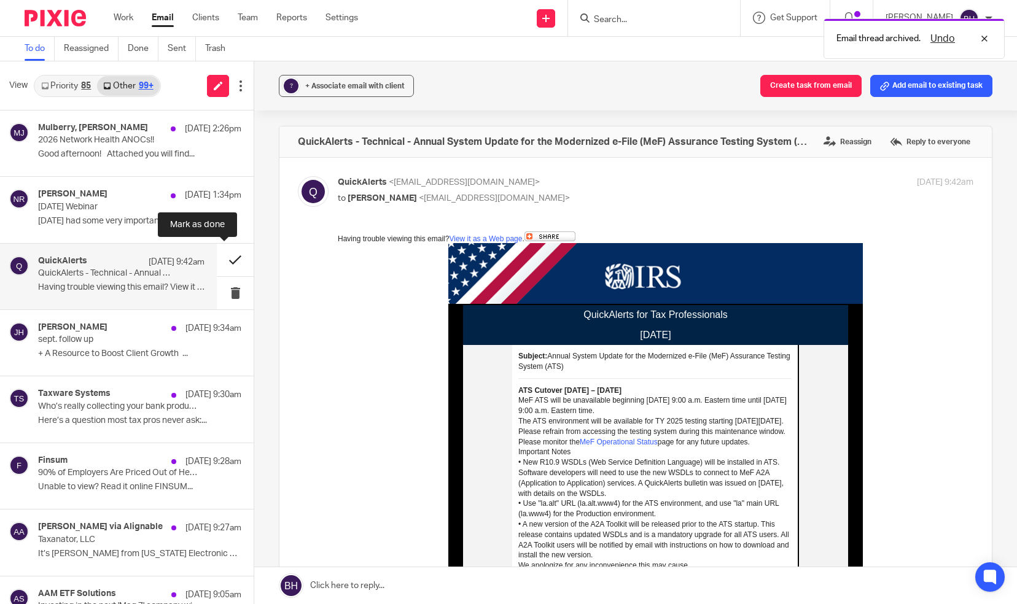
click at [220, 258] on button at bounding box center [235, 260] width 37 height 33
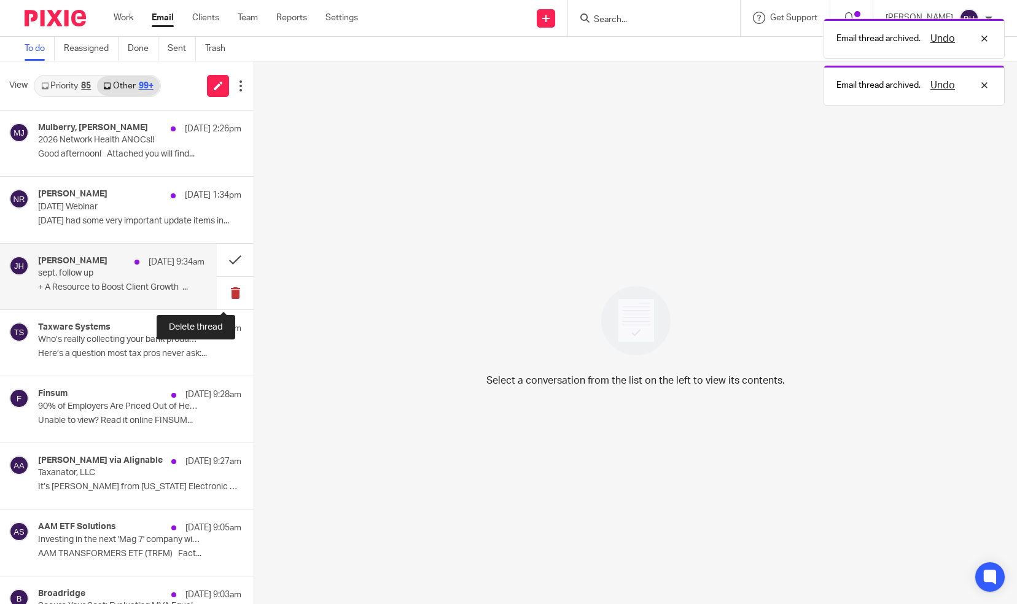
click at [224, 292] on button at bounding box center [235, 293] width 37 height 33
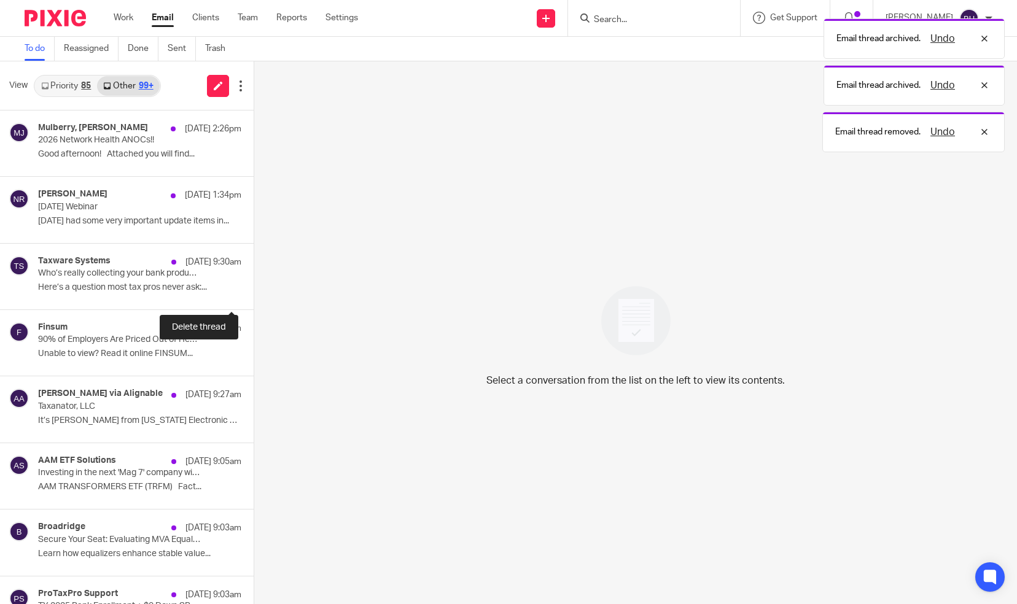
click at [254, 292] on button at bounding box center [259, 293] width 10 height 33
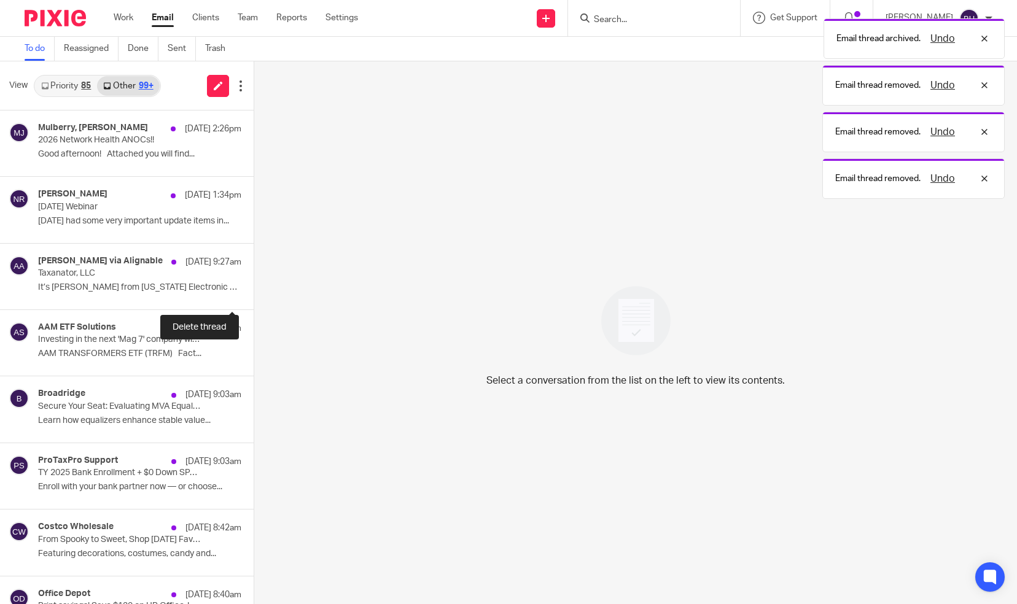
click at [254, 292] on button at bounding box center [259, 293] width 10 height 33
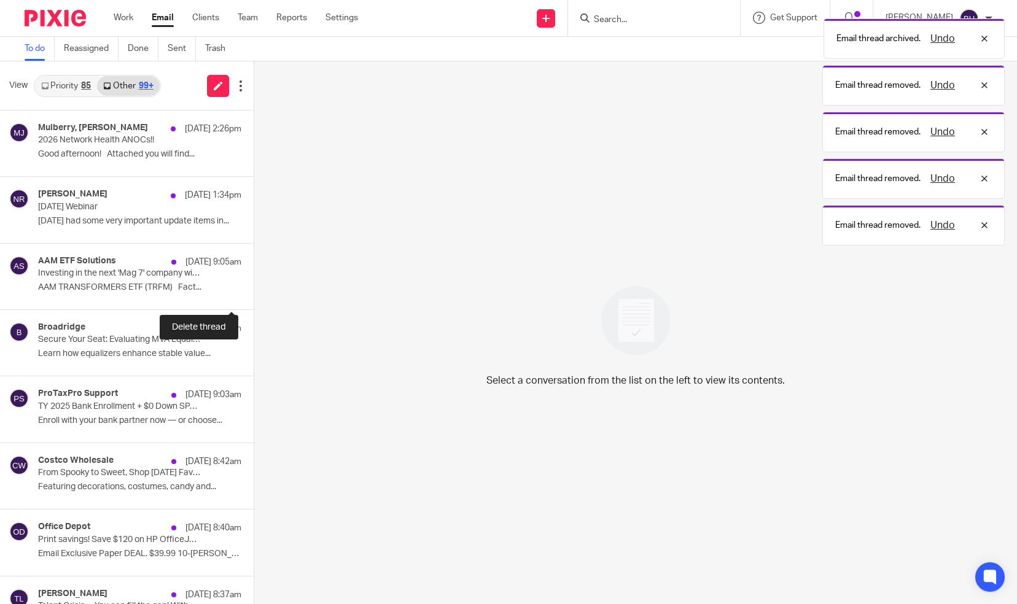
click at [254, 292] on button at bounding box center [259, 293] width 10 height 33
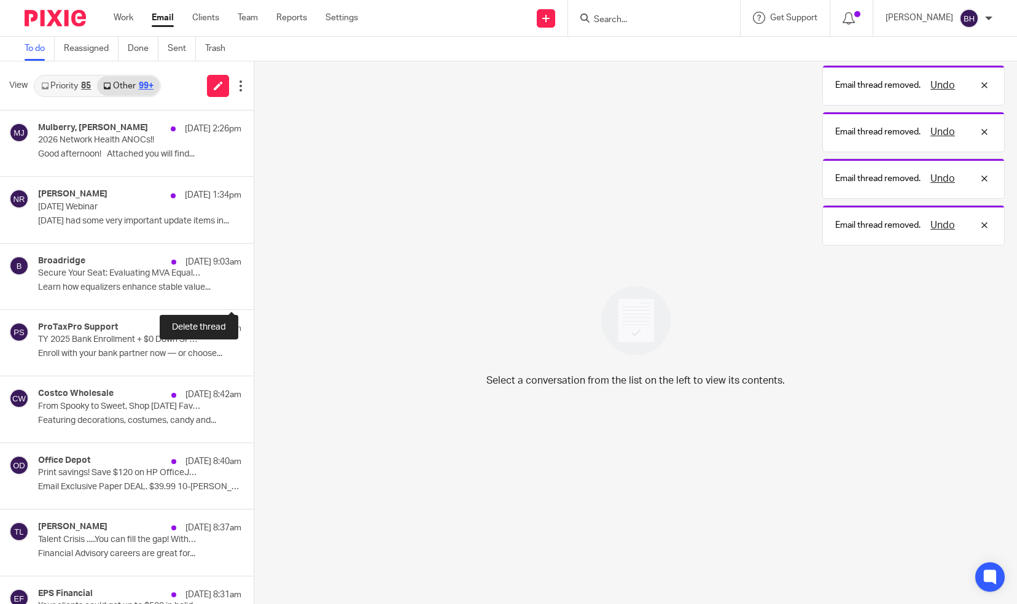
click at [254, 292] on button at bounding box center [259, 293] width 10 height 33
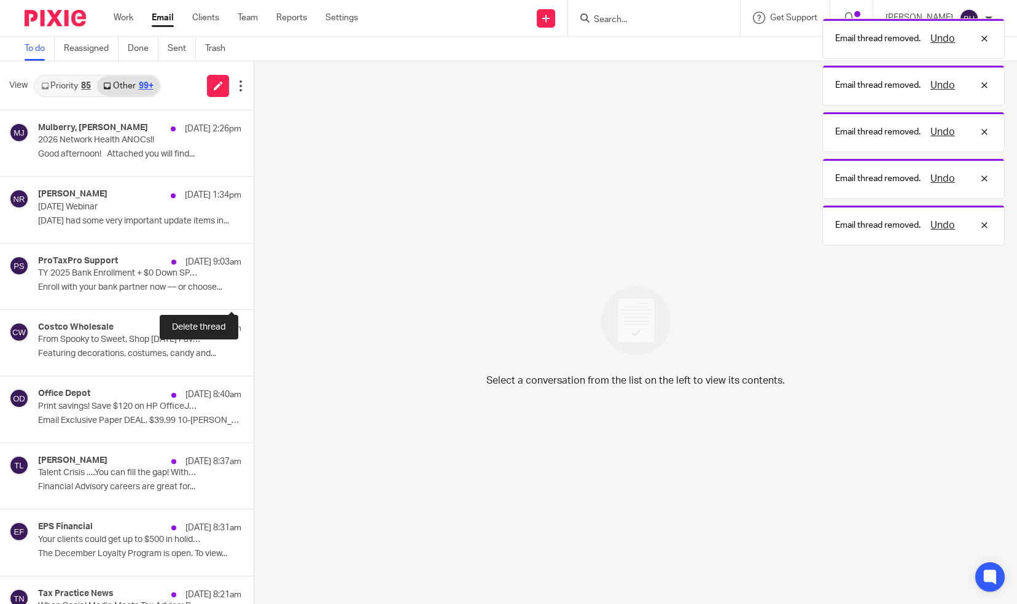
click at [254, 292] on button at bounding box center [259, 293] width 10 height 33
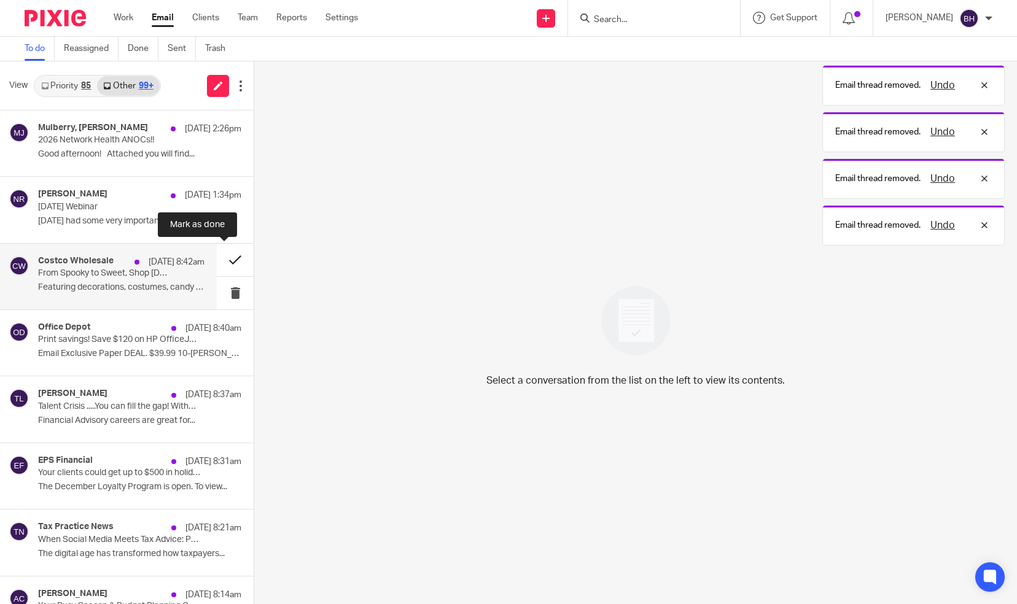
click at [226, 262] on button at bounding box center [235, 260] width 37 height 33
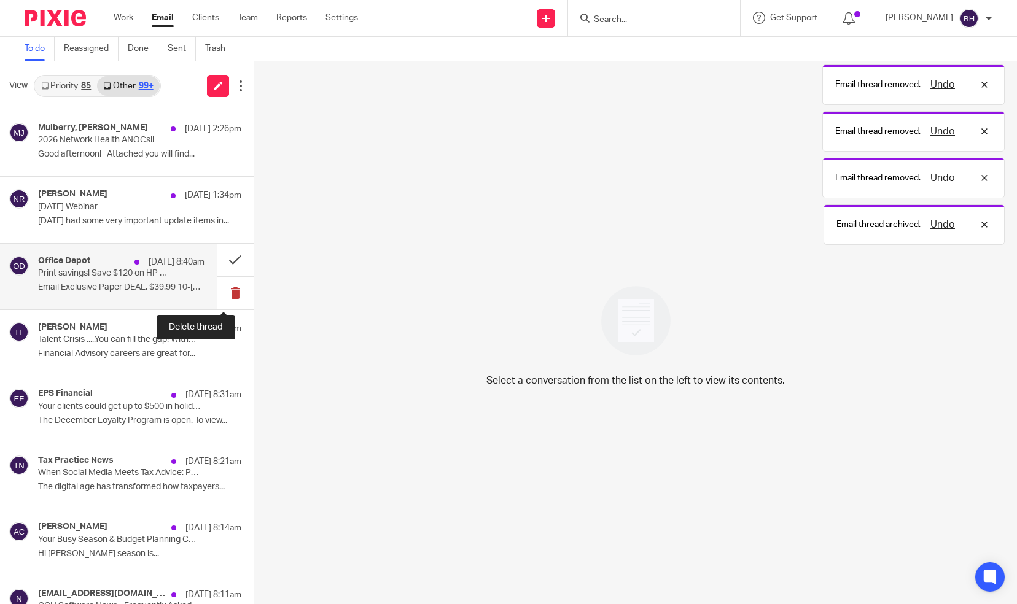
click at [225, 287] on button at bounding box center [235, 293] width 37 height 33
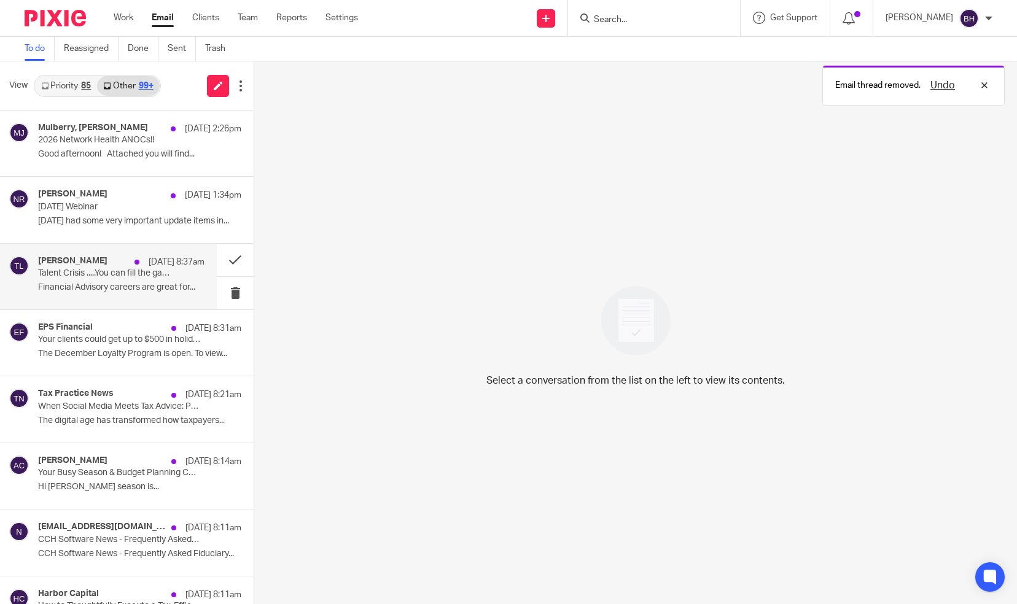
click at [179, 286] on p "Financial Advisory careers are great for..." at bounding box center [121, 288] width 166 height 10
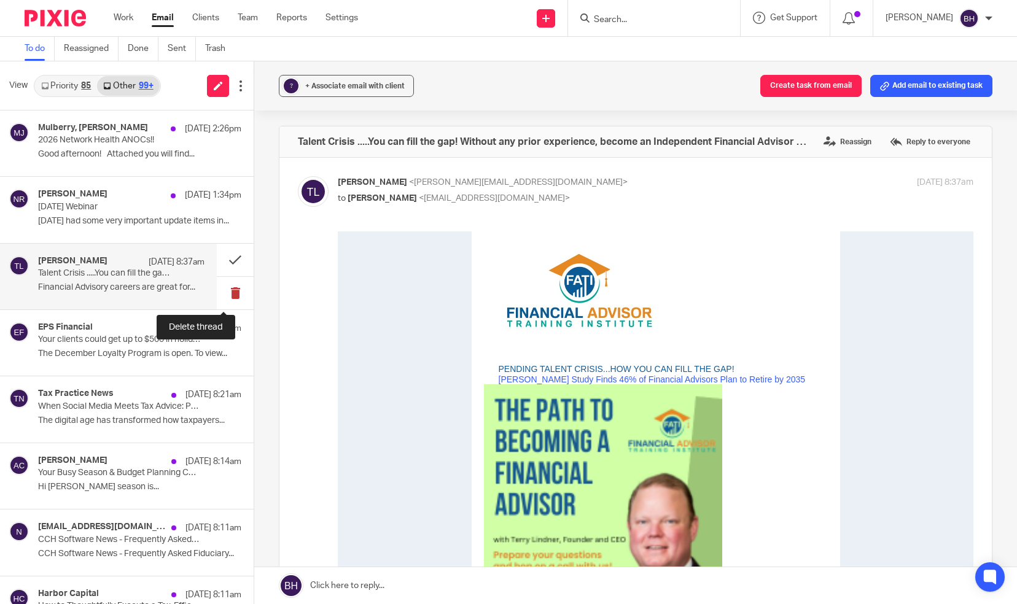
click at [227, 288] on button at bounding box center [235, 293] width 37 height 33
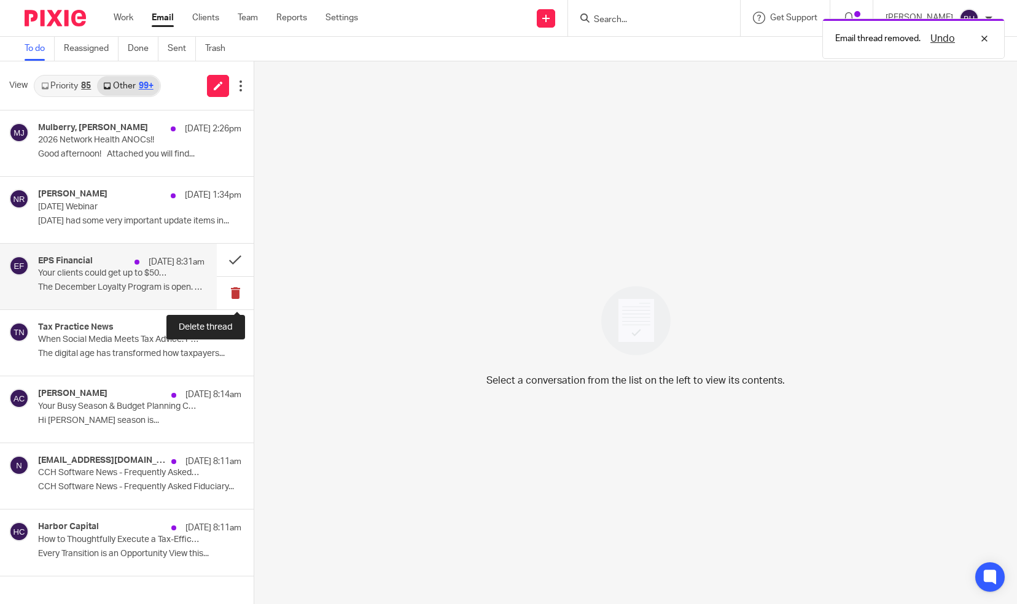
click at [224, 292] on button at bounding box center [235, 293] width 37 height 33
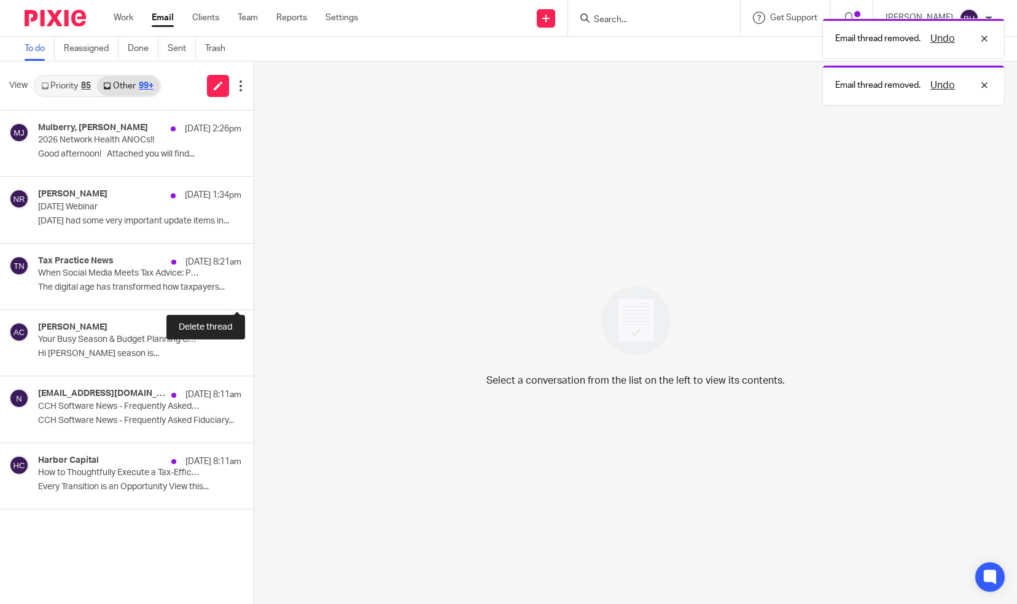
click at [254, 292] on button at bounding box center [259, 293] width 10 height 33
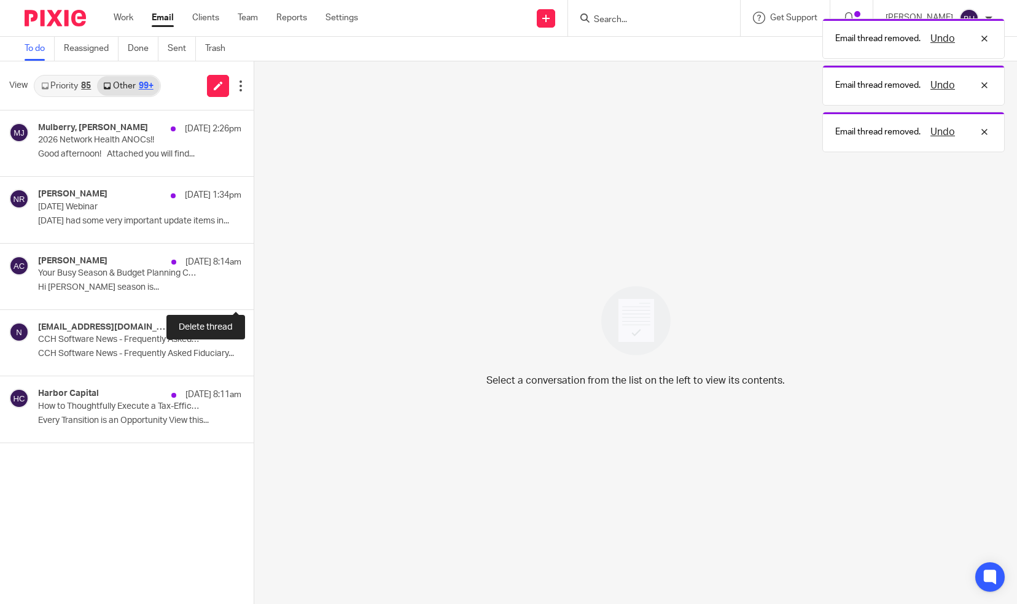
click at [254, 292] on button at bounding box center [259, 293] width 10 height 33
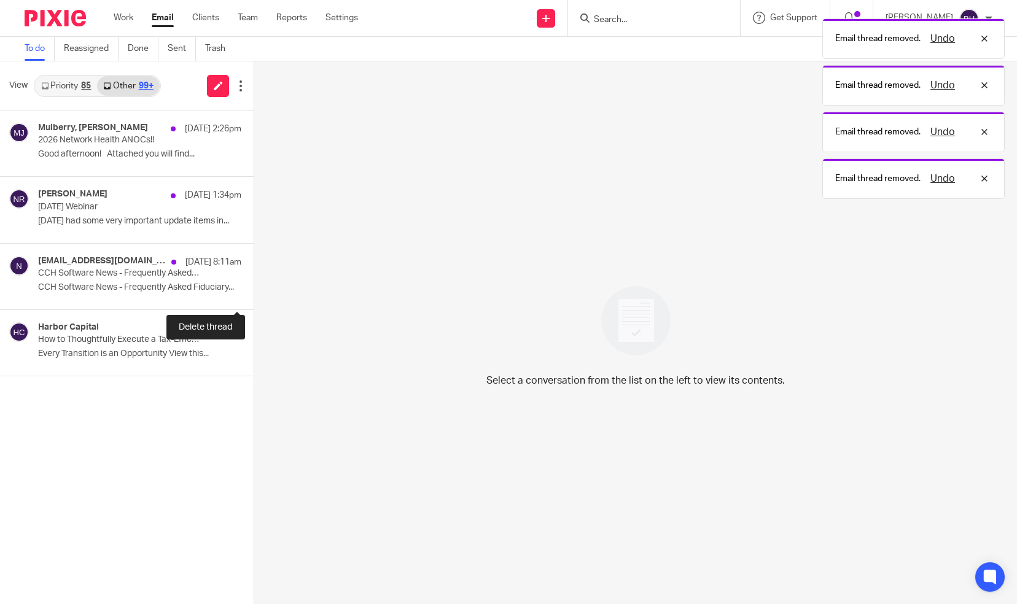
click at [254, 292] on button at bounding box center [259, 293] width 10 height 33
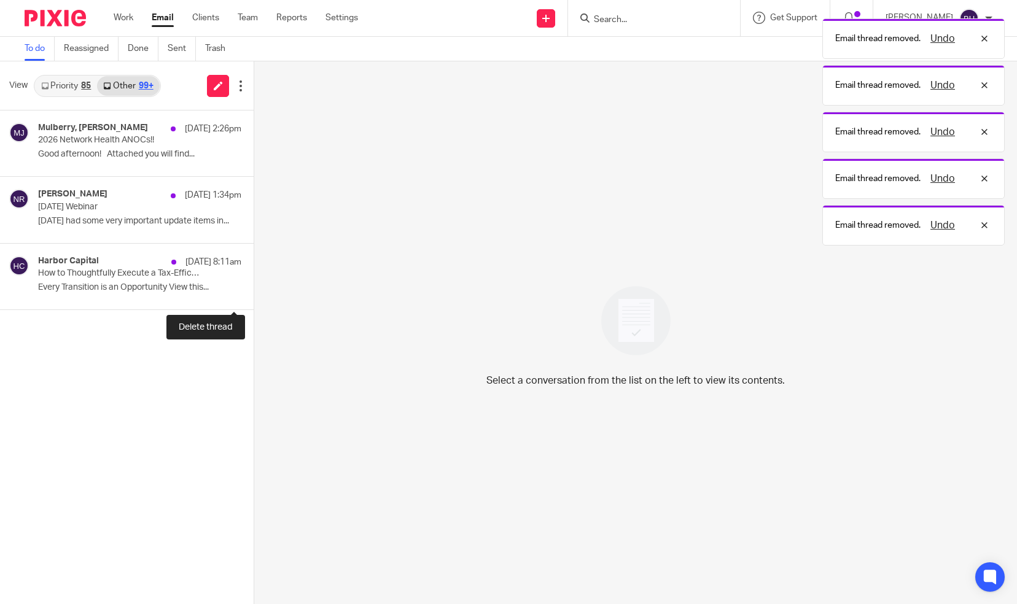
click at [254, 292] on button at bounding box center [259, 293] width 10 height 33
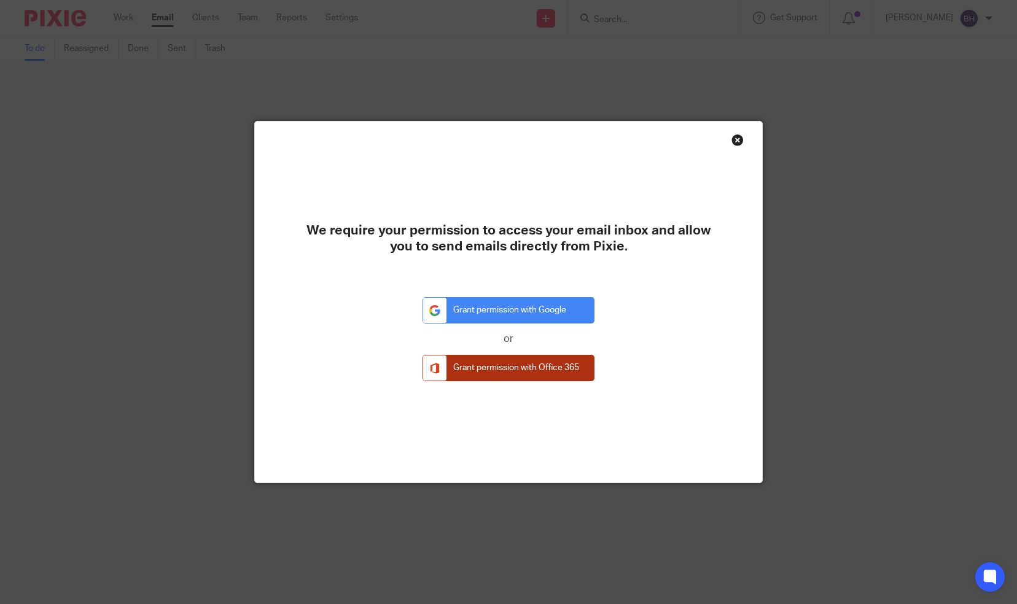
click at [464, 365] on link "Grant permission with Office 365" at bounding box center [509, 368] width 172 height 26
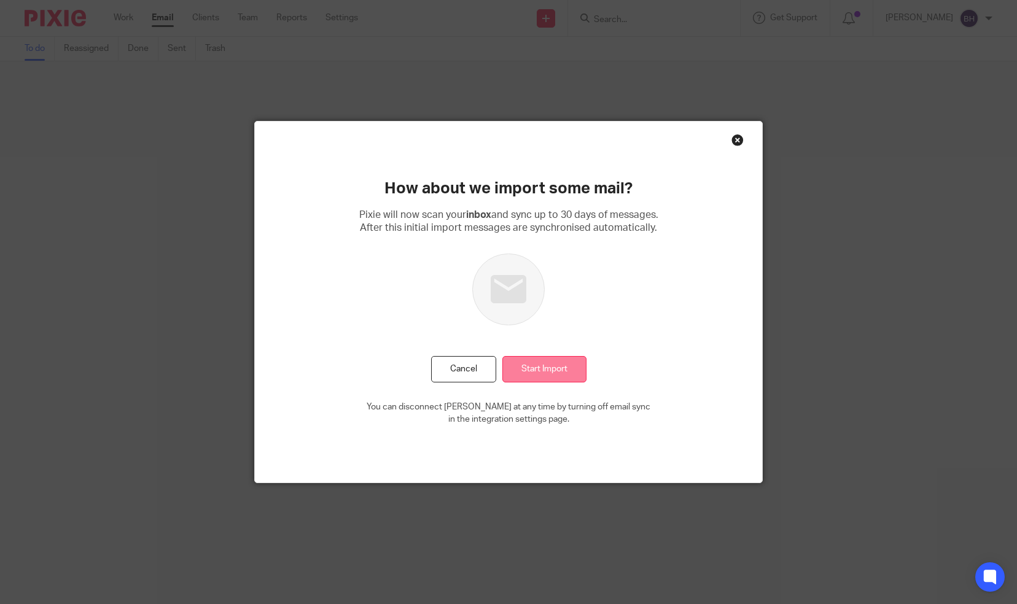
click at [529, 357] on input "Start Import" at bounding box center [544, 369] width 84 height 26
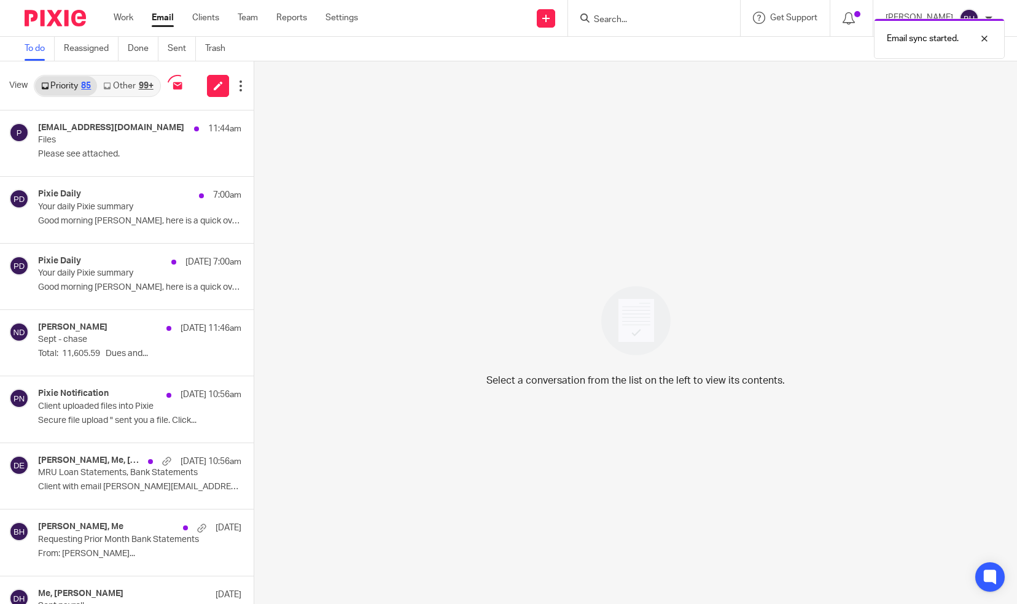
click at [134, 85] on link "Other 99+" at bounding box center [128, 86] width 62 height 20
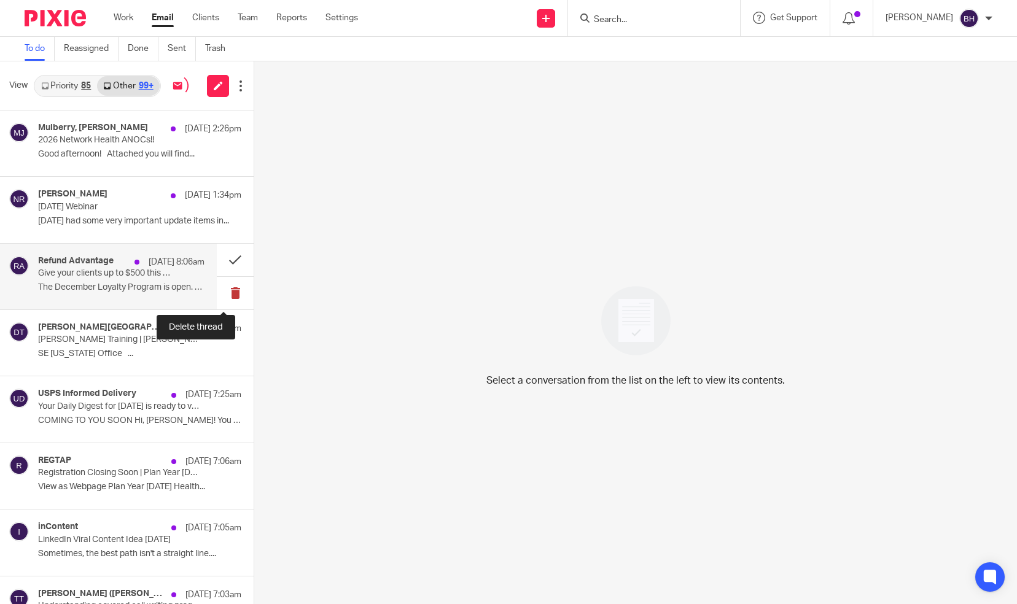
click at [225, 294] on button at bounding box center [235, 293] width 37 height 33
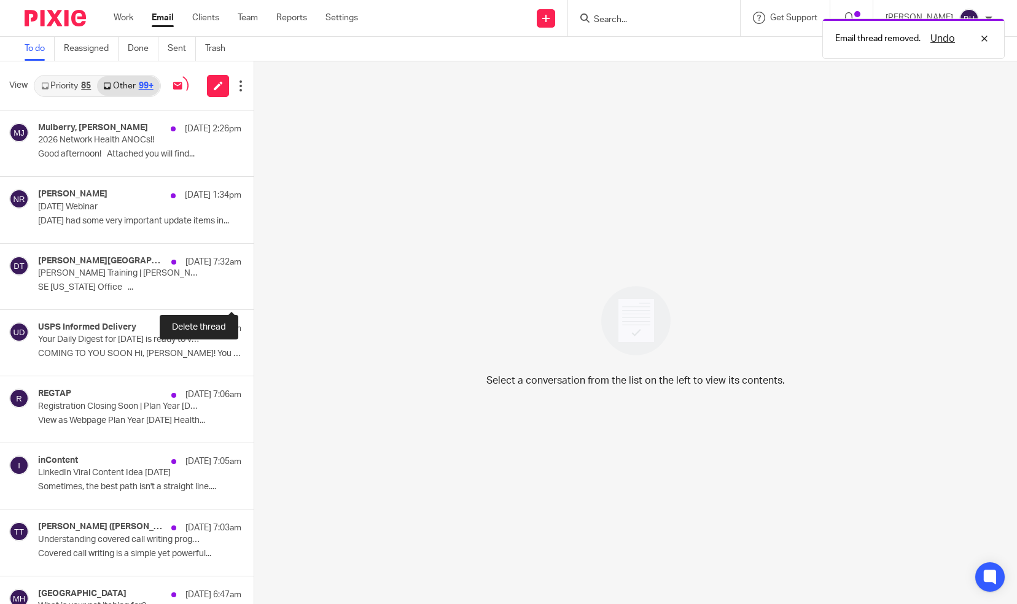
click at [254, 294] on button at bounding box center [259, 293] width 10 height 33
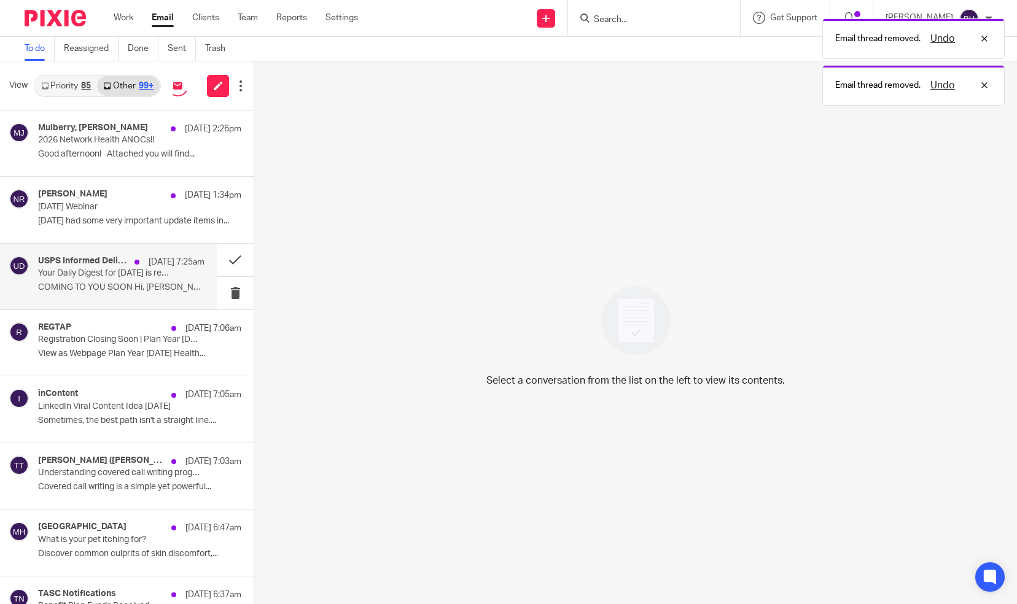
click at [156, 296] on div "USPS Informed Delivery [DATE] 7:25am Your Daily Digest for [DATE] is ready to v…" at bounding box center [121, 276] width 166 height 41
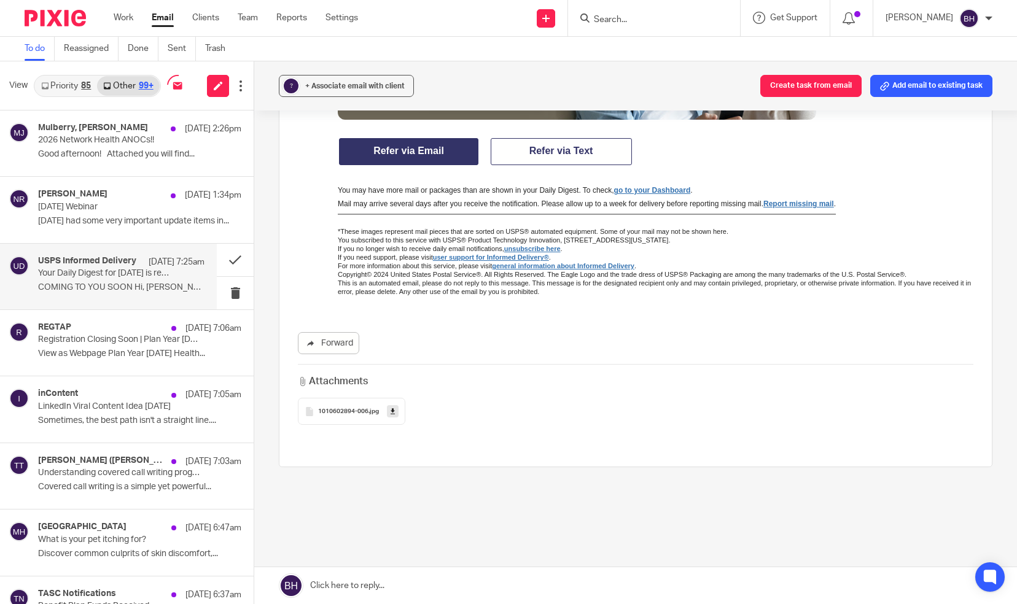
scroll to position [893, 0]
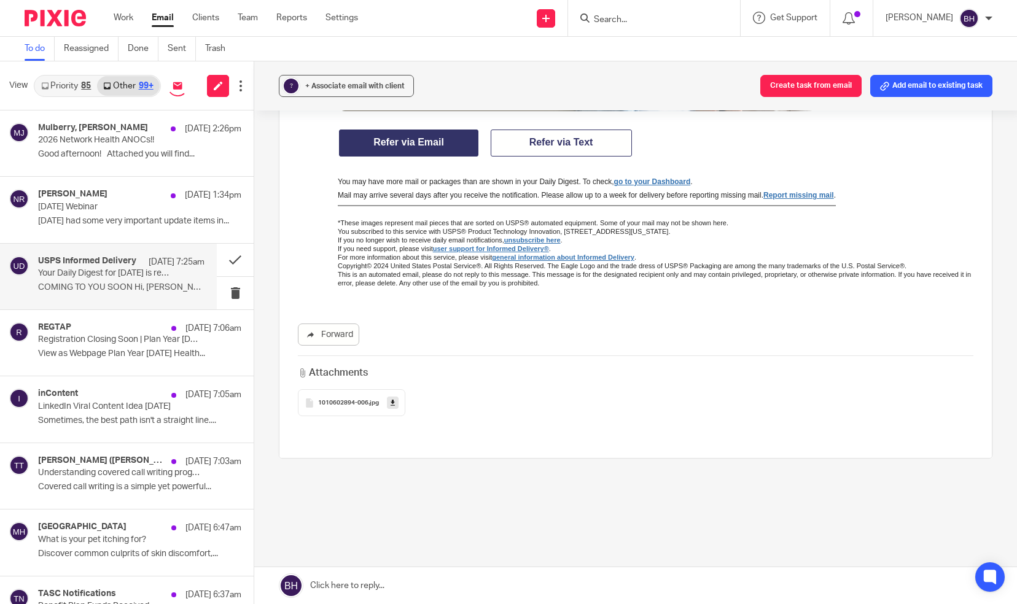
click at [343, 394] on div "1010602894-006 .jpg" at bounding box center [351, 402] width 107 height 27
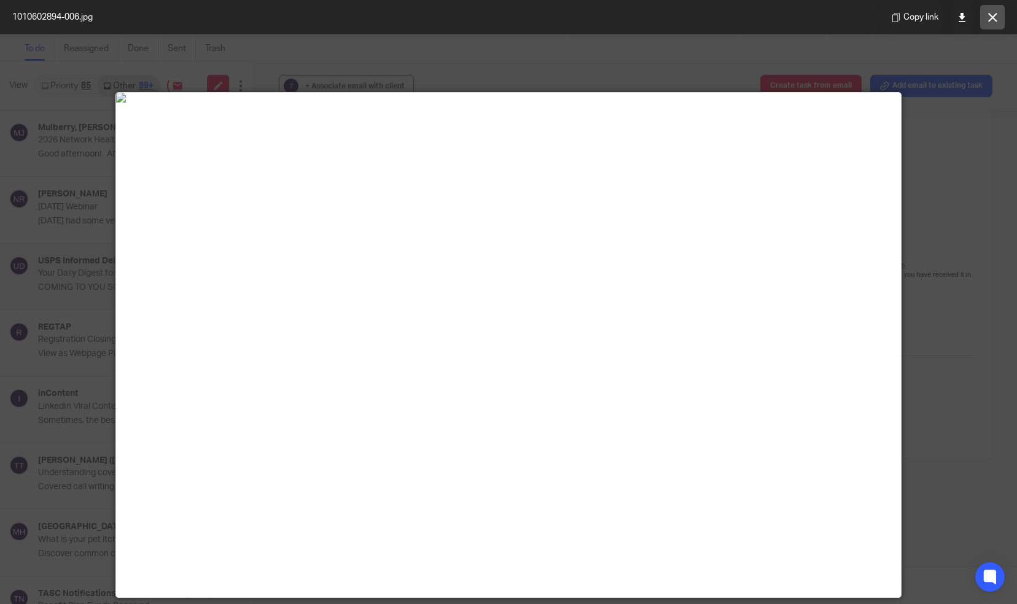
click at [993, 22] on button at bounding box center [992, 17] width 25 height 25
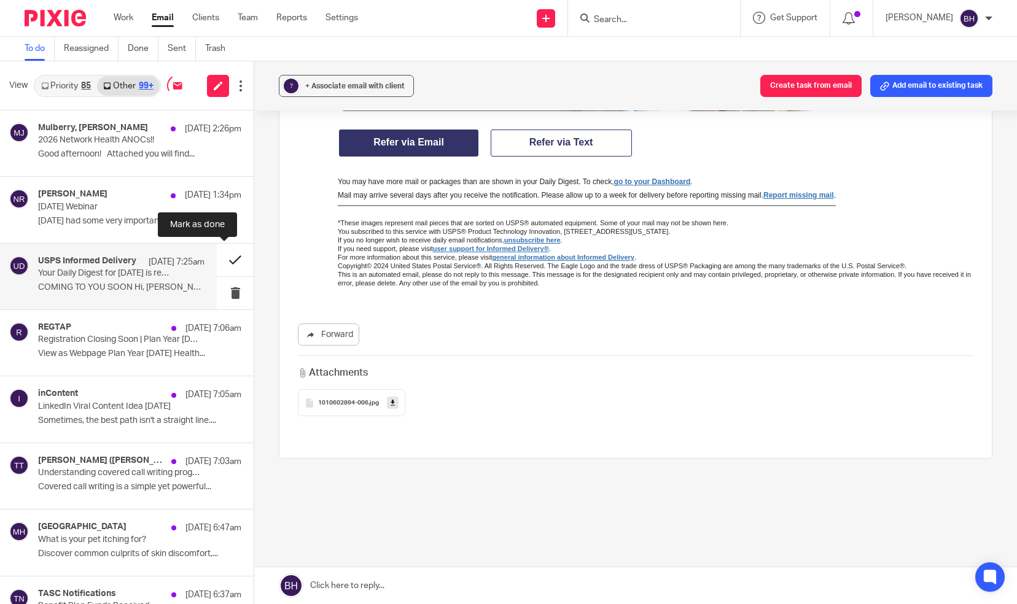
click at [226, 258] on button at bounding box center [235, 260] width 37 height 33
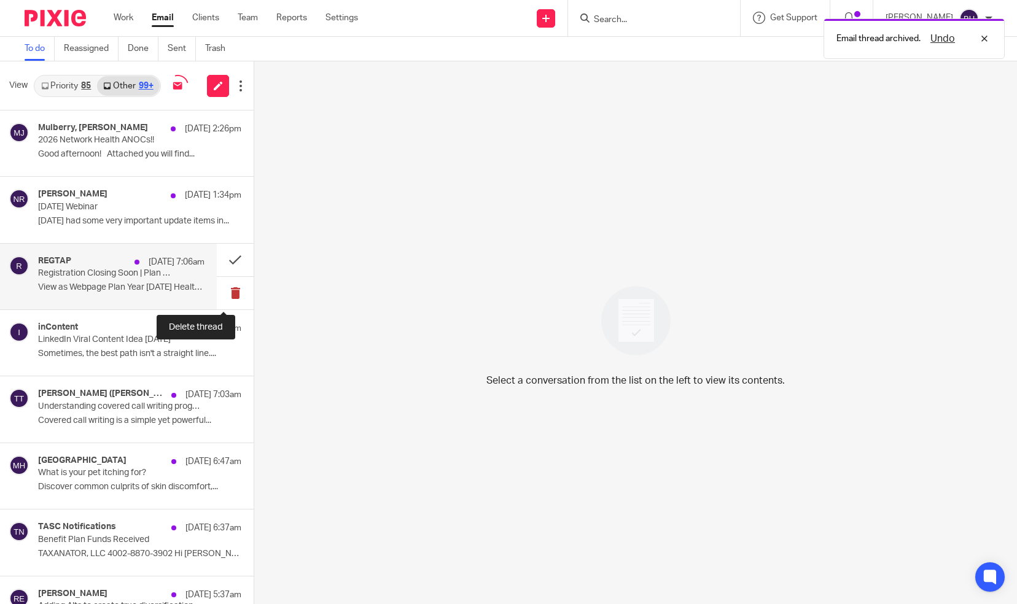
click at [224, 285] on button at bounding box center [235, 293] width 37 height 33
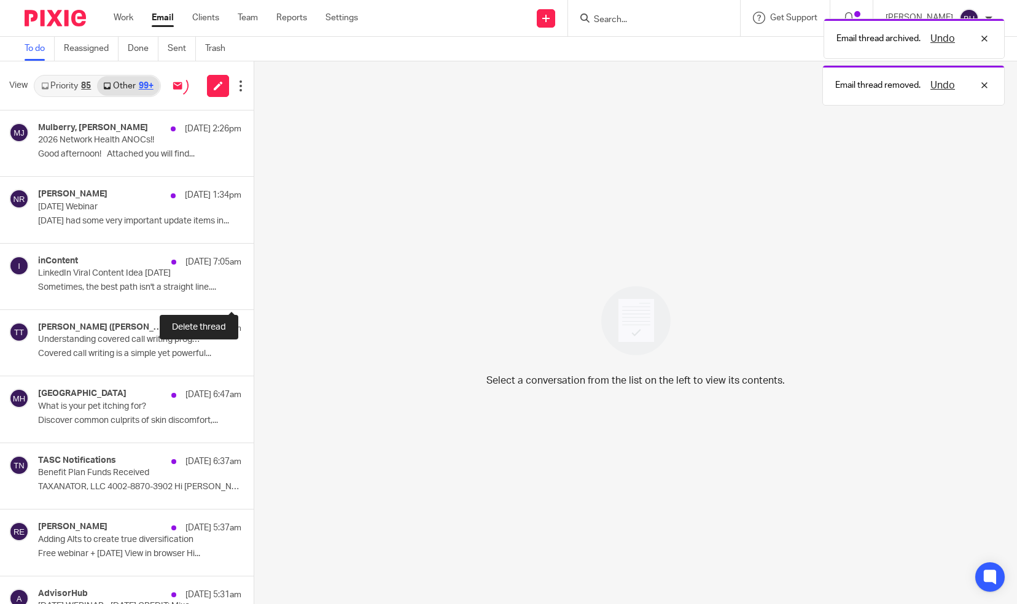
click at [254, 285] on button at bounding box center [259, 293] width 10 height 33
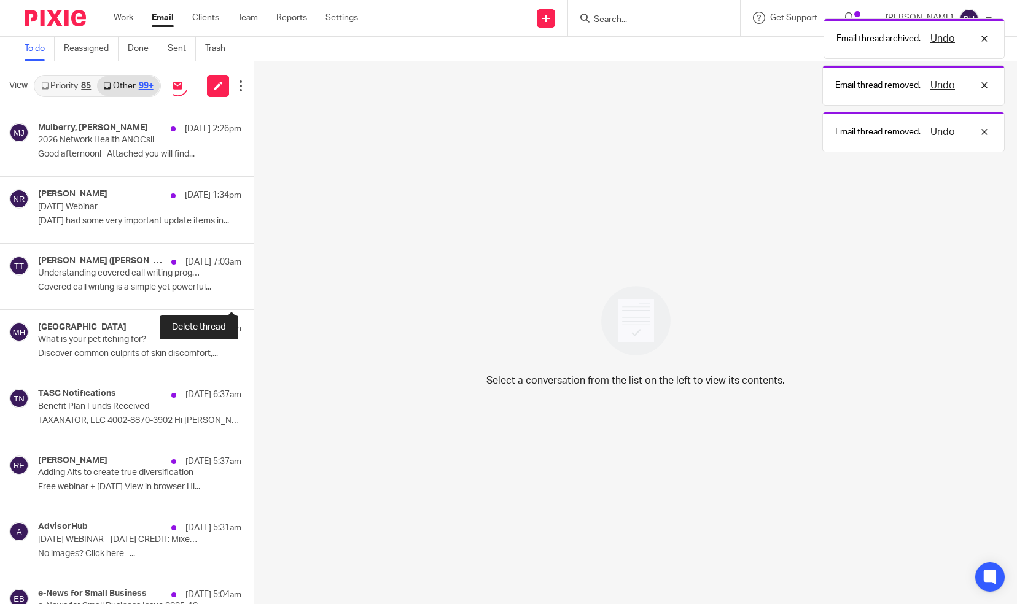
click at [254, 285] on button at bounding box center [259, 293] width 10 height 33
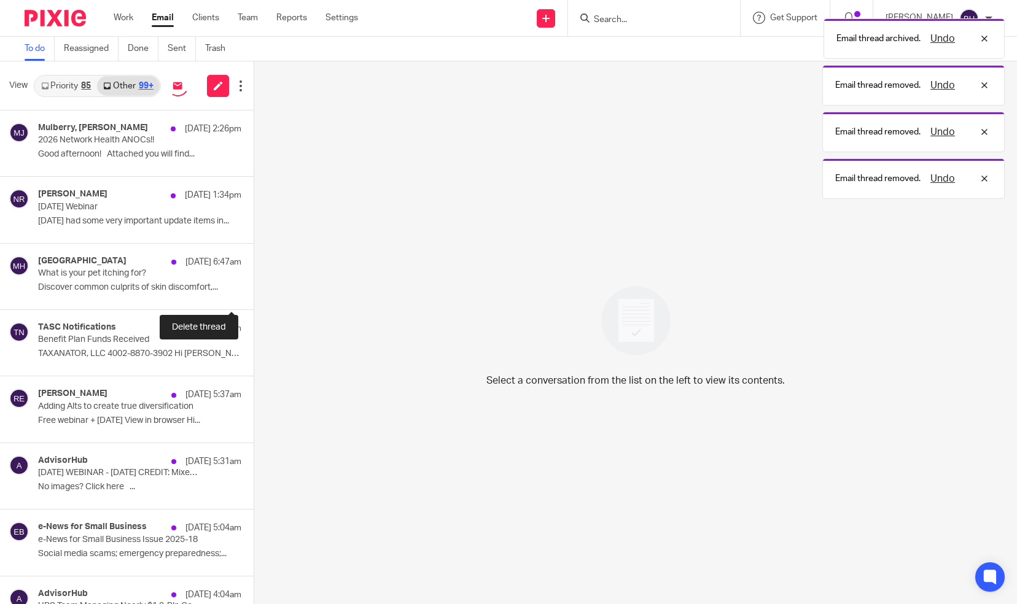
click at [254, 285] on button at bounding box center [259, 293] width 10 height 33
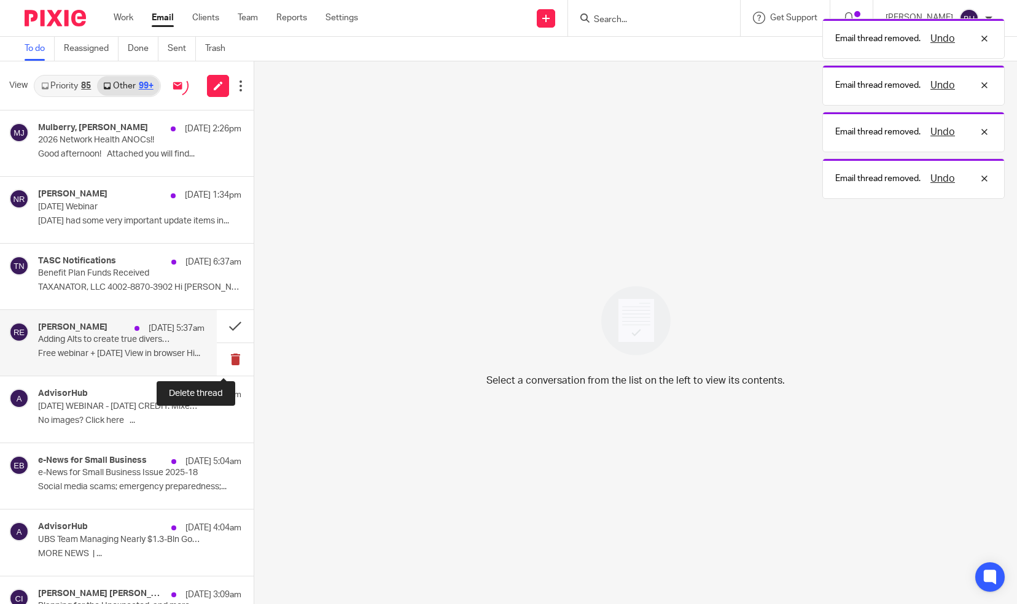
click at [228, 358] on button at bounding box center [235, 359] width 37 height 33
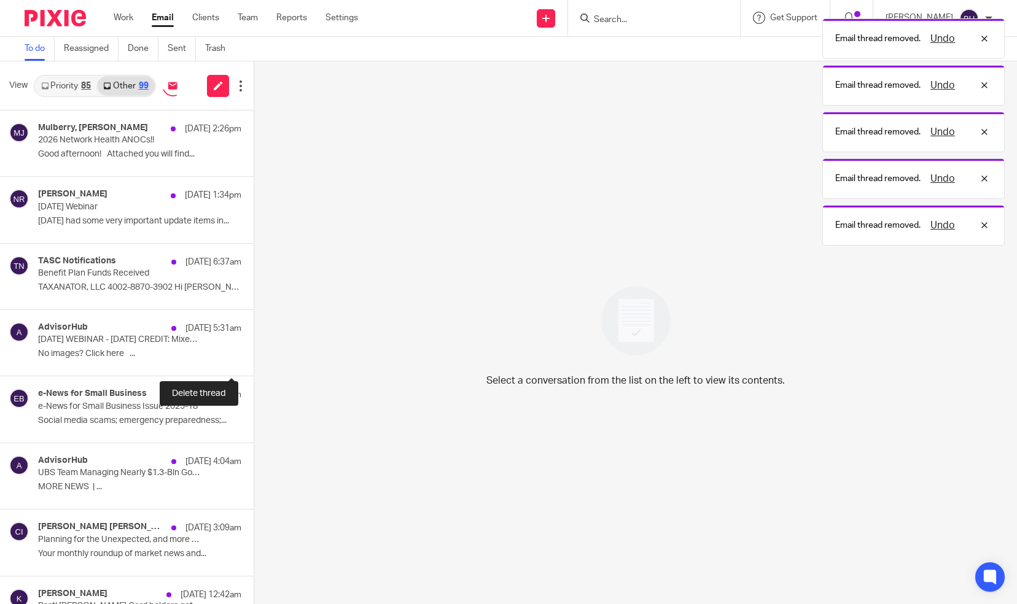
click at [254, 358] on button at bounding box center [259, 359] width 10 height 33
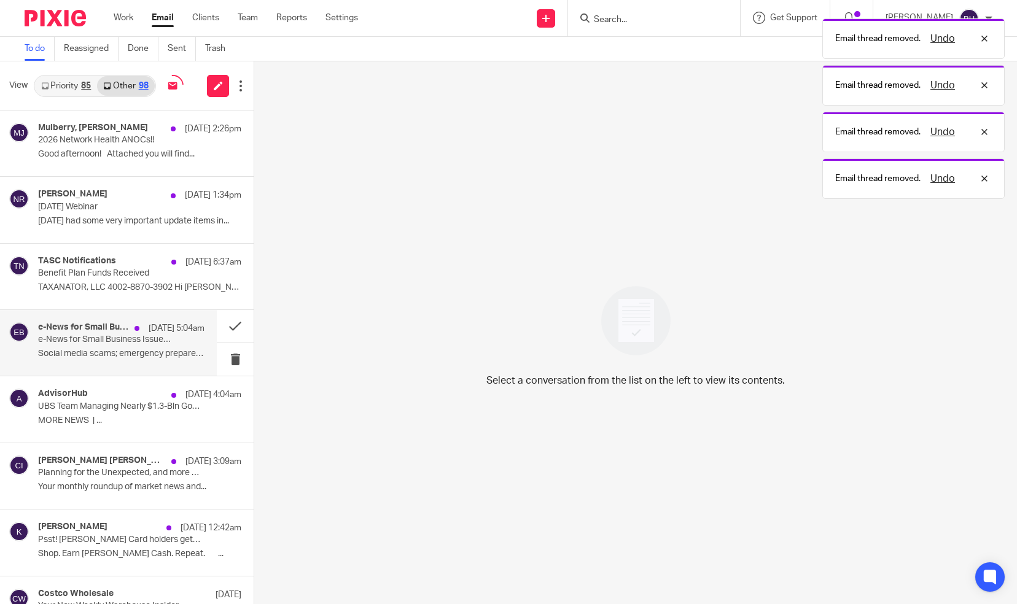
click at [175, 360] on div "e-News for Small Business Sep 16 5:04am e-News for Small Business Issue 2025-18…" at bounding box center [121, 342] width 166 height 41
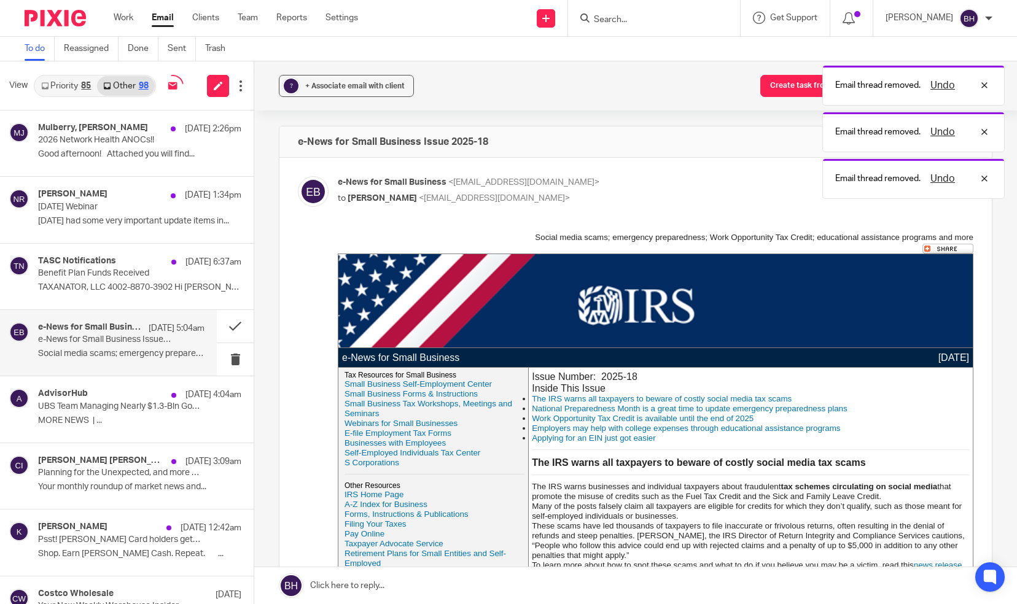
scroll to position [0, 0]
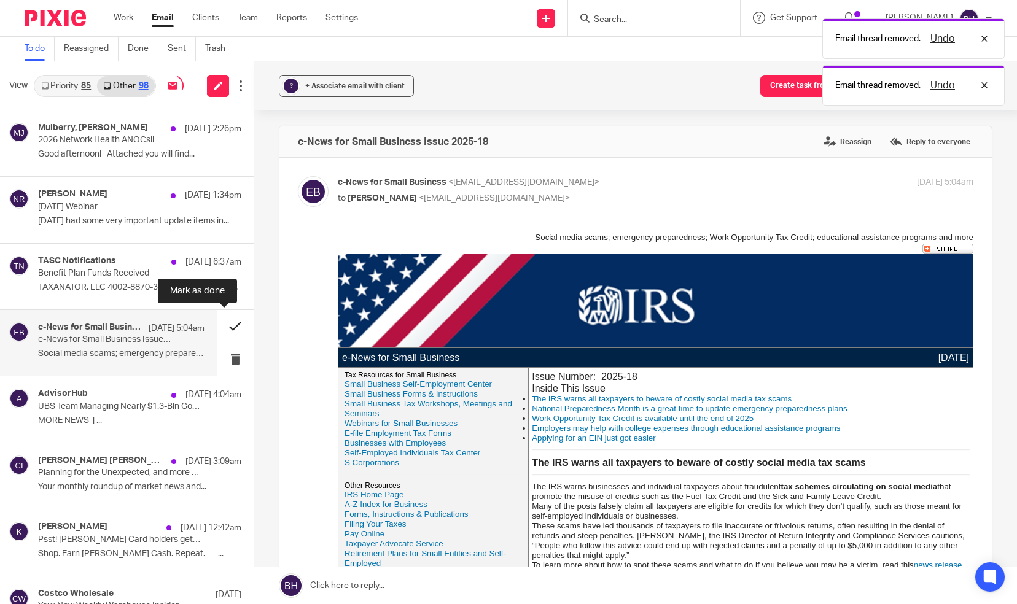
click at [225, 329] on button at bounding box center [235, 326] width 37 height 33
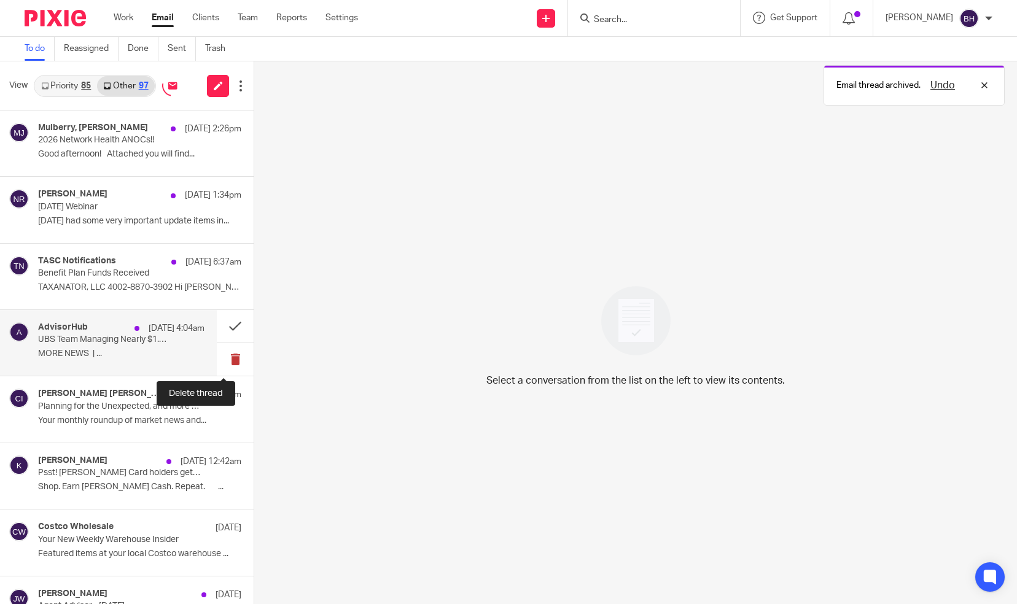
click at [224, 356] on button at bounding box center [235, 359] width 37 height 33
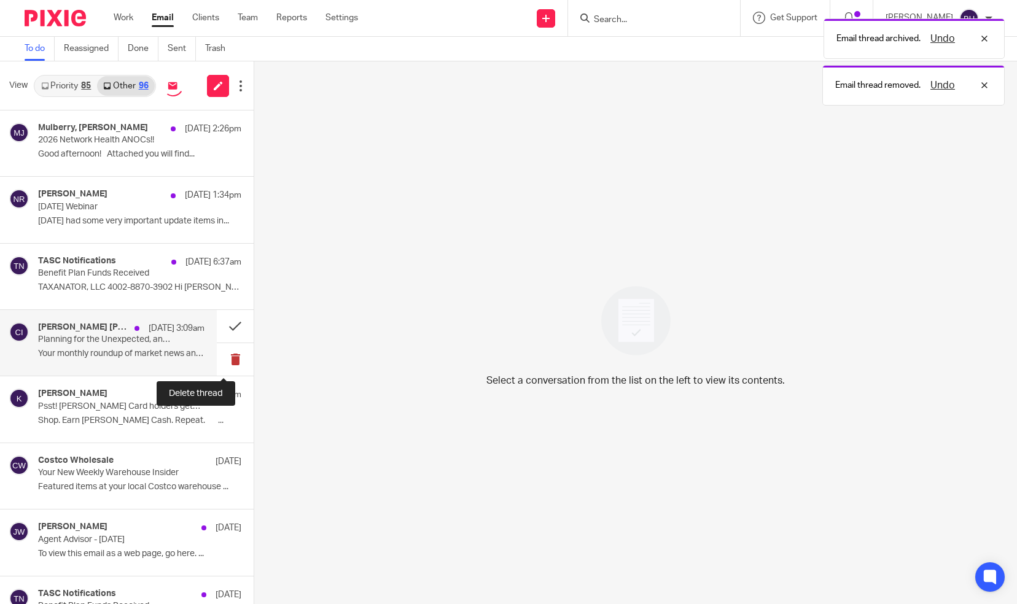
click at [222, 354] on button at bounding box center [235, 359] width 37 height 33
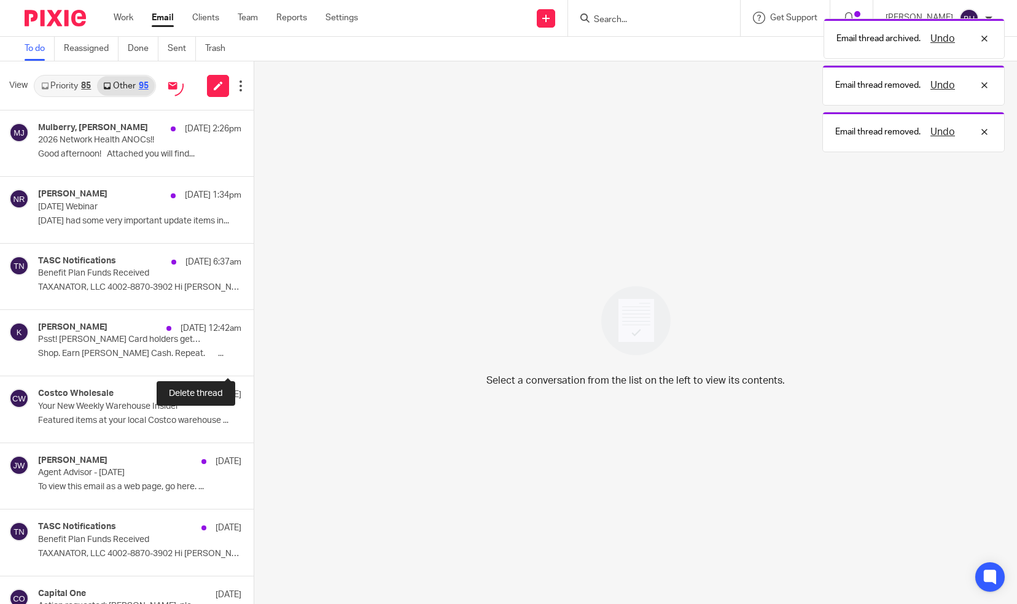
click at [254, 354] on button at bounding box center [259, 359] width 10 height 33
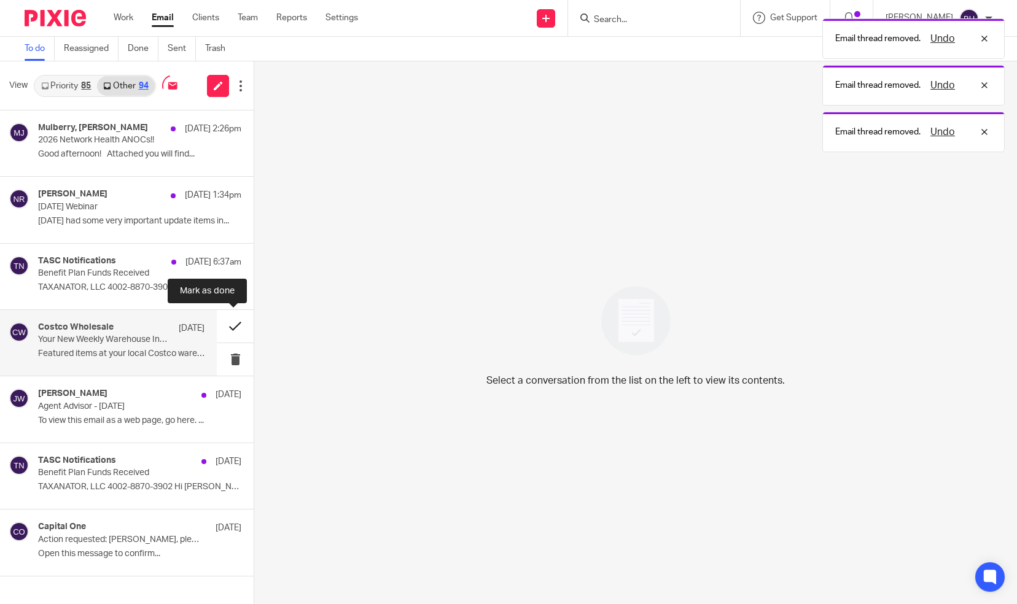
click at [227, 330] on button at bounding box center [235, 326] width 37 height 33
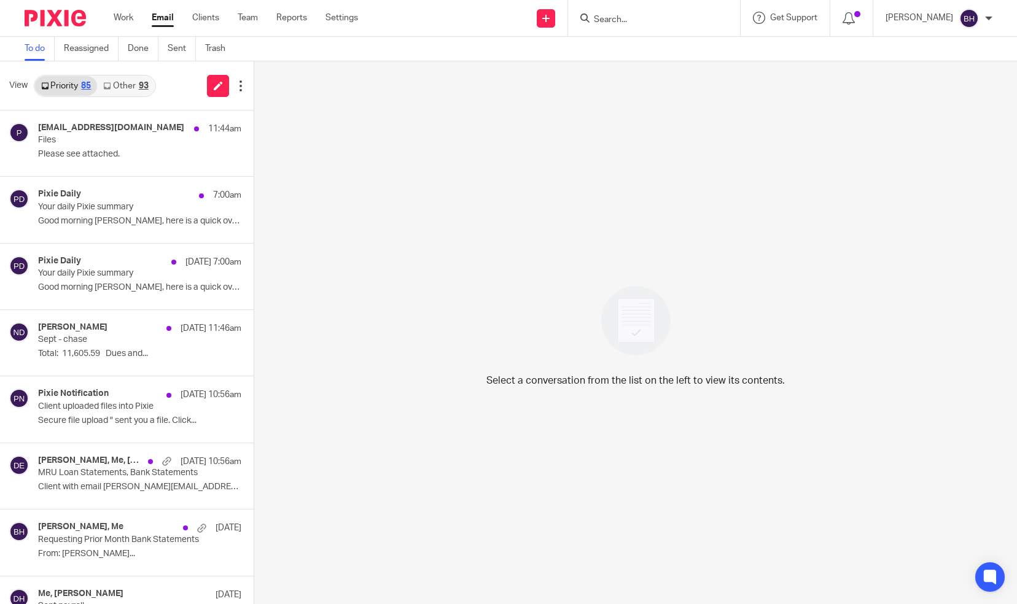
click at [122, 85] on link "Other 93" at bounding box center [125, 86] width 57 height 20
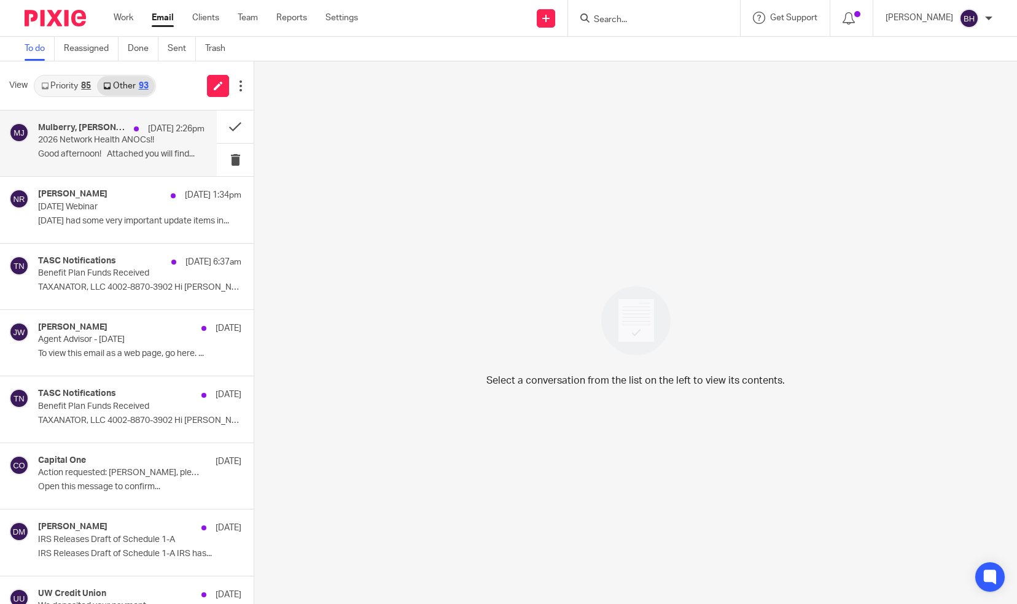
click at [118, 149] on div "Mulberry, [PERSON_NAME] [DATE] Network Health ANOCs!! Good afternoon! Attached …" at bounding box center [121, 143] width 166 height 41
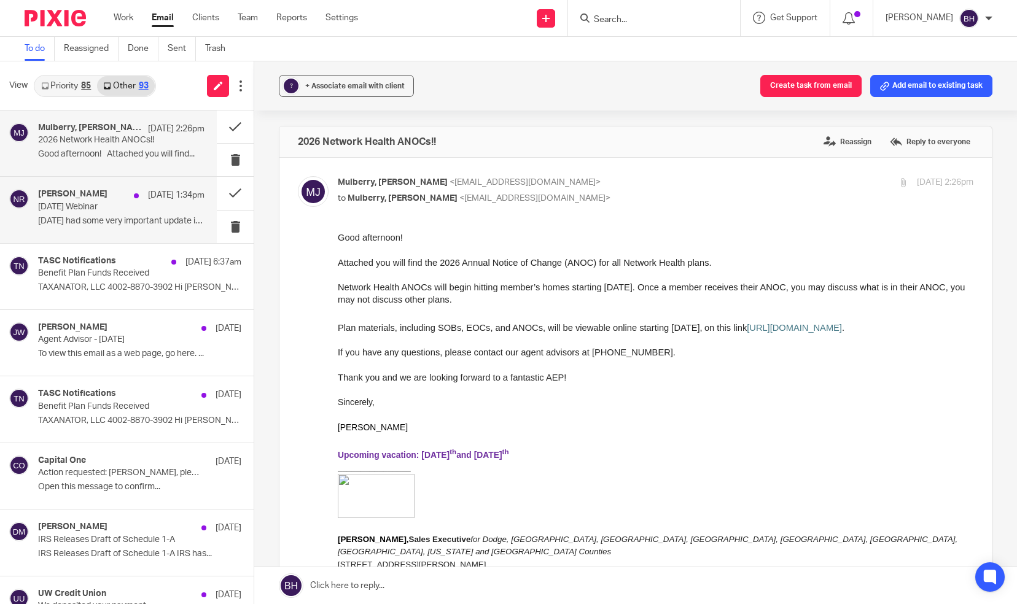
click at [112, 200] on div "[PERSON_NAME] [DATE] 1:34pm" at bounding box center [121, 195] width 166 height 12
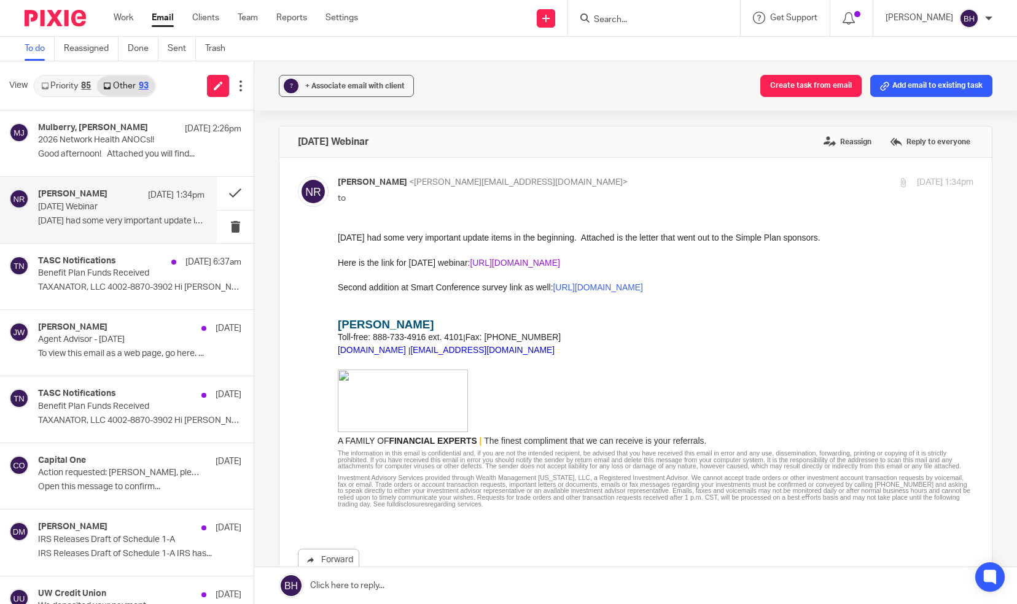
click at [496, 260] on link "[URL][DOMAIN_NAME]" at bounding box center [515, 263] width 90 height 10
